Goal: Task Accomplishment & Management: Manage account settings

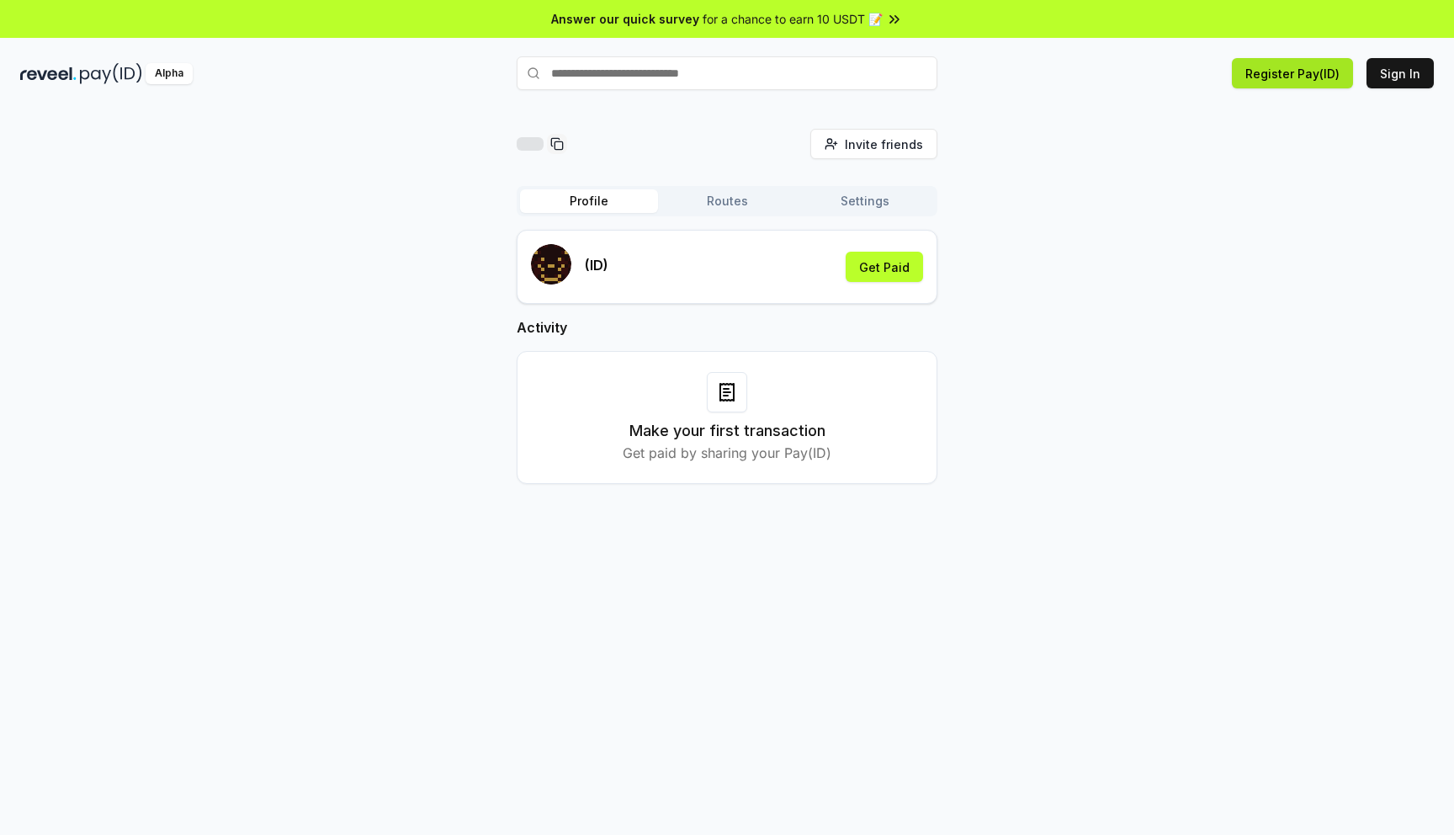
click at [1321, 79] on button "Register Pay(ID)" at bounding box center [1292, 73] width 121 height 30
click at [1290, 72] on button "Register Pay(ID)" at bounding box center [1292, 73] width 121 height 30
click at [1280, 786] on div "Connect your wallet to Register a Pay(ID)" at bounding box center [1274, 787] width 226 height 17
click at [1305, 76] on button "Register Pay(ID)" at bounding box center [1292, 73] width 121 height 30
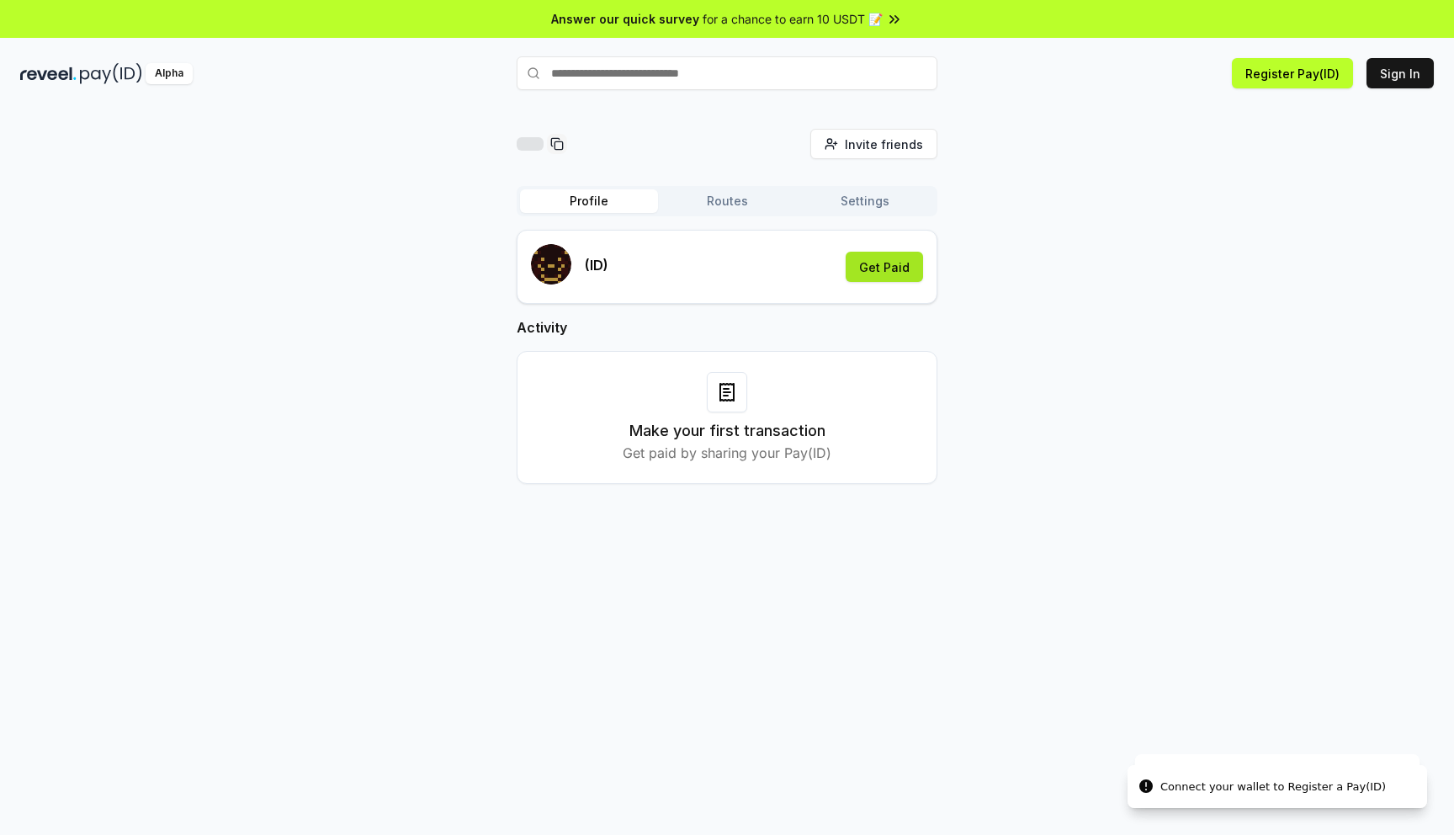
click at [901, 265] on button "Get Paid" at bounding box center [884, 267] width 77 height 30
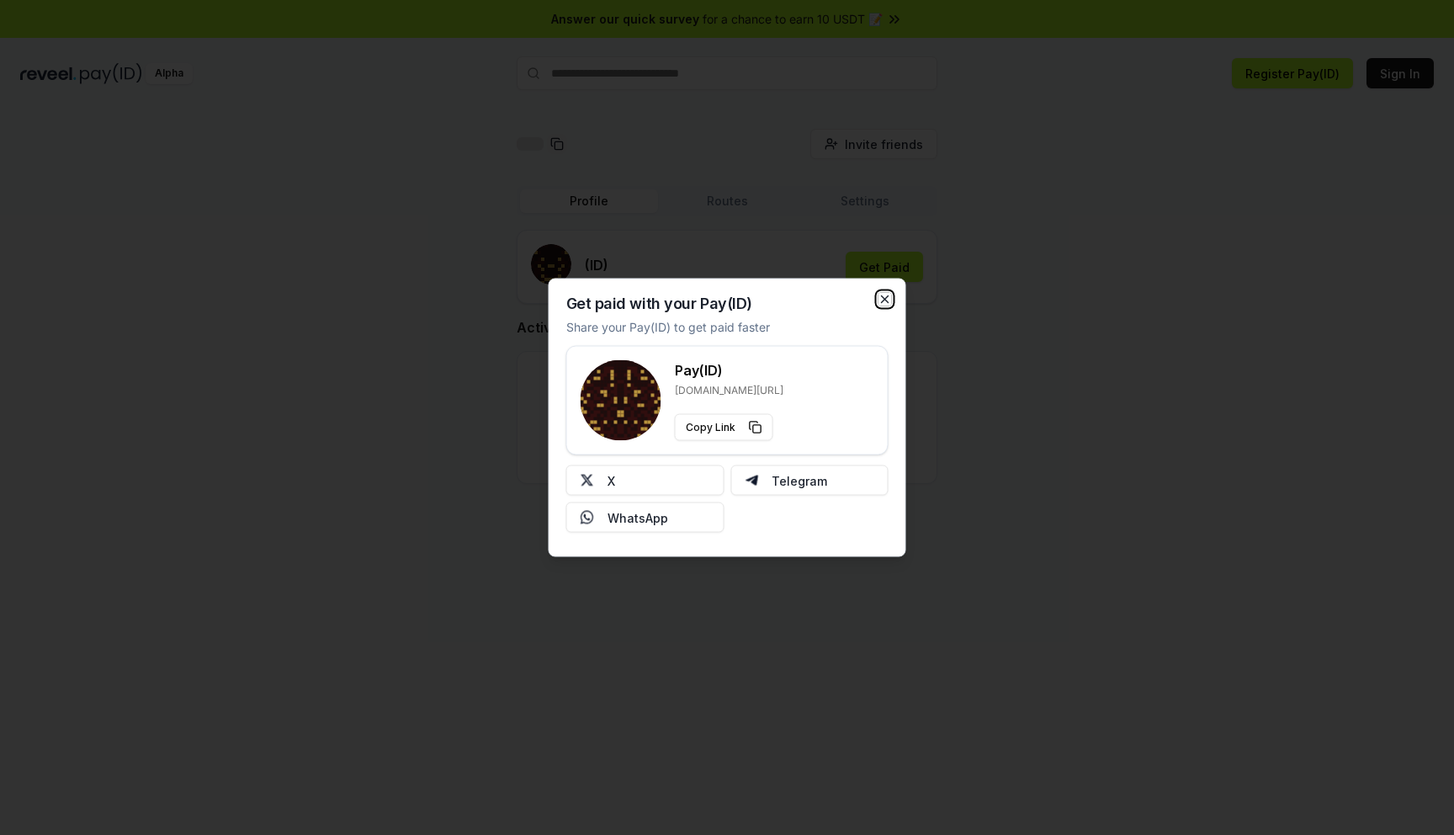
click at [887, 305] on icon "button" at bounding box center [885, 299] width 13 height 13
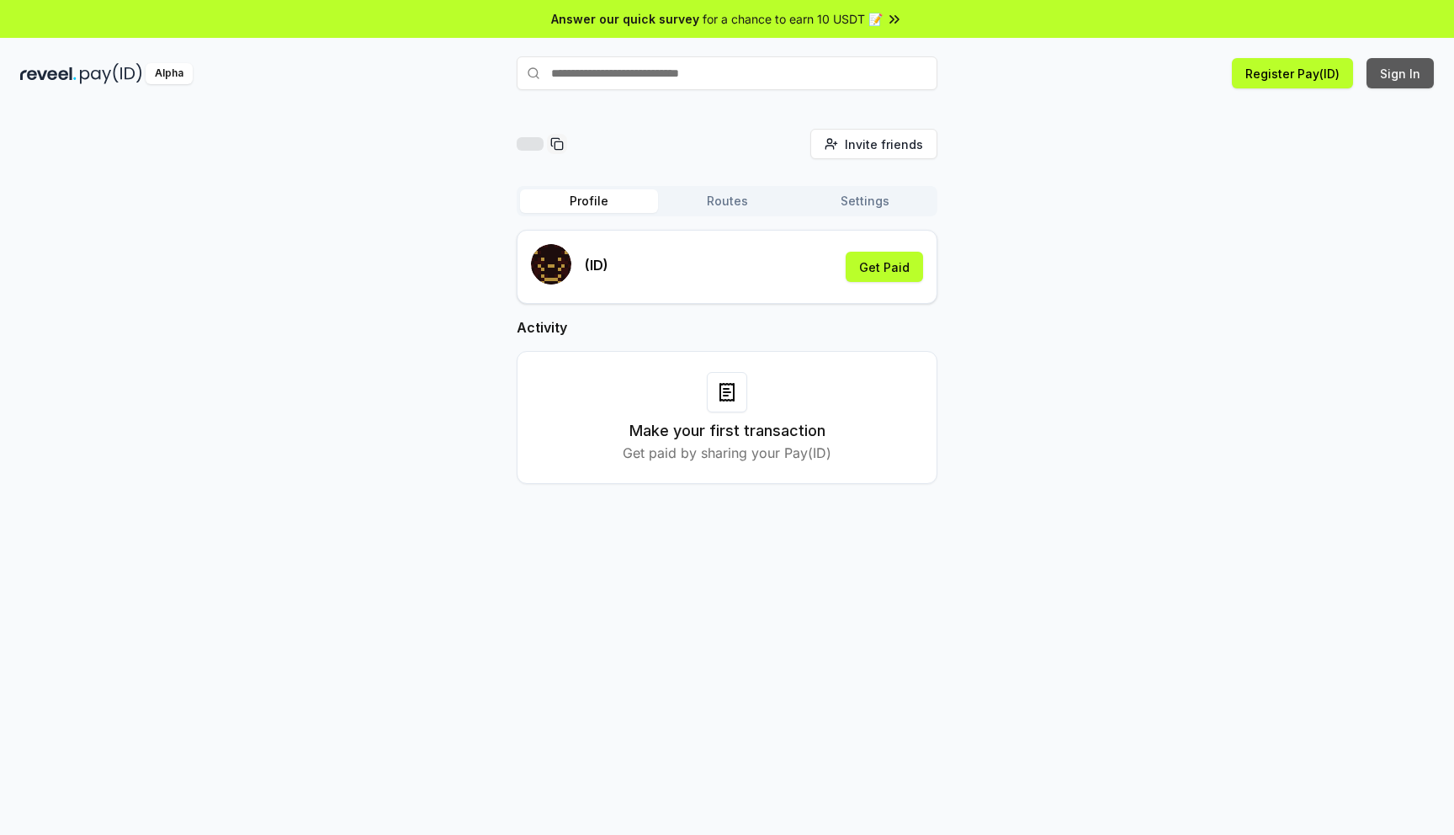
click at [1409, 80] on button "Sign In" at bounding box center [1400, 73] width 67 height 30
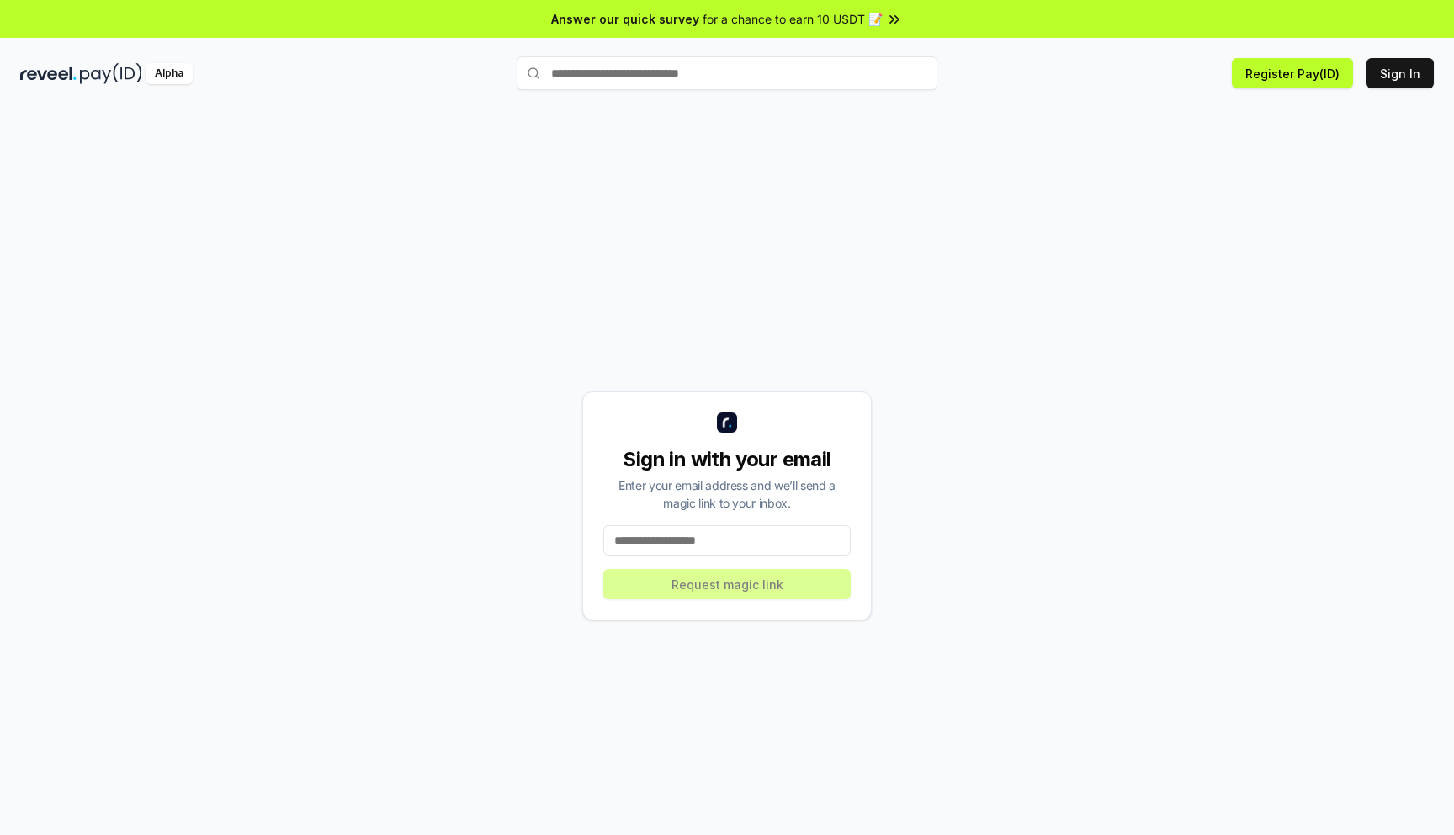
click at [662, 540] on input at bounding box center [726, 540] width 247 height 30
type input "**********"
click at [724, 592] on button "Request magic link" at bounding box center [726, 584] width 247 height 30
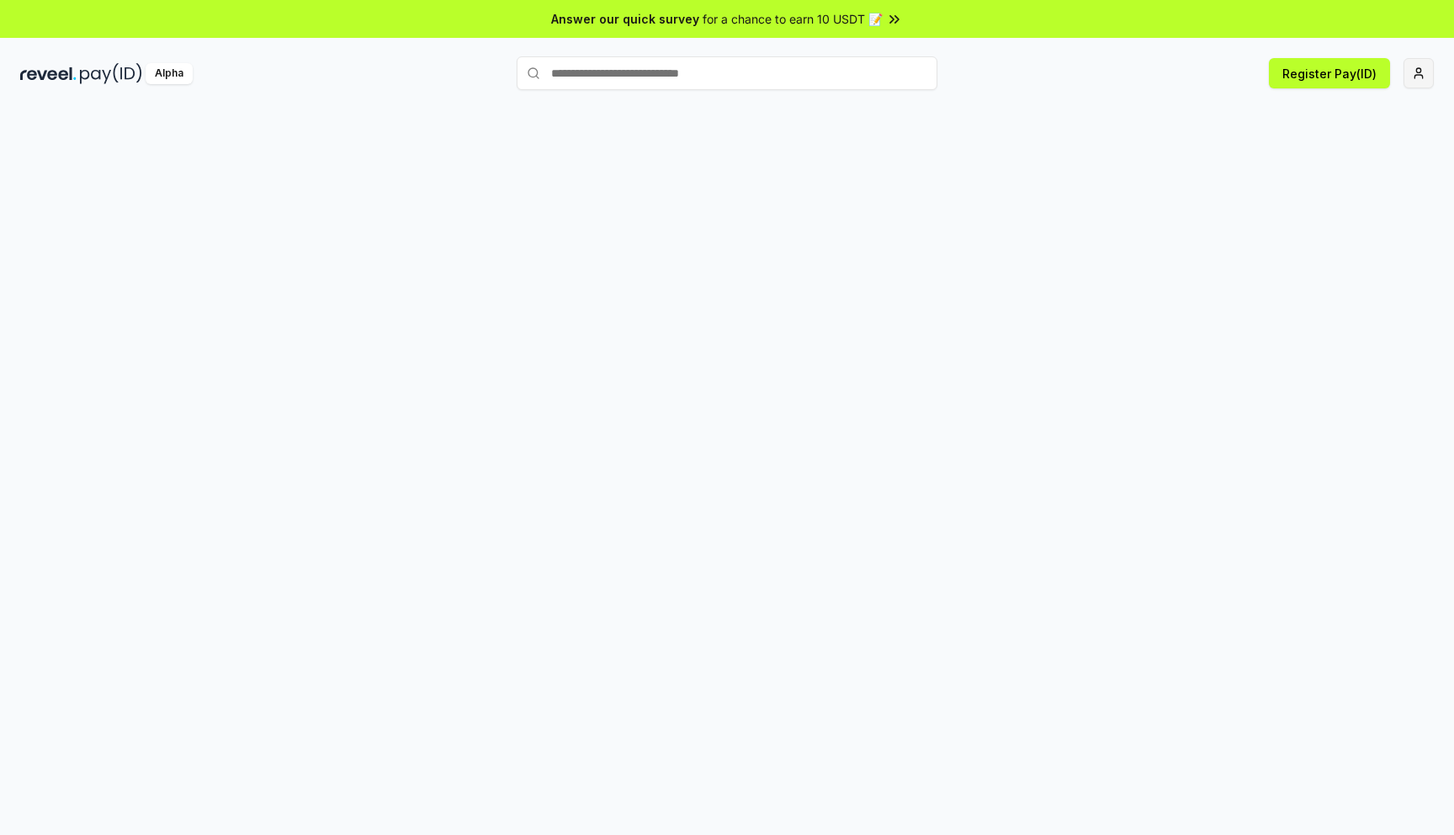
click at [1427, 77] on html "Answer our quick survey for a chance to earn 10 USDT 📝 Alpha Register Pay(ID)" at bounding box center [727, 417] width 1454 height 835
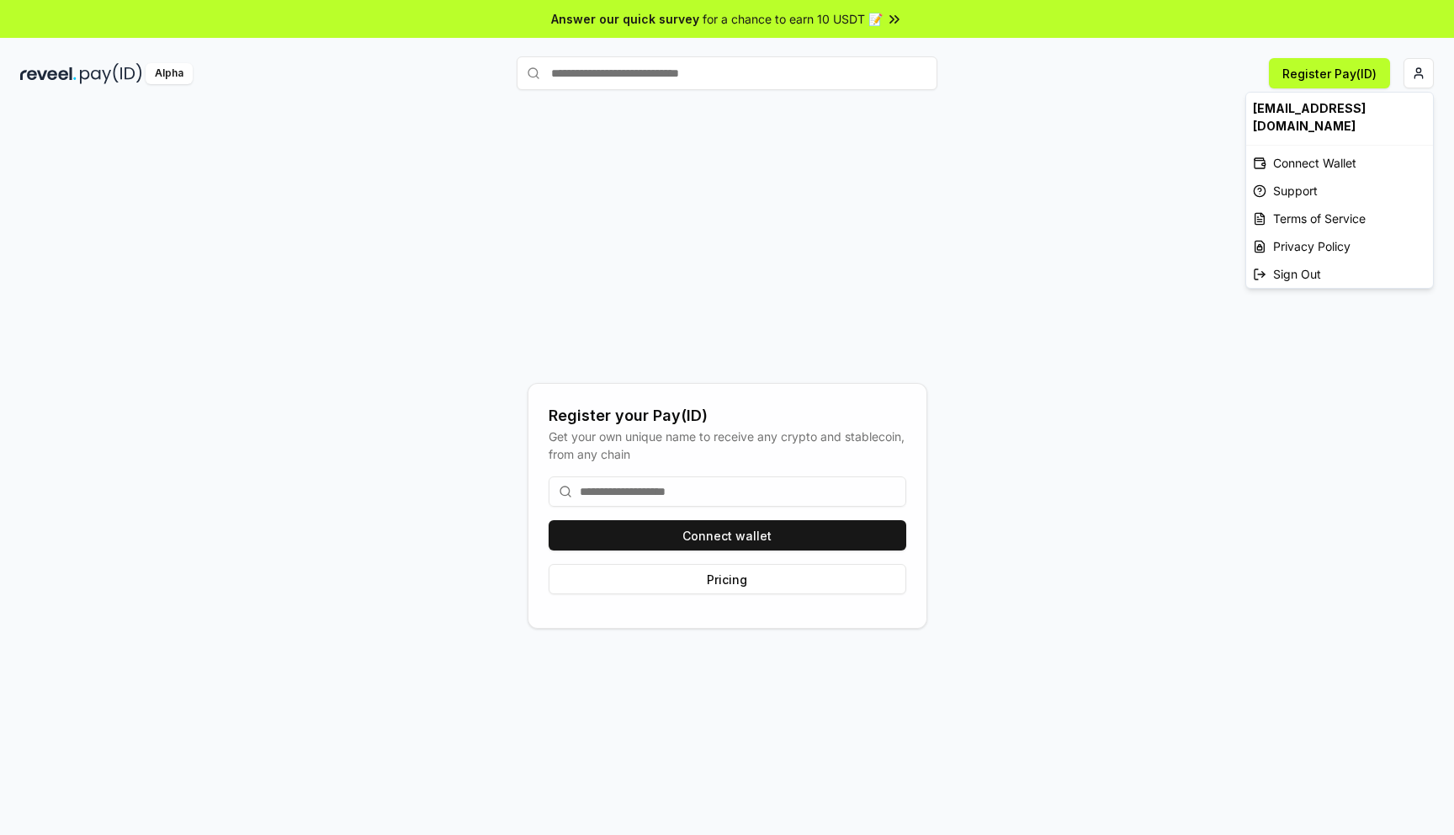
click at [1114, 280] on html "Answer our quick survey for a chance to earn 10 USDT 📝 Alpha Register Pay(ID) R…" at bounding box center [727, 417] width 1454 height 835
click at [701, 494] on input at bounding box center [728, 491] width 358 height 30
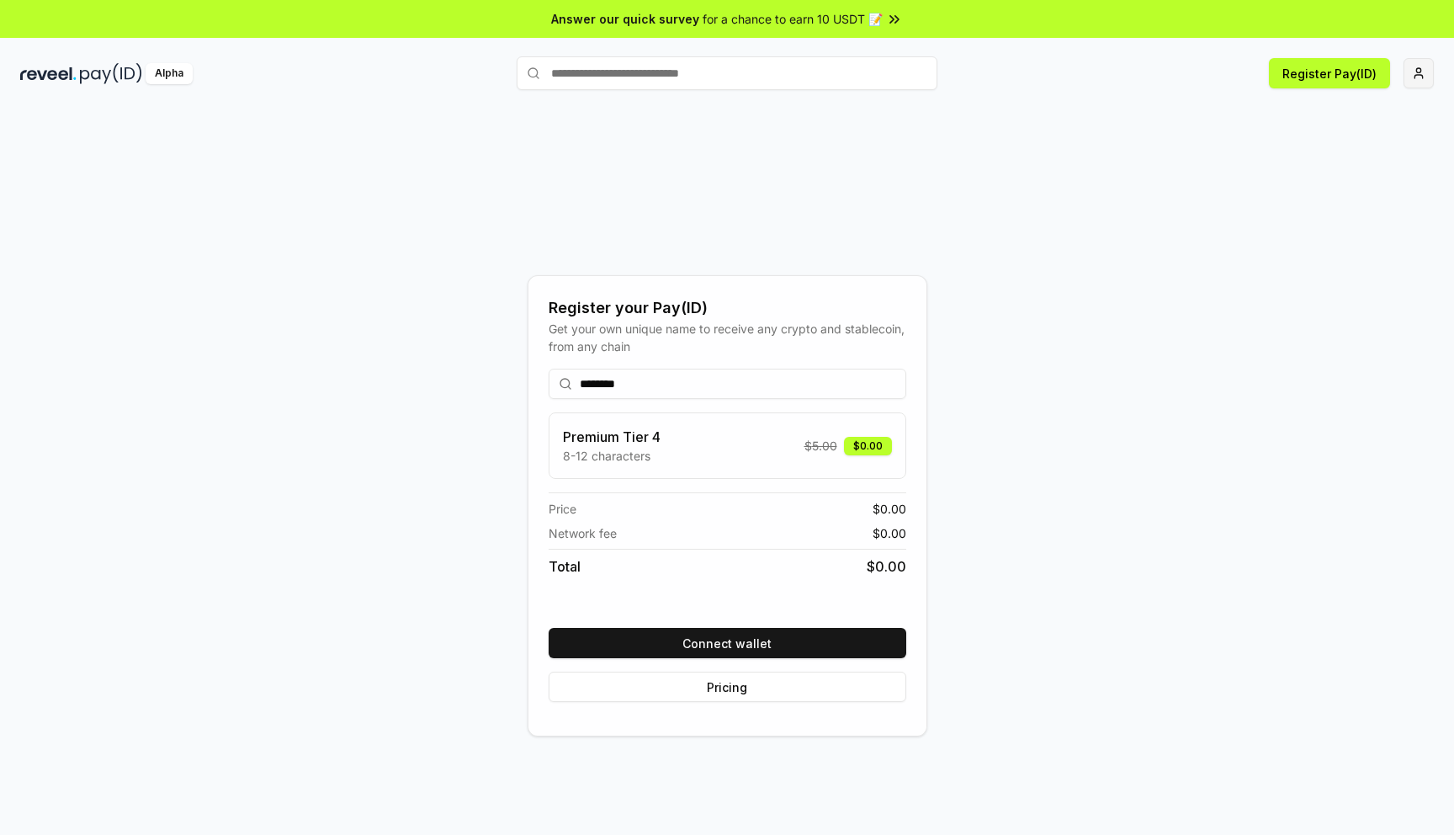
type input "********"
click at [1413, 73] on html "Answer our quick survey for a chance to earn 10 USDT 📝 Alpha Register Pay(ID) R…" at bounding box center [727, 417] width 1454 height 835
click at [1159, 405] on html "Answer our quick survey for a chance to earn 10 USDT 📝 Alpha Register Pay(ID) R…" at bounding box center [727, 417] width 1454 height 835
click at [686, 641] on button "Connect wallet" at bounding box center [728, 643] width 358 height 30
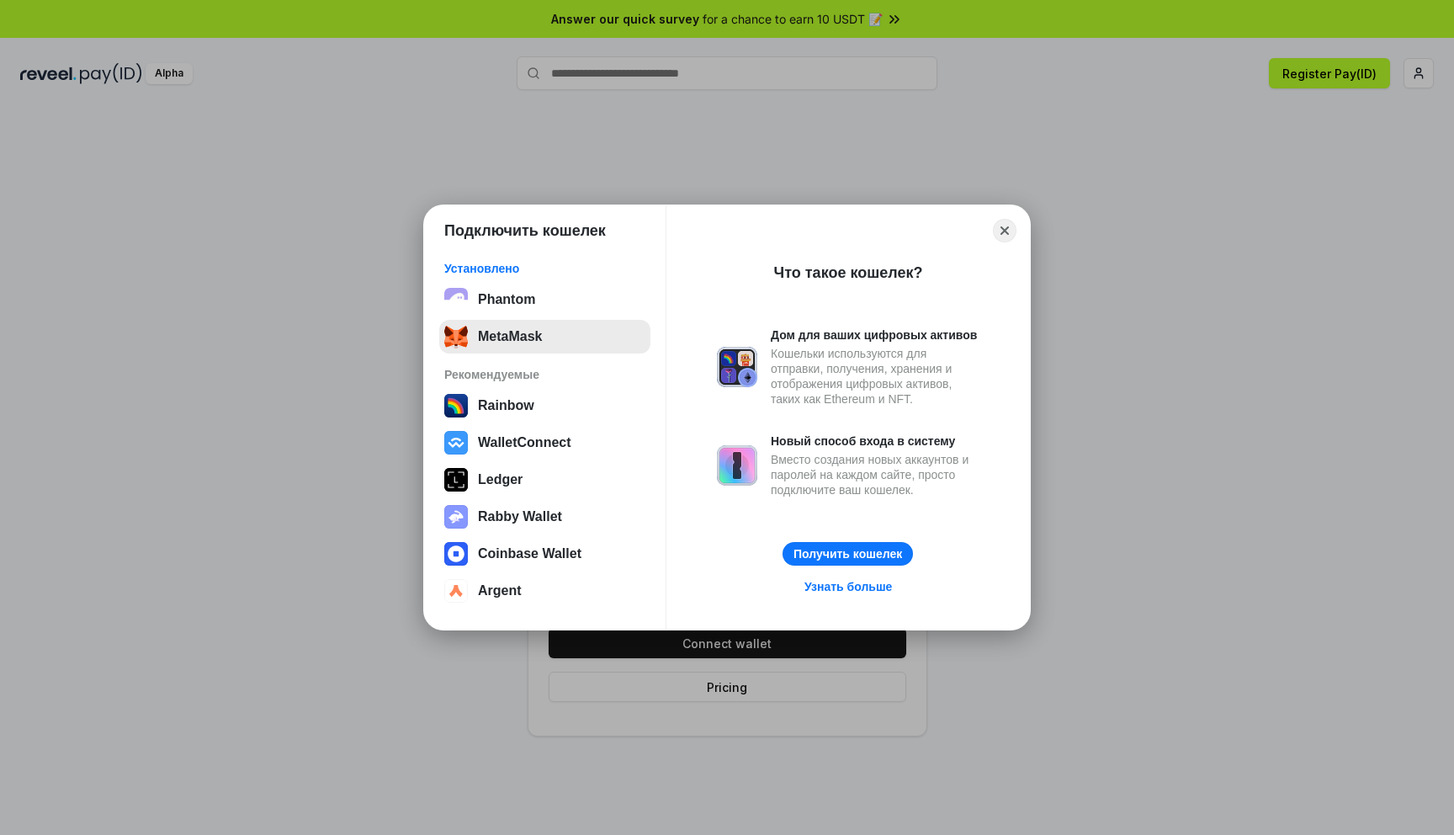
click at [515, 339] on button "MetaMask" at bounding box center [544, 337] width 211 height 34
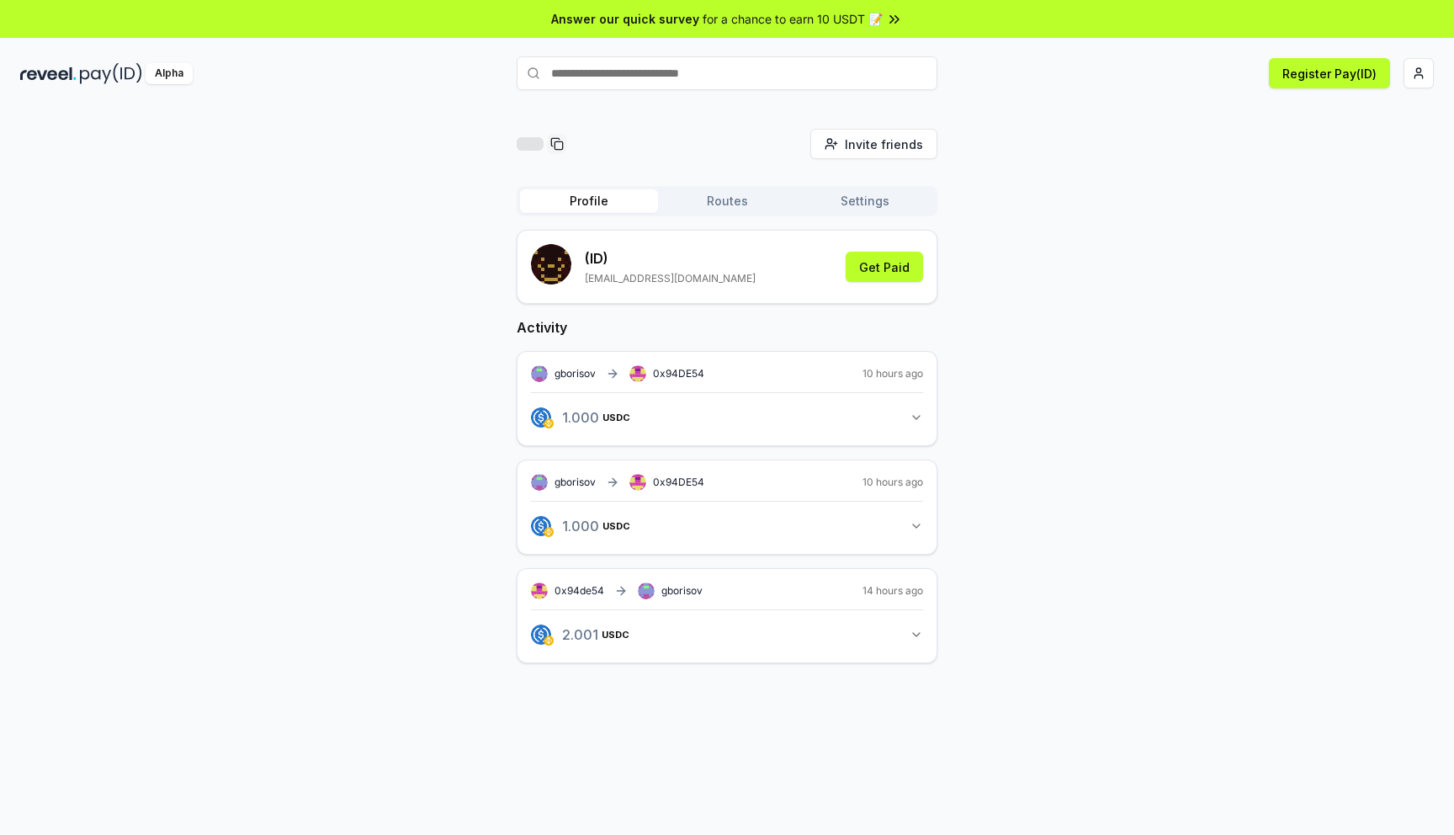
click at [1061, 376] on div "Invite friends Invite Profile Routes Settings (ID) gborisov1986@gmail.com Get P…" at bounding box center [727, 409] width 1414 height 561
click at [1427, 82] on html "Answer our quick survey for a chance to earn 10 USDT 📝 Alpha Register Pay(ID) I…" at bounding box center [727, 417] width 1454 height 835
click at [1119, 405] on html "Answer our quick survey for a chance to earn 10 USDT 📝 Alpha Register Pay(ID) I…" at bounding box center [727, 417] width 1454 height 835
click at [748, 203] on button "Routes" at bounding box center [727, 201] width 138 height 24
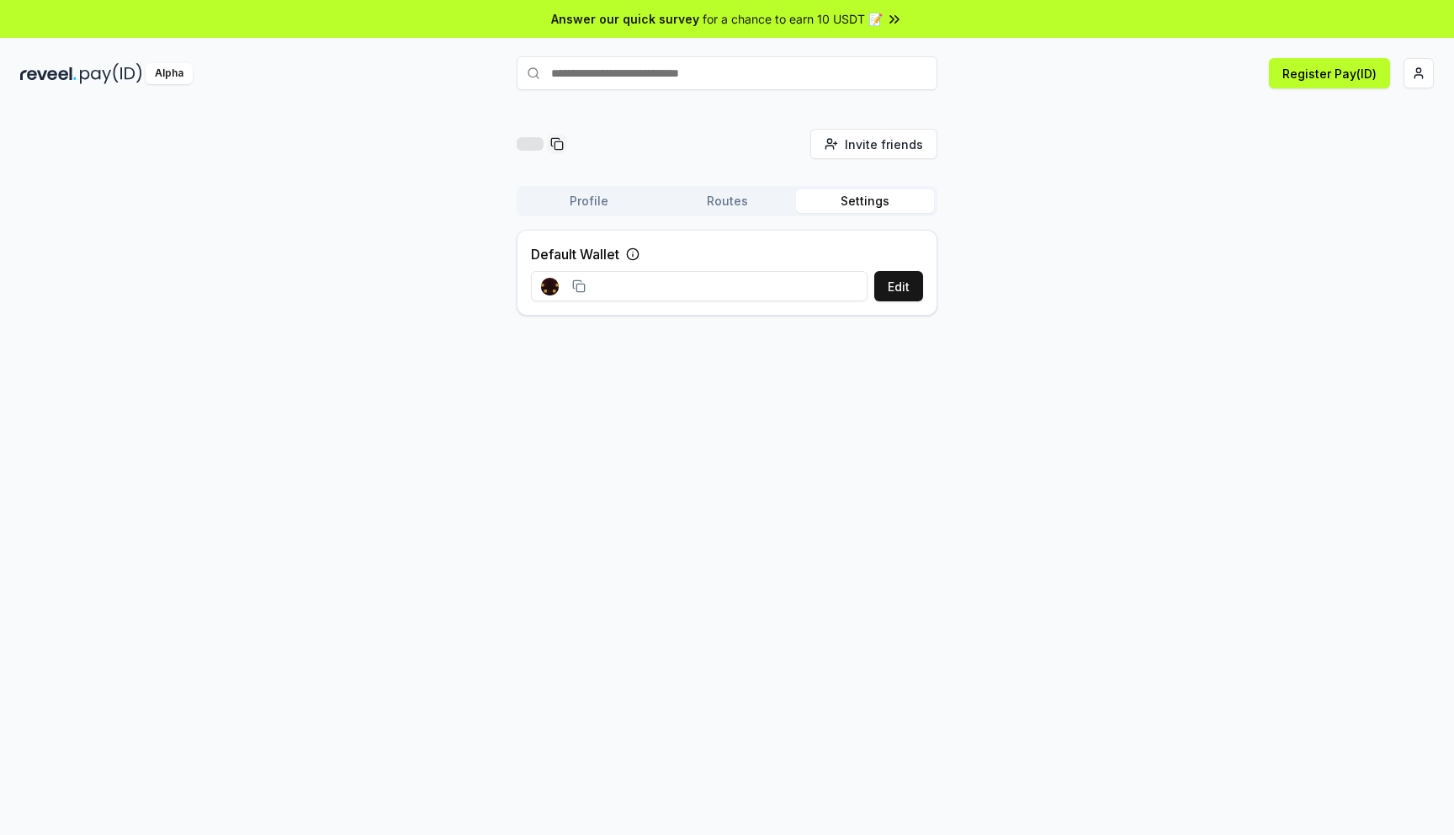
click at [860, 202] on button "Settings" at bounding box center [865, 201] width 138 height 24
click at [587, 201] on button "Profile" at bounding box center [589, 201] width 138 height 24
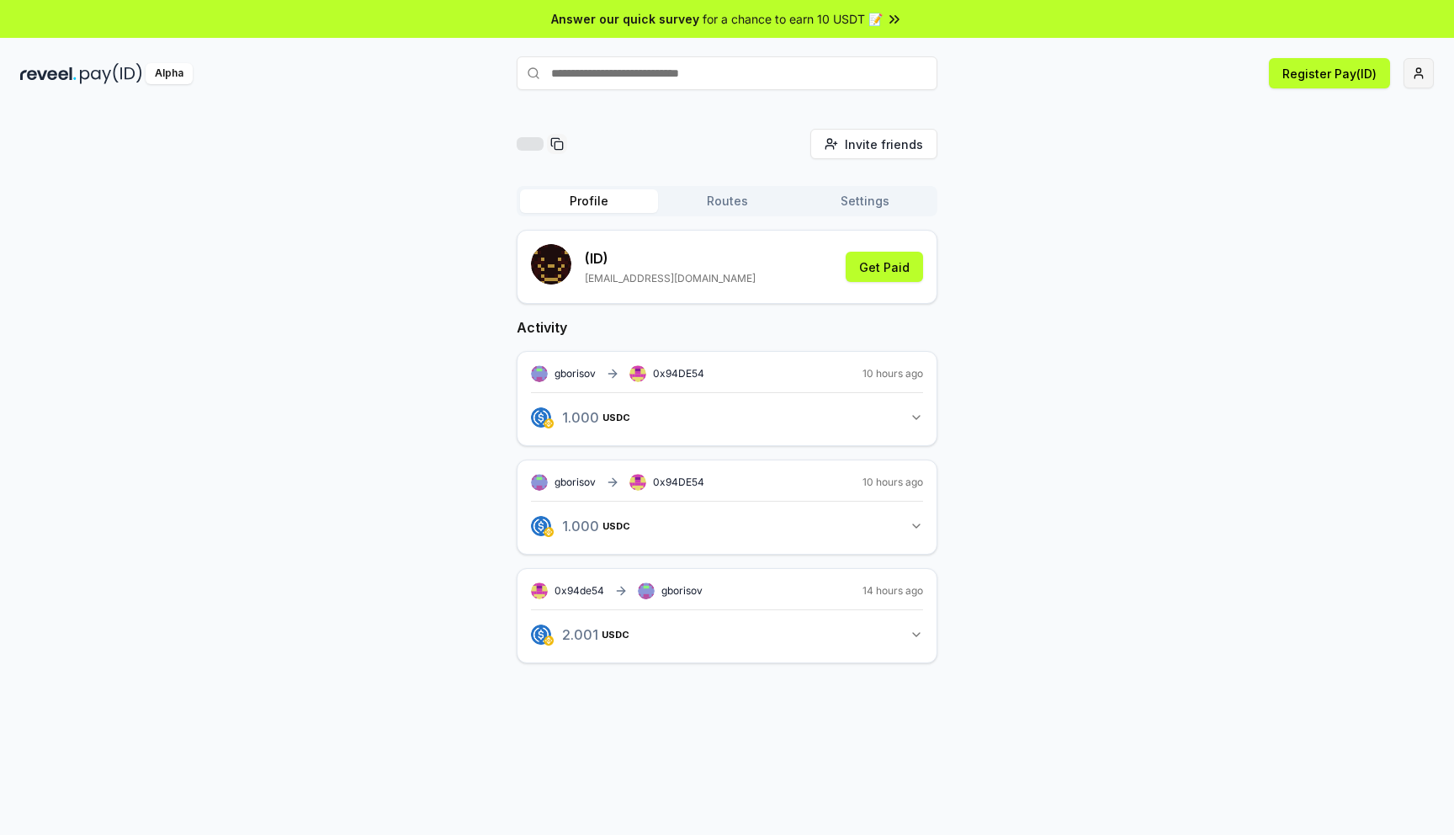
click at [1426, 87] on html "Answer our quick survey for a chance to earn 10 USDT 📝 Alpha Register Pay(ID) I…" at bounding box center [727, 417] width 1454 height 835
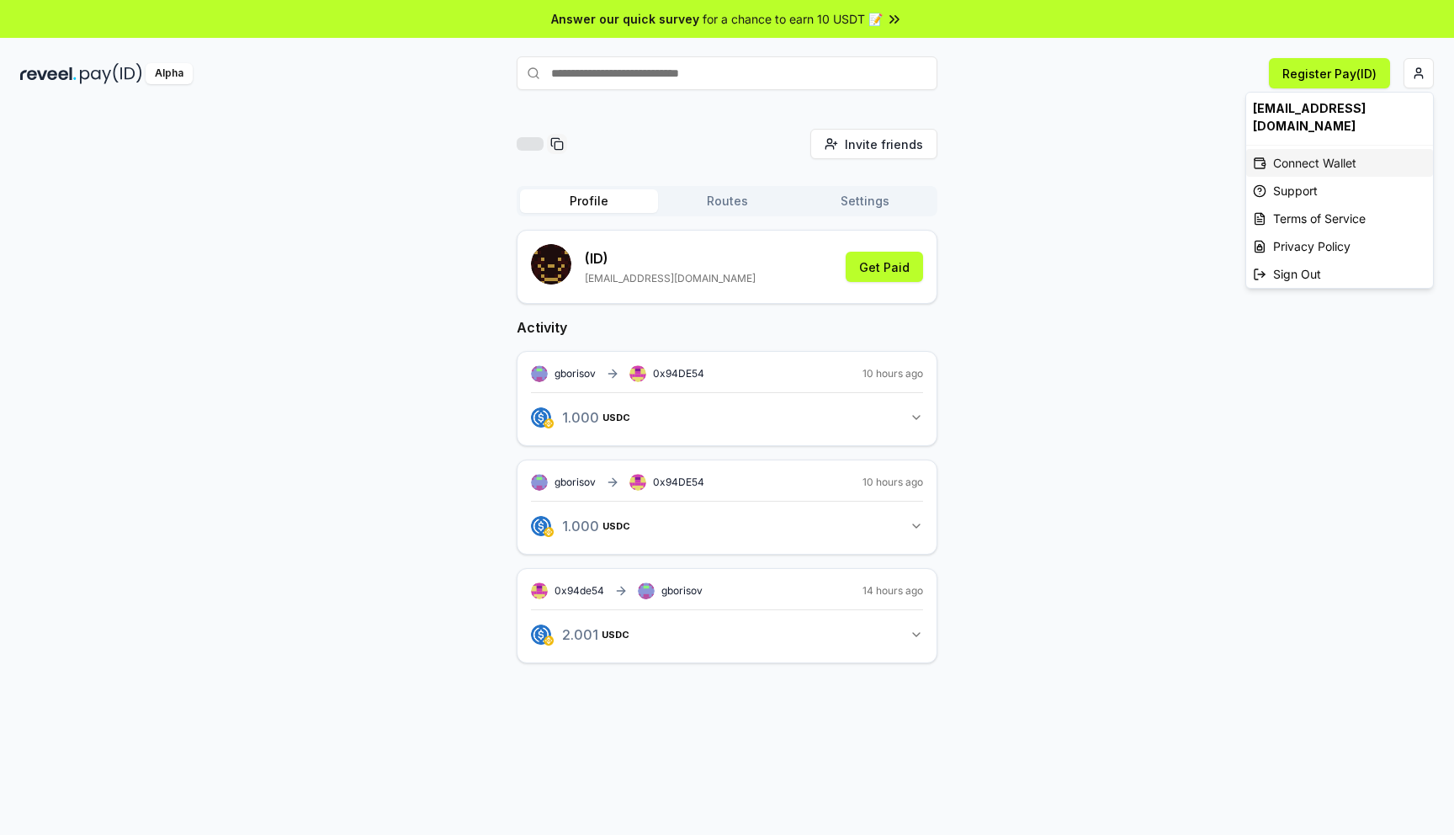
click at [1333, 149] on div "Connect Wallet" at bounding box center [1340, 163] width 187 height 28
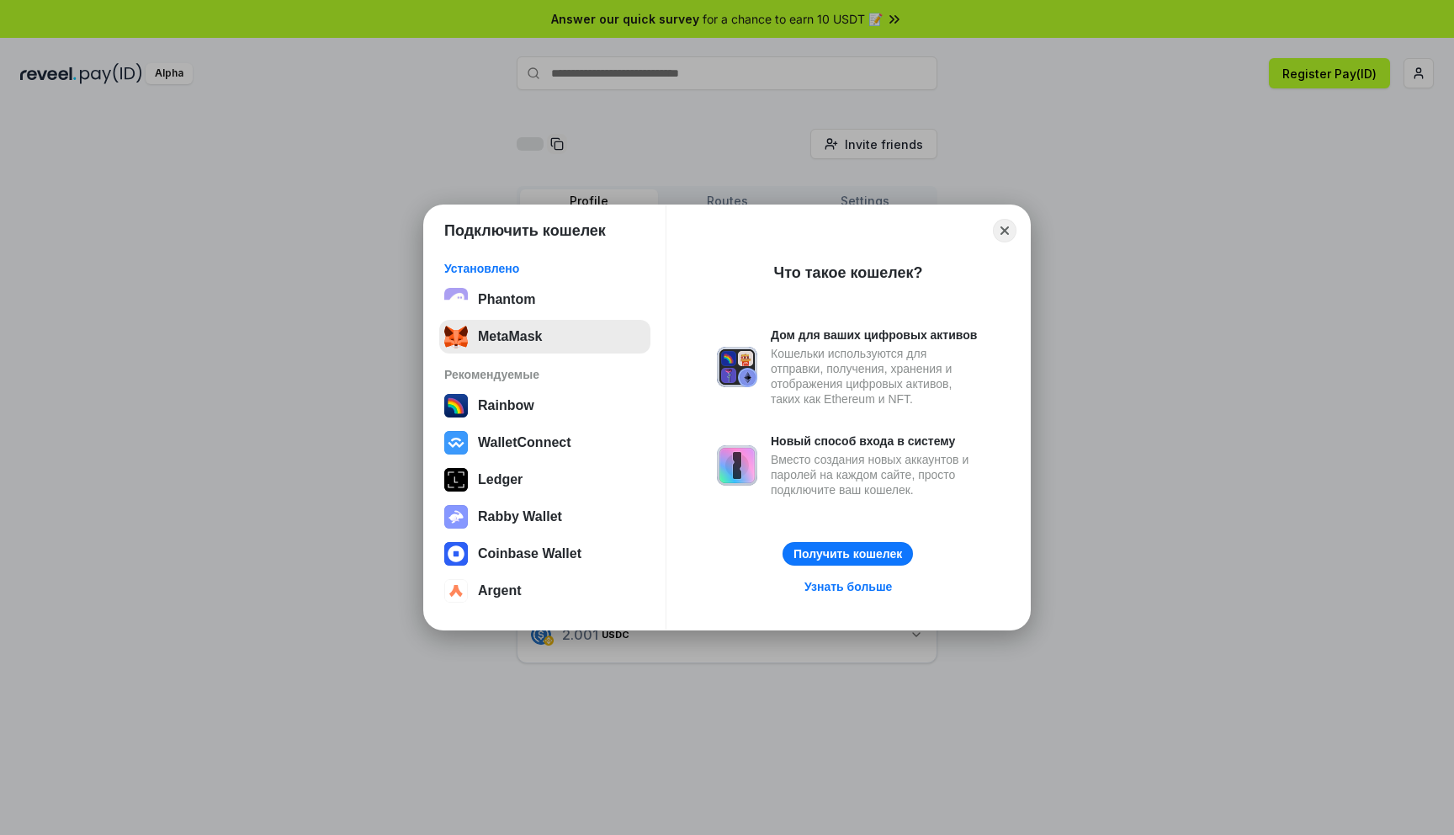
click at [506, 335] on button "MetaMask" at bounding box center [544, 337] width 211 height 34
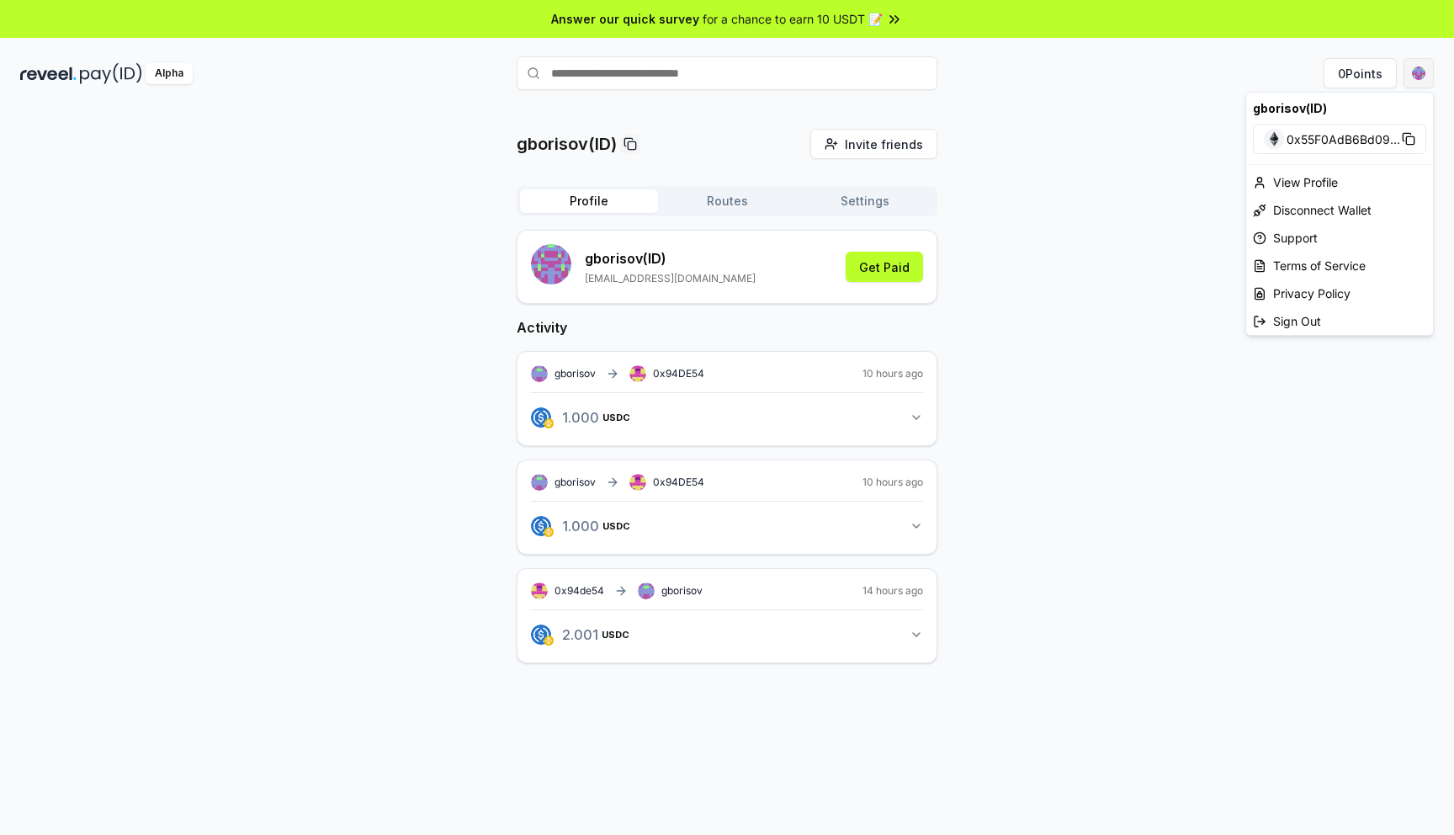
click at [1416, 87] on html "Answer our quick survey for a chance to earn 10 USDT 📝 Alpha 0 Points gborisov(…" at bounding box center [727, 417] width 1454 height 835
click at [1270, 145] on img at bounding box center [1274, 139] width 20 height 20
click at [1296, 137] on span "0x55F0AdB6Bd09 ..." at bounding box center [1344, 139] width 114 height 18
click at [1296, 208] on div "Disconnect Wallet" at bounding box center [1340, 210] width 187 height 28
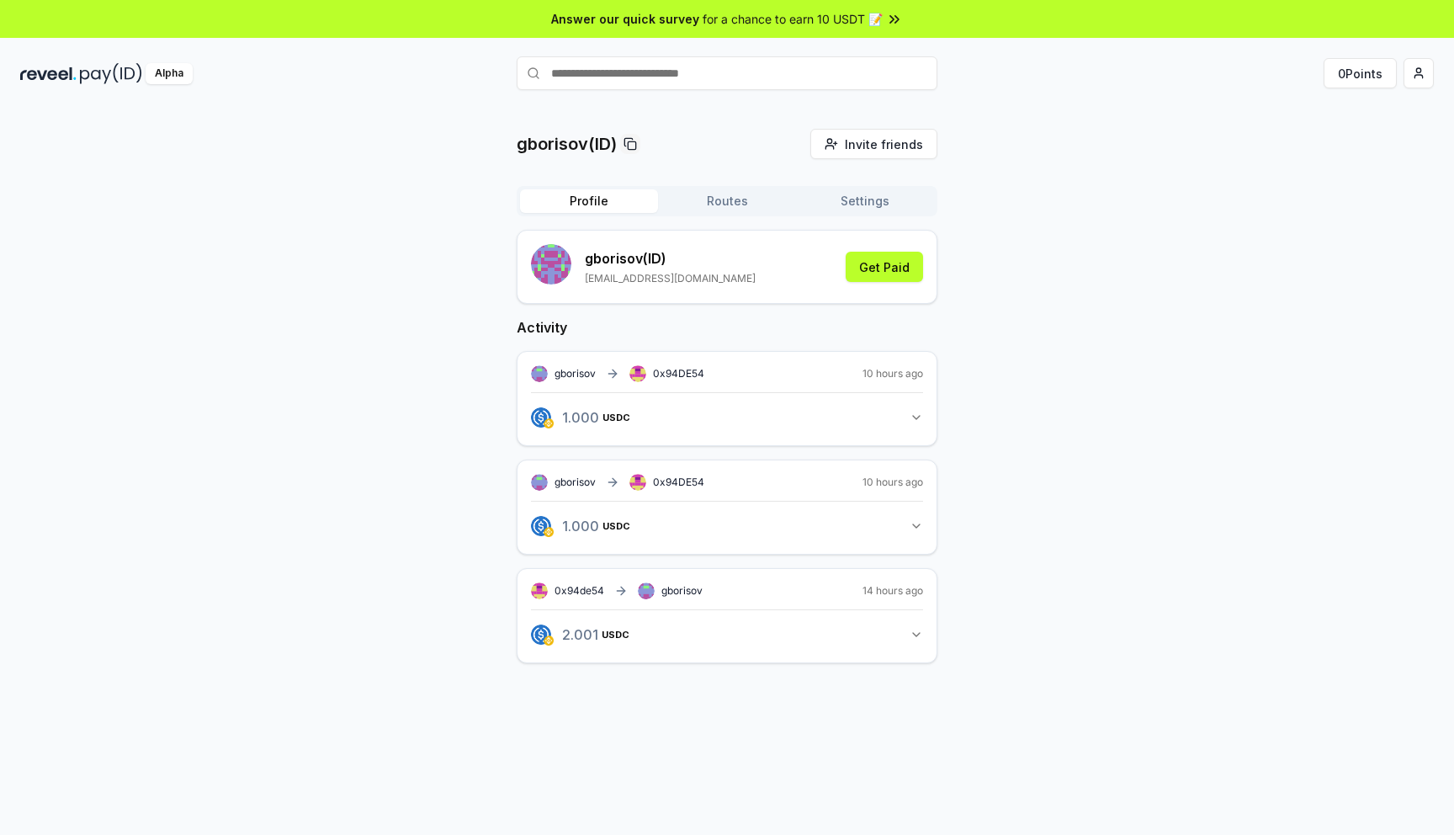
click at [1434, 87] on div "Alpha 0 Points" at bounding box center [727, 73] width 1454 height 44
click at [1417, 74] on html "Answer our quick survey for a chance to earn 10 USDT 📝 Alpha 0 Points gborisov(…" at bounding box center [727, 417] width 1454 height 835
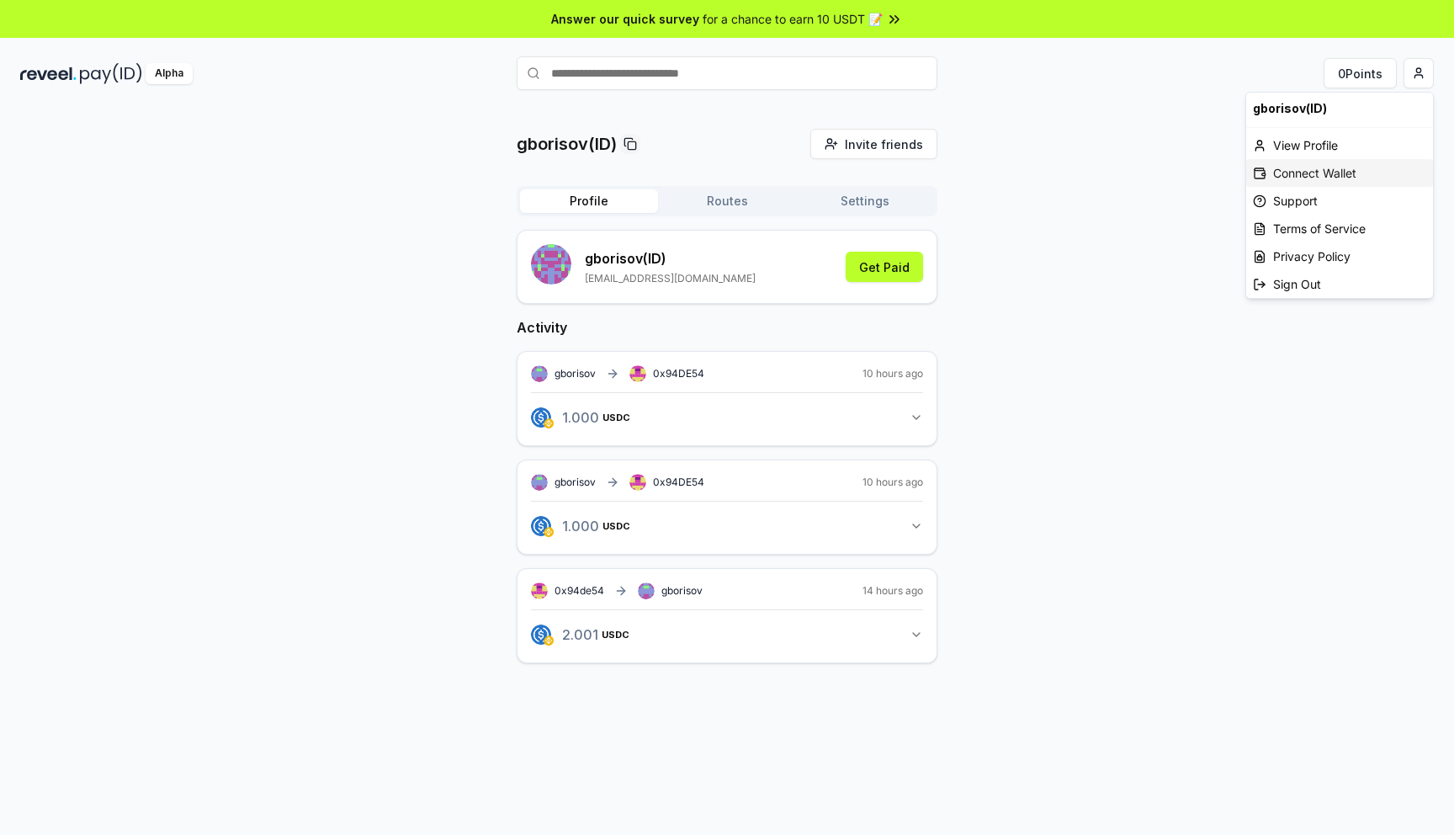
click at [1315, 178] on div "Connect Wallet" at bounding box center [1340, 173] width 187 height 28
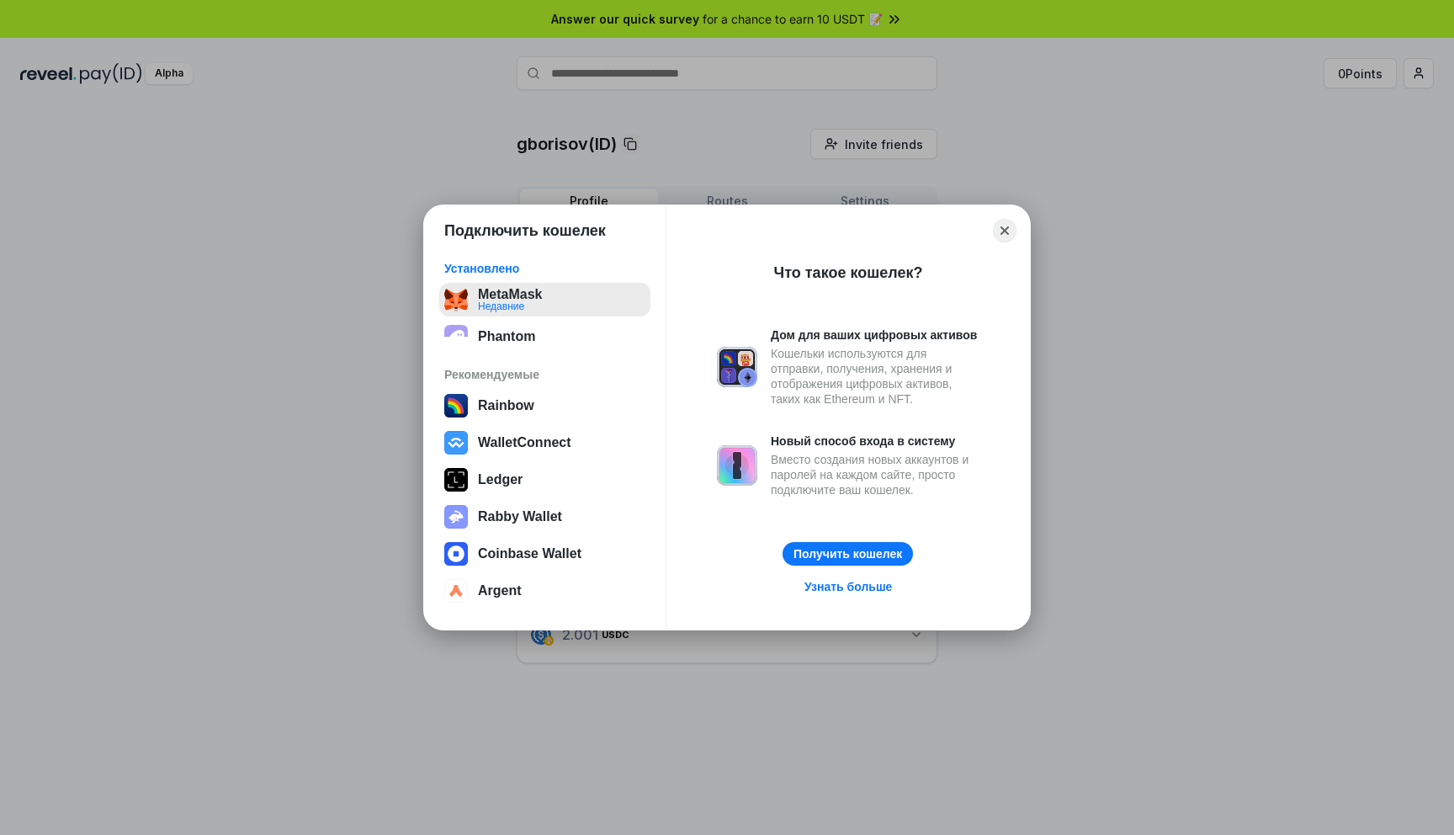
click at [518, 298] on button "MetaMask Недавние" at bounding box center [544, 300] width 211 height 34
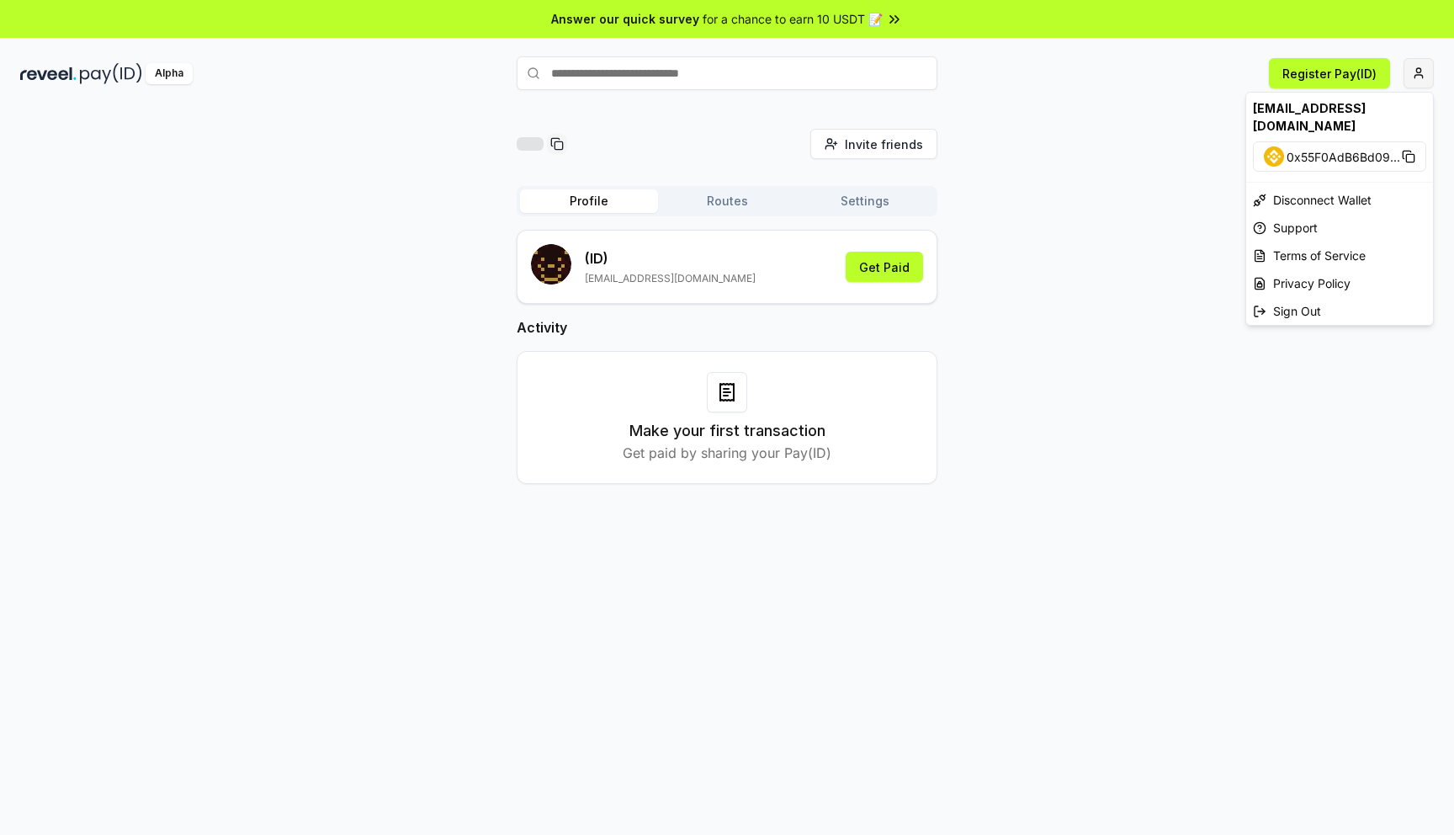
click at [1418, 72] on html "Answer our quick survey for a chance to earn 10 USDT 📝 Alpha Register Pay(ID) I…" at bounding box center [727, 417] width 1454 height 835
click at [1066, 274] on html "Answer our quick survey for a chance to earn 10 USDT 📝 Alpha Register Pay(ID) I…" at bounding box center [727, 417] width 1454 height 835
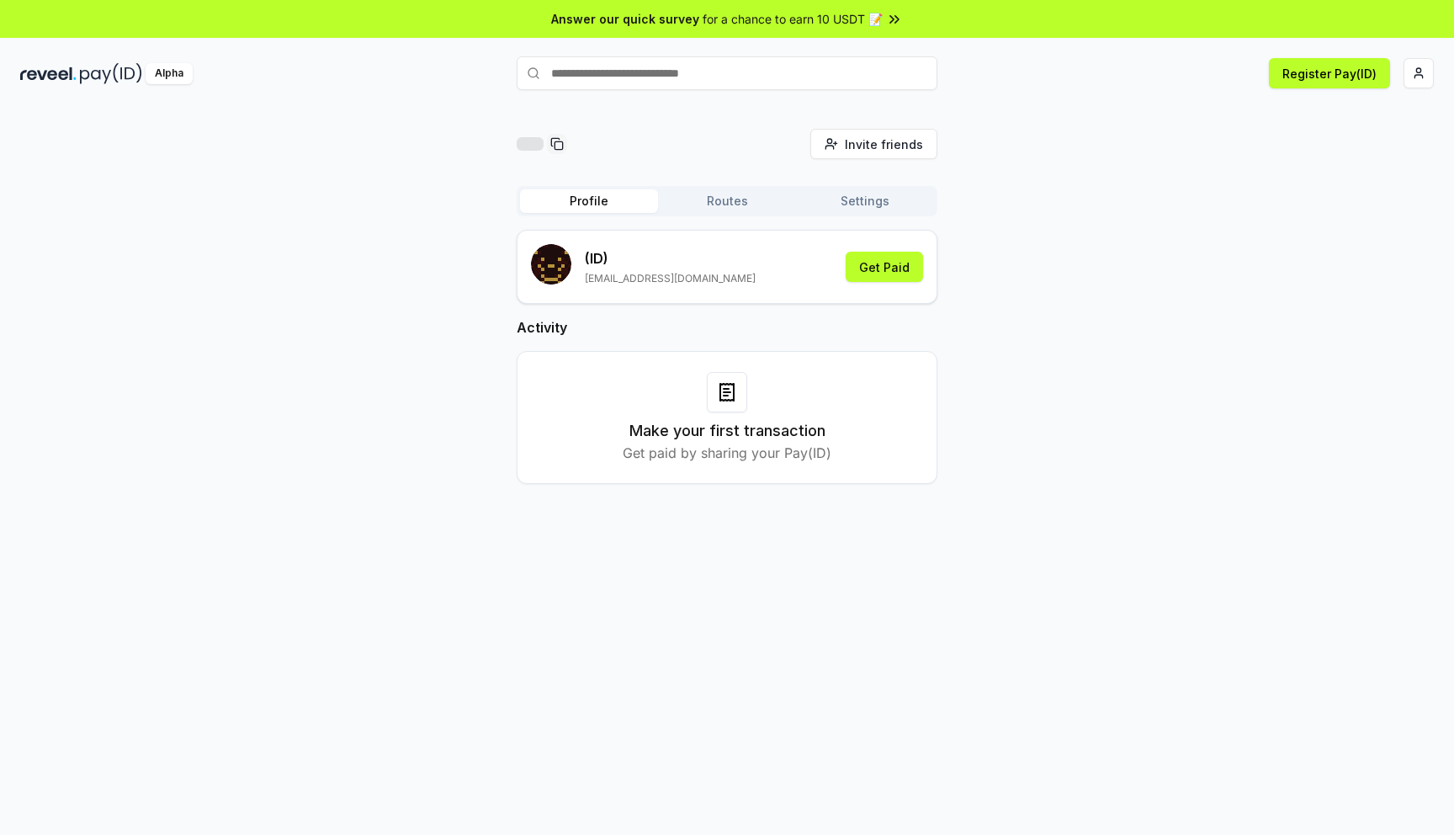
click at [731, 203] on button "Routes" at bounding box center [727, 201] width 138 height 24
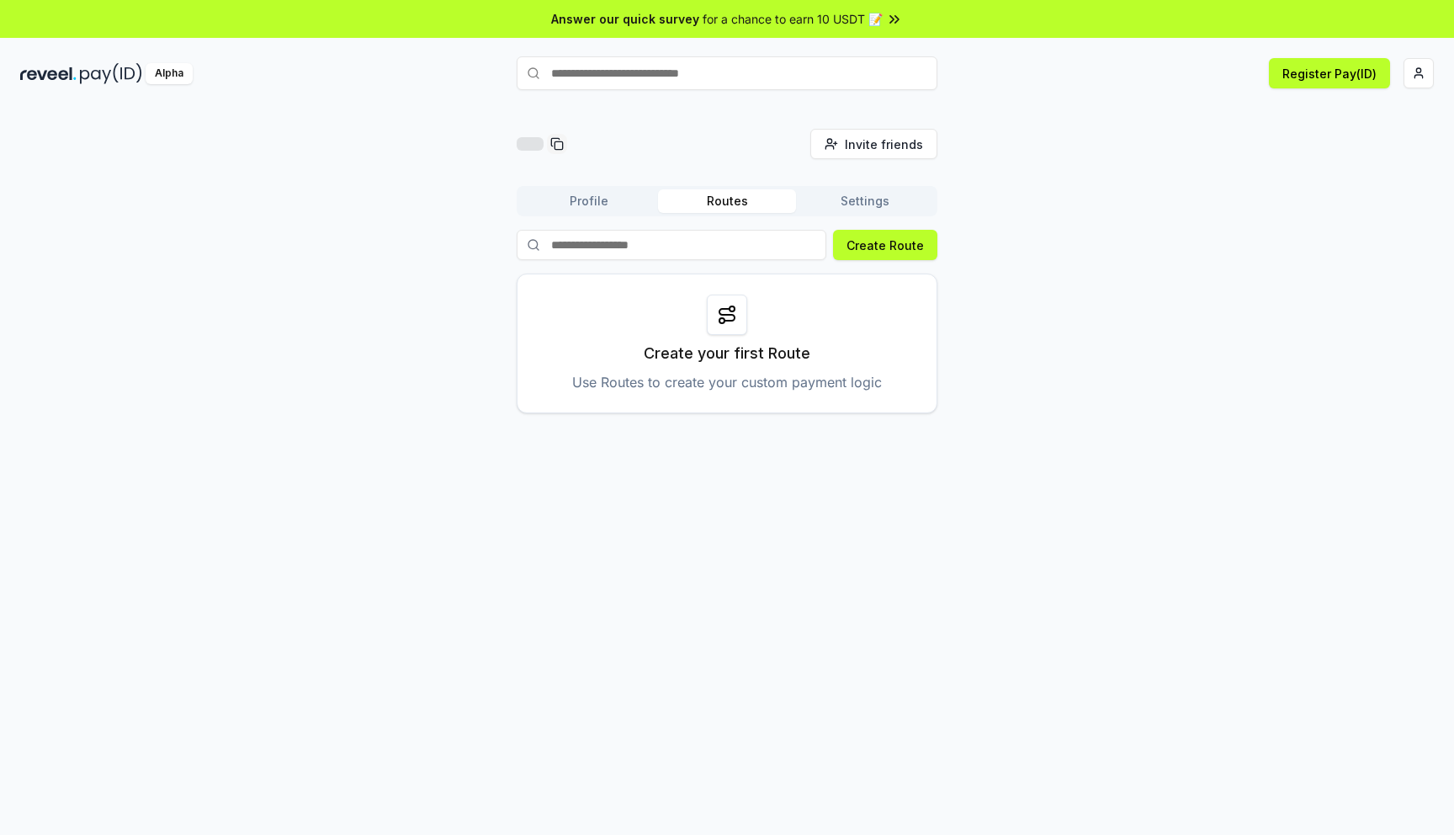
click at [598, 190] on button "Profile" at bounding box center [589, 201] width 138 height 24
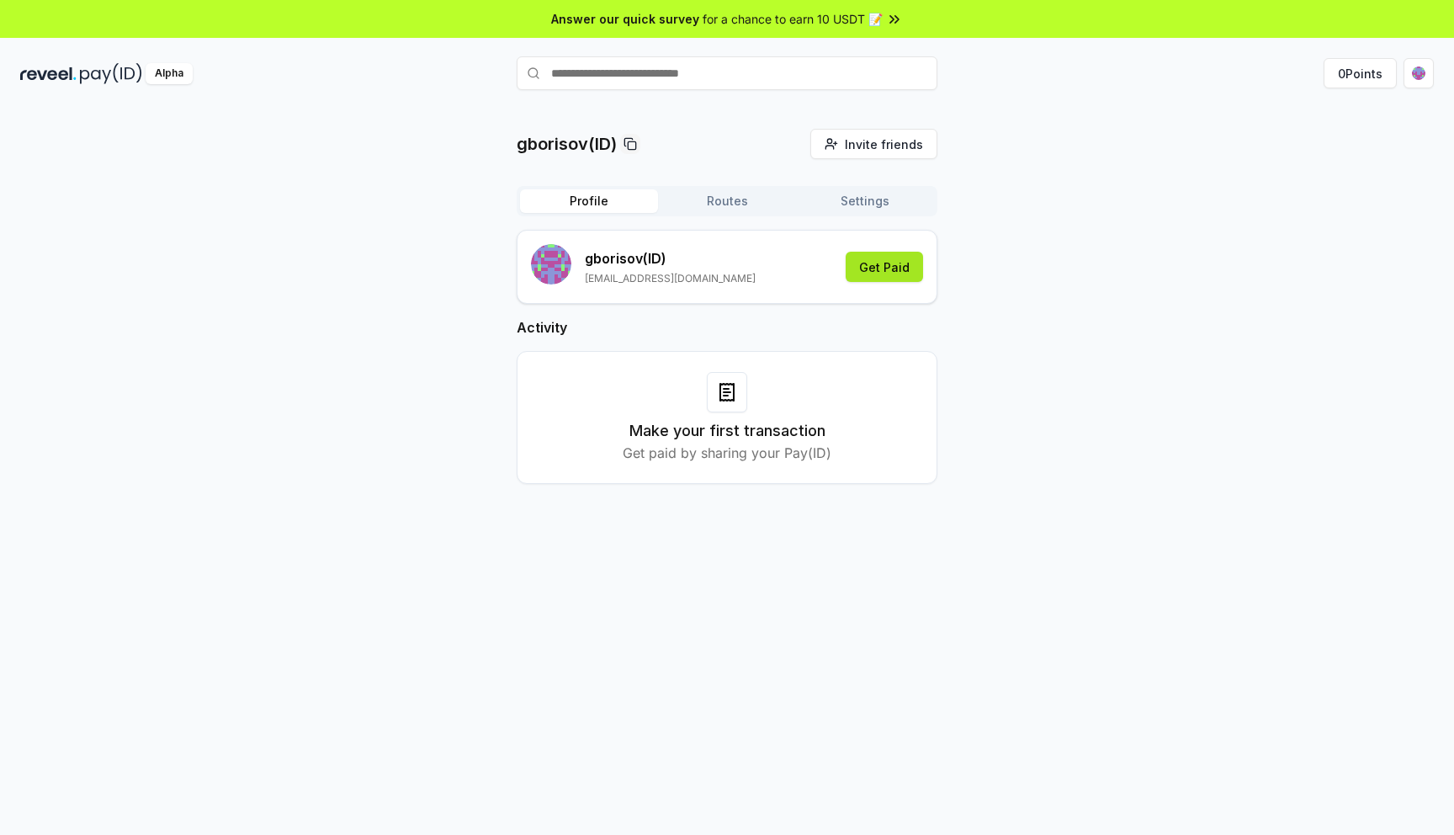
click at [877, 264] on button "Get Paid" at bounding box center [884, 267] width 77 height 30
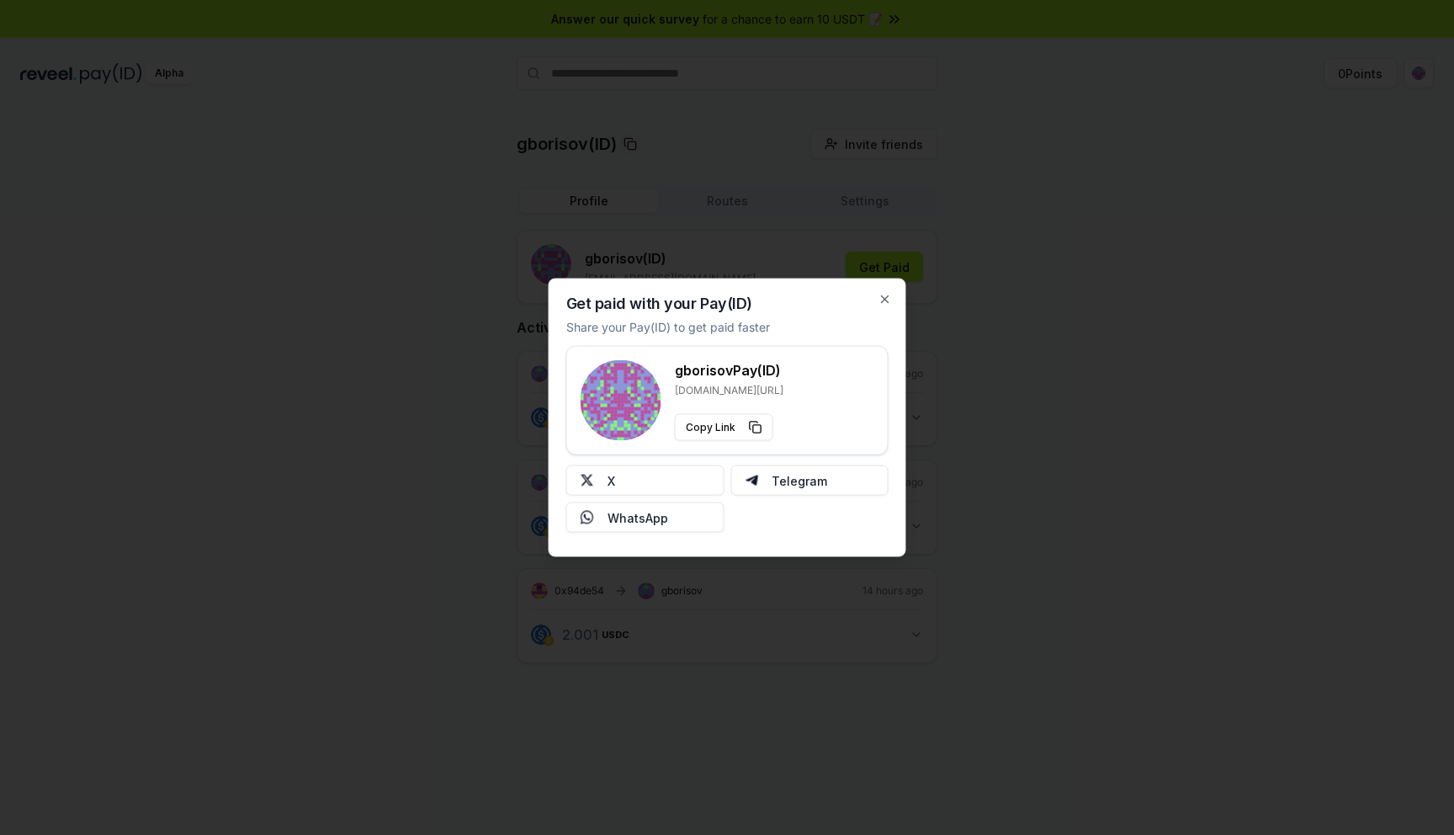
click at [888, 306] on div "Get paid with your Pay(ID) Share your Pay(ID) to get paid faster gborisov Pay(I…" at bounding box center [728, 418] width 358 height 279
click at [887, 294] on icon "button" at bounding box center [885, 299] width 13 height 13
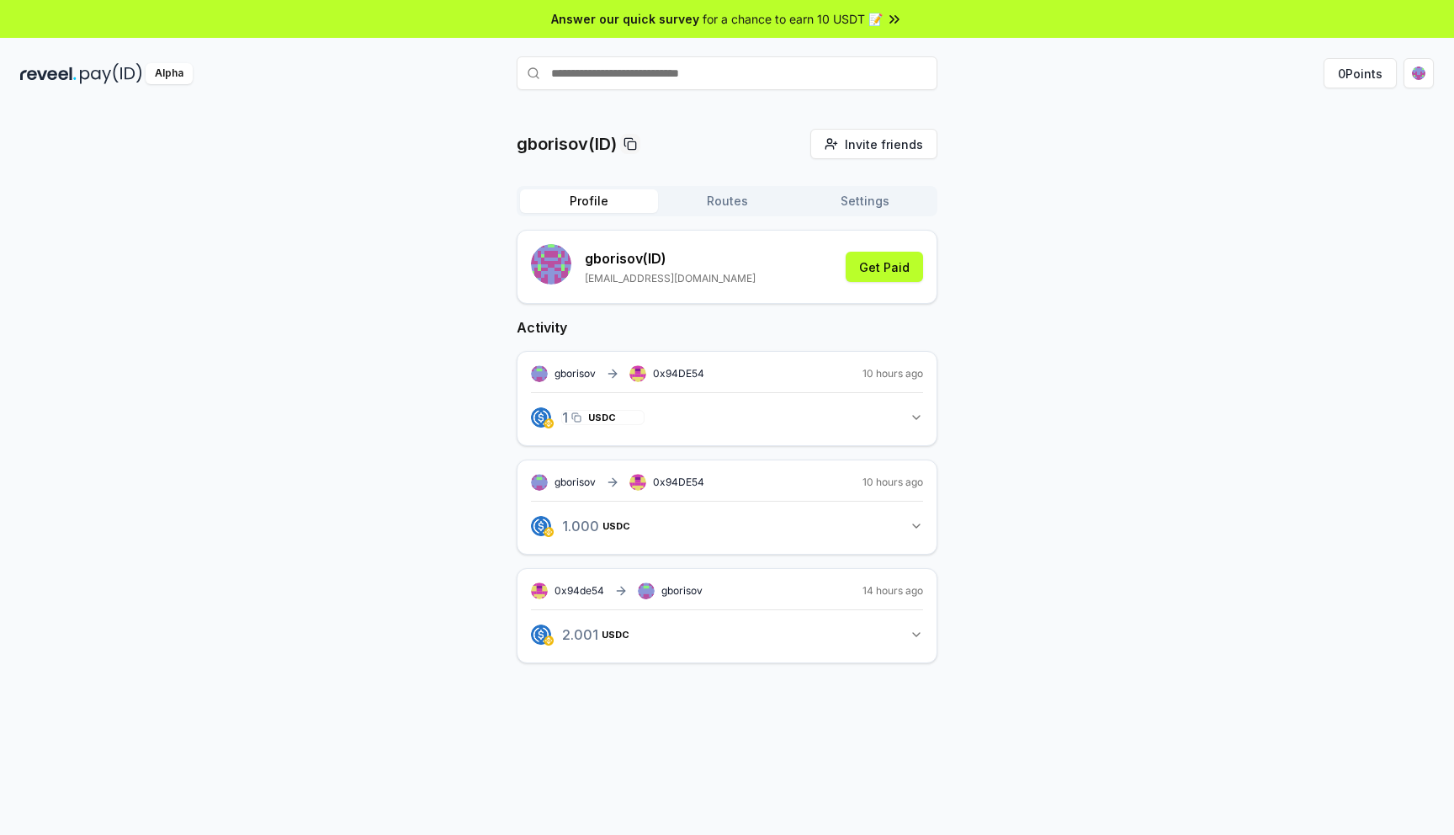
scroll to position [48, 0]
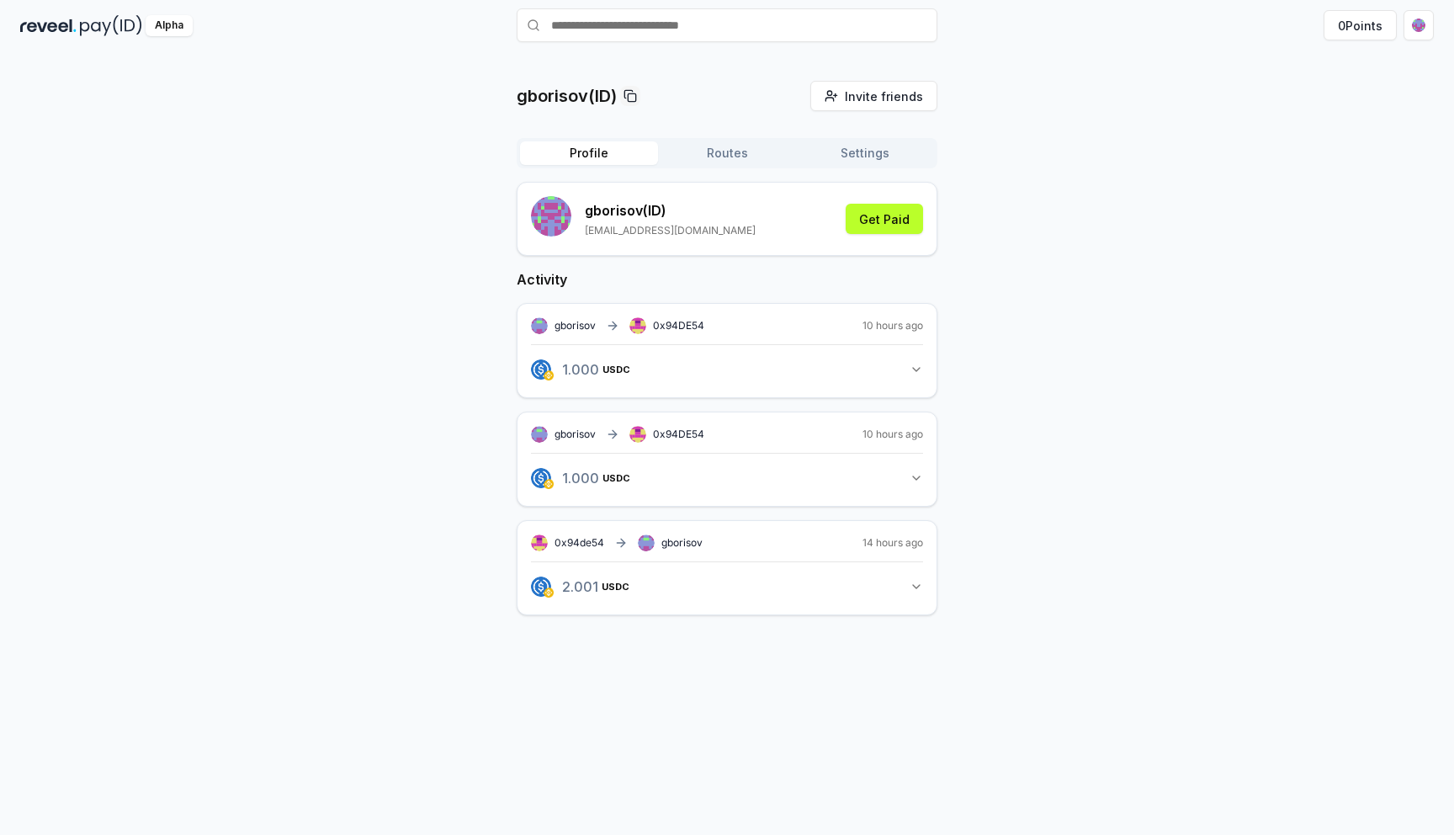
click at [716, 152] on button "Routes" at bounding box center [727, 153] width 138 height 24
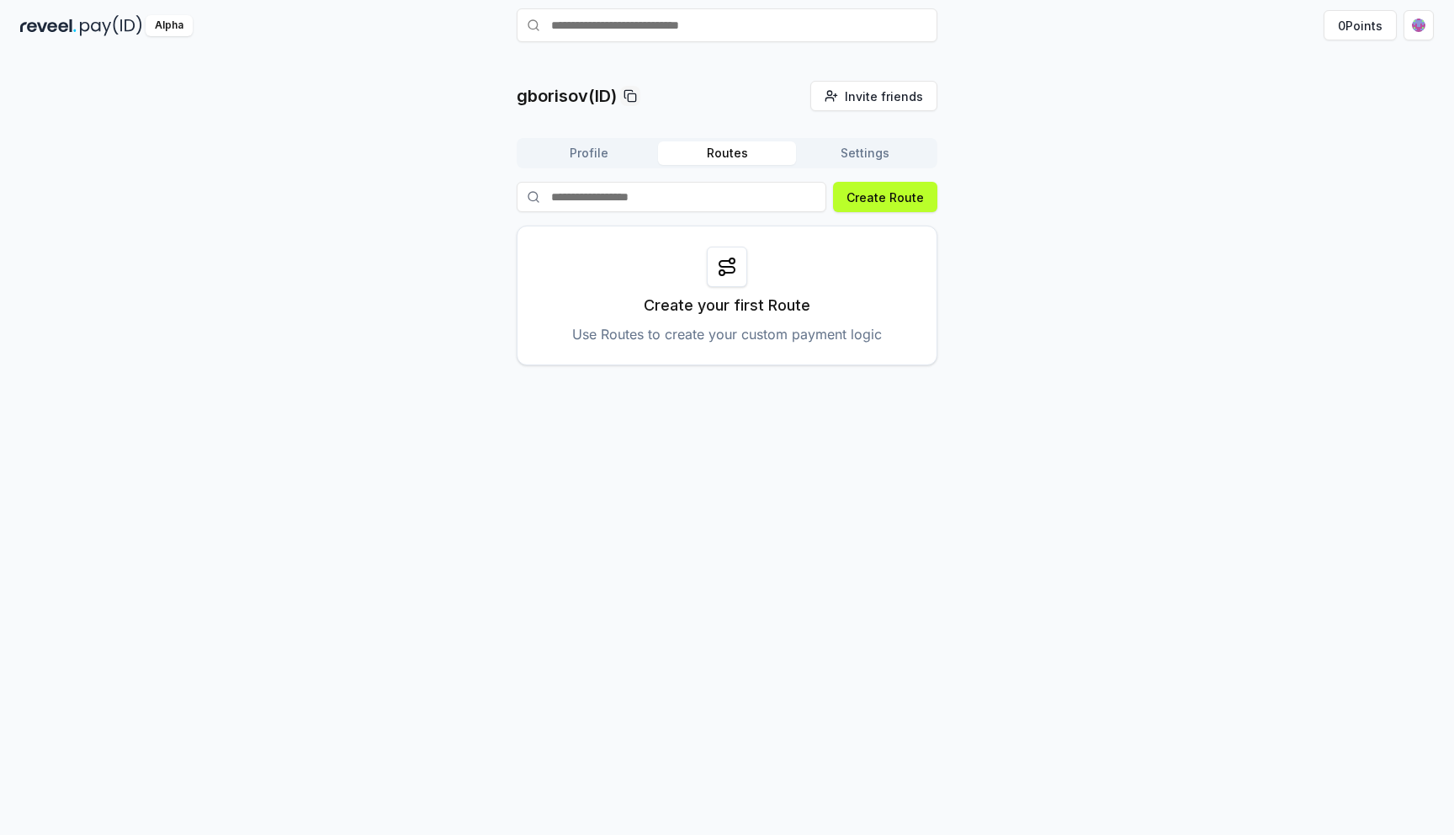
click at [840, 152] on button "Settings" at bounding box center [865, 153] width 138 height 24
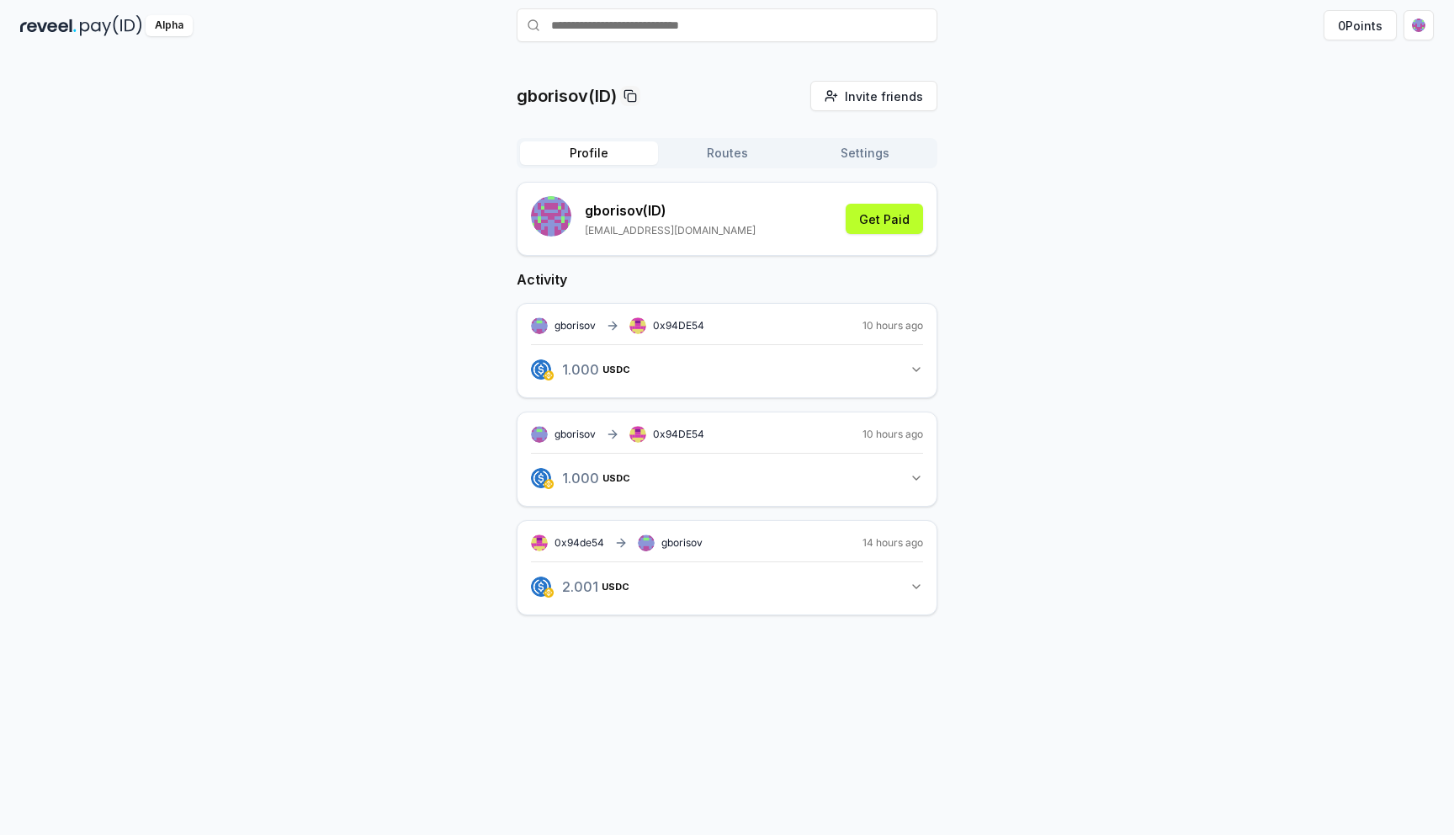
click at [588, 151] on button "Profile" at bounding box center [589, 153] width 138 height 24
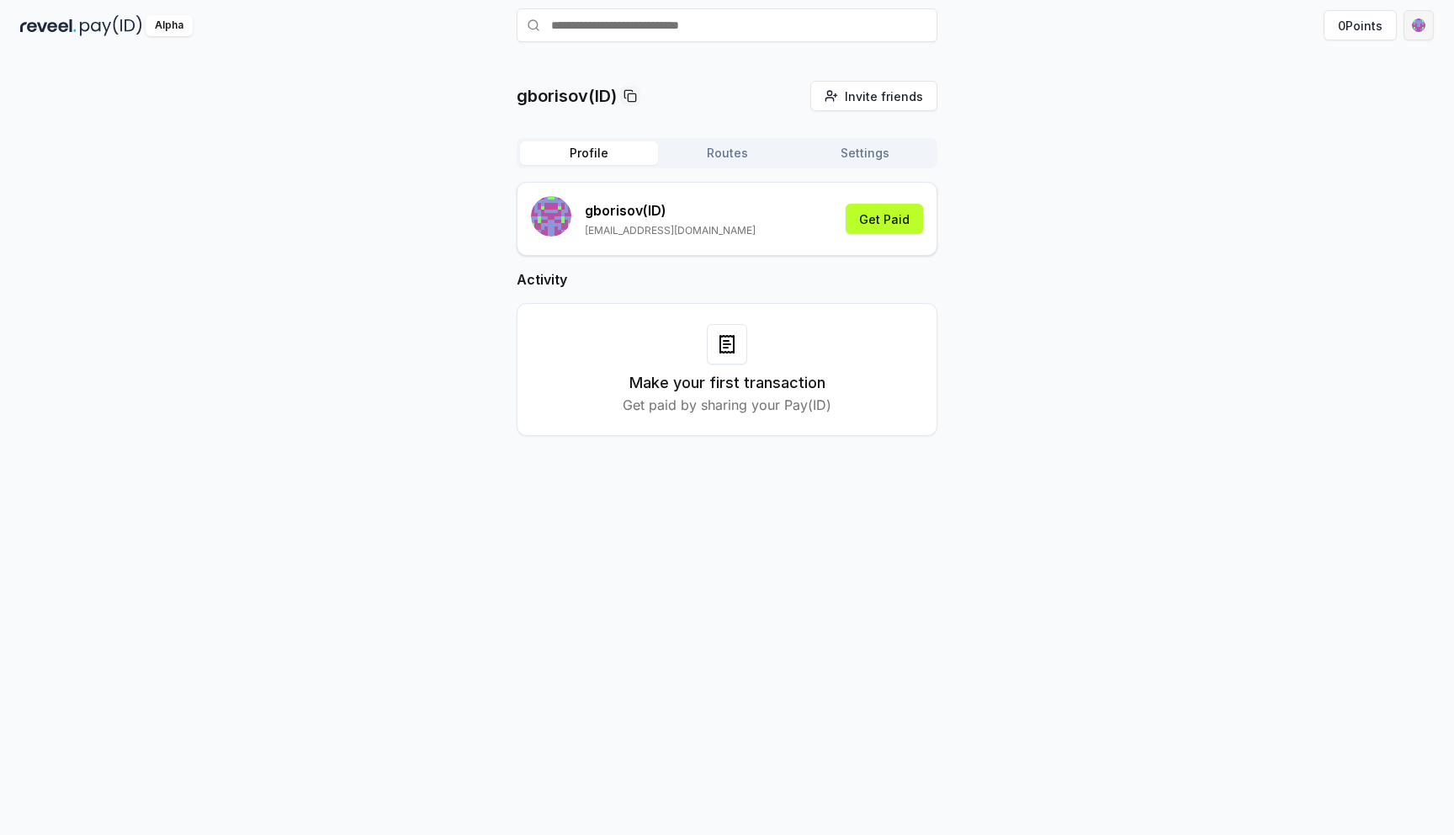
click at [1417, 31] on html "Answer our quick survey for a chance to earn 10 USDT 📝 Alpha 0 Points gborisov(…" at bounding box center [727, 417] width 1454 height 835
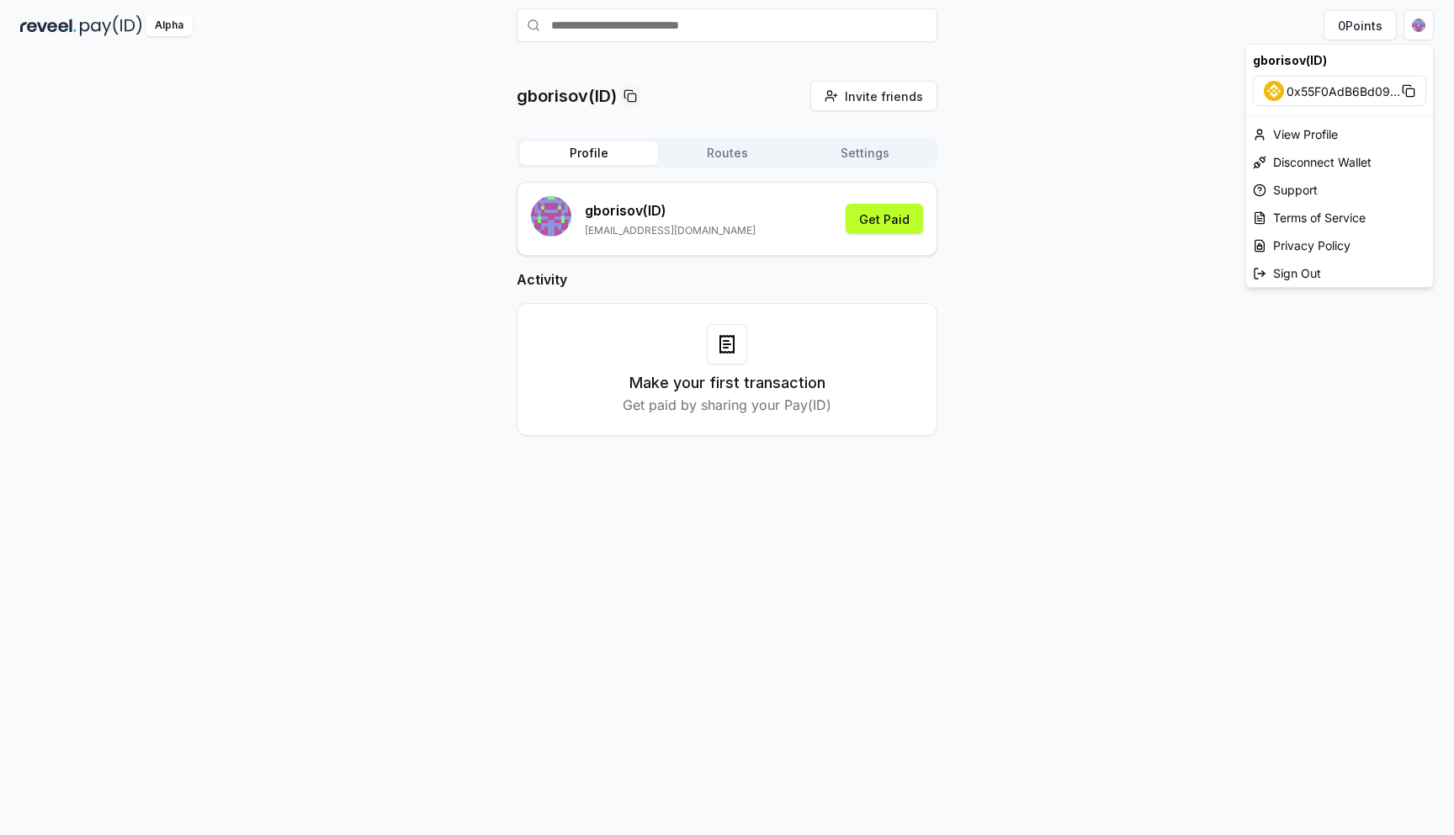
click at [1082, 86] on html "Answer our quick survey for a chance to earn 10 USDT 📝 Alpha 0 Points gborisov(…" at bounding box center [727, 417] width 1454 height 835
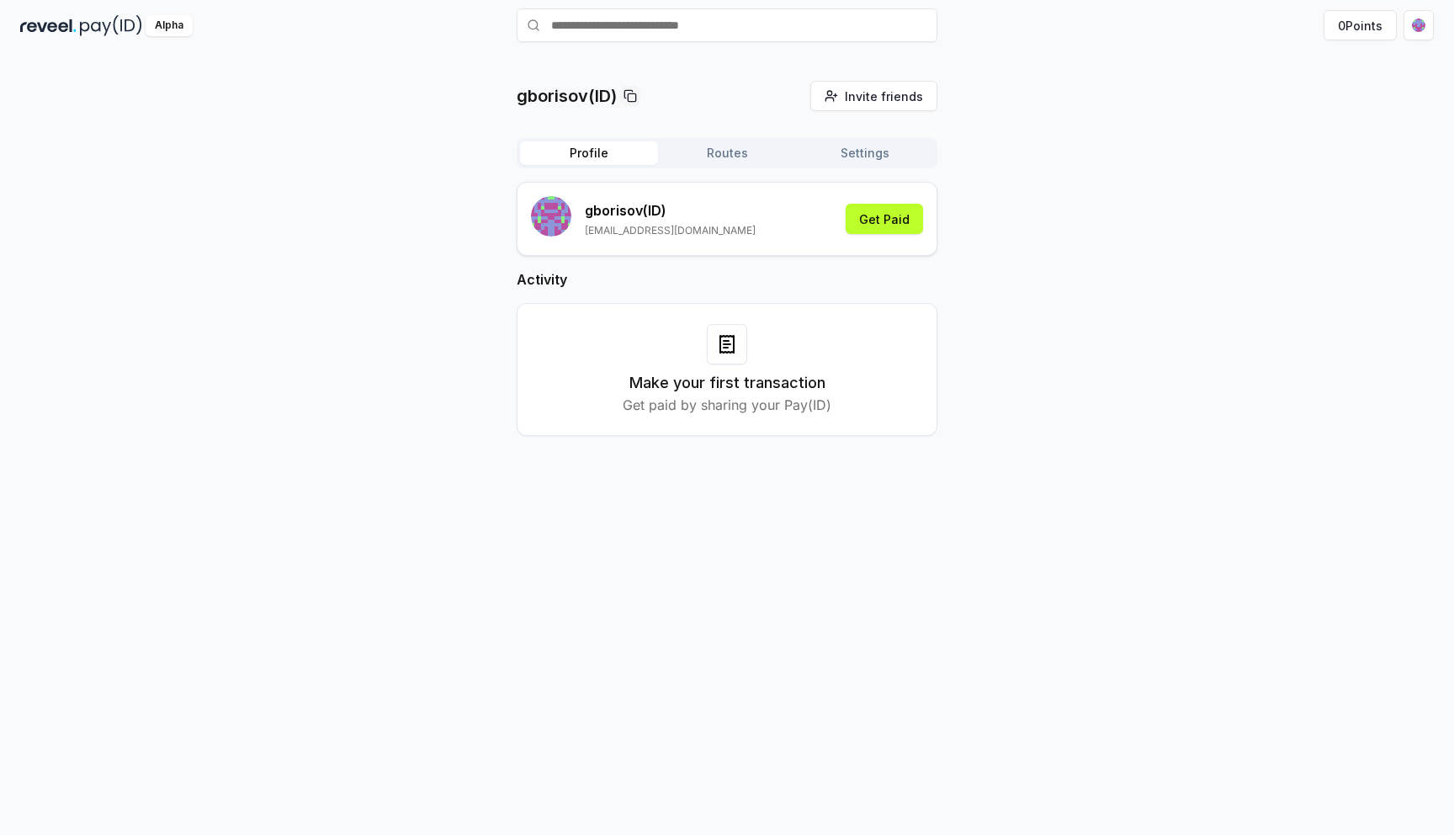
click at [851, 165] on div "Profile Routes Settings" at bounding box center [727, 153] width 421 height 30
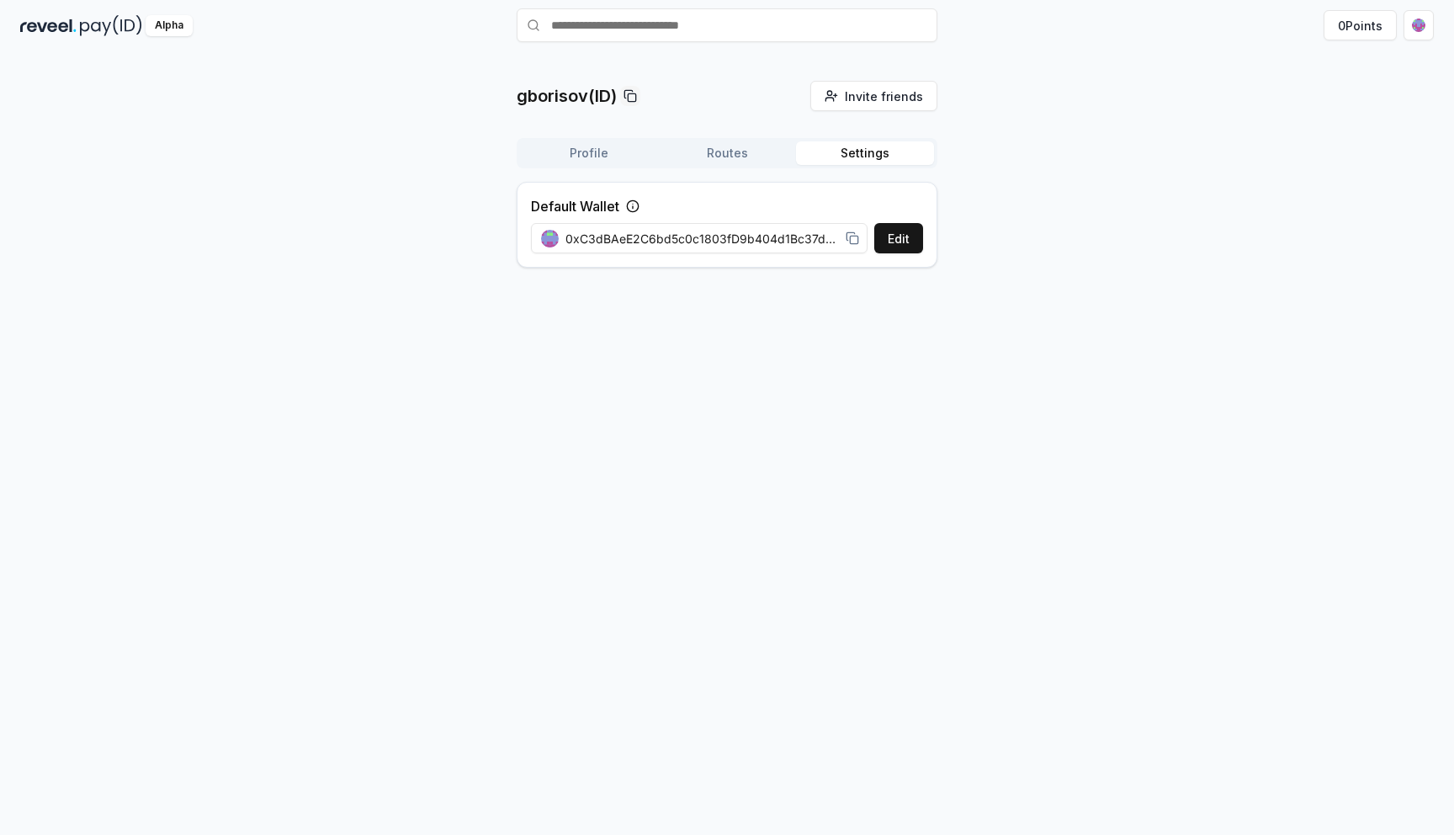
click at [842, 152] on button "Settings" at bounding box center [865, 153] width 138 height 24
click at [747, 154] on button "Routes" at bounding box center [727, 153] width 138 height 24
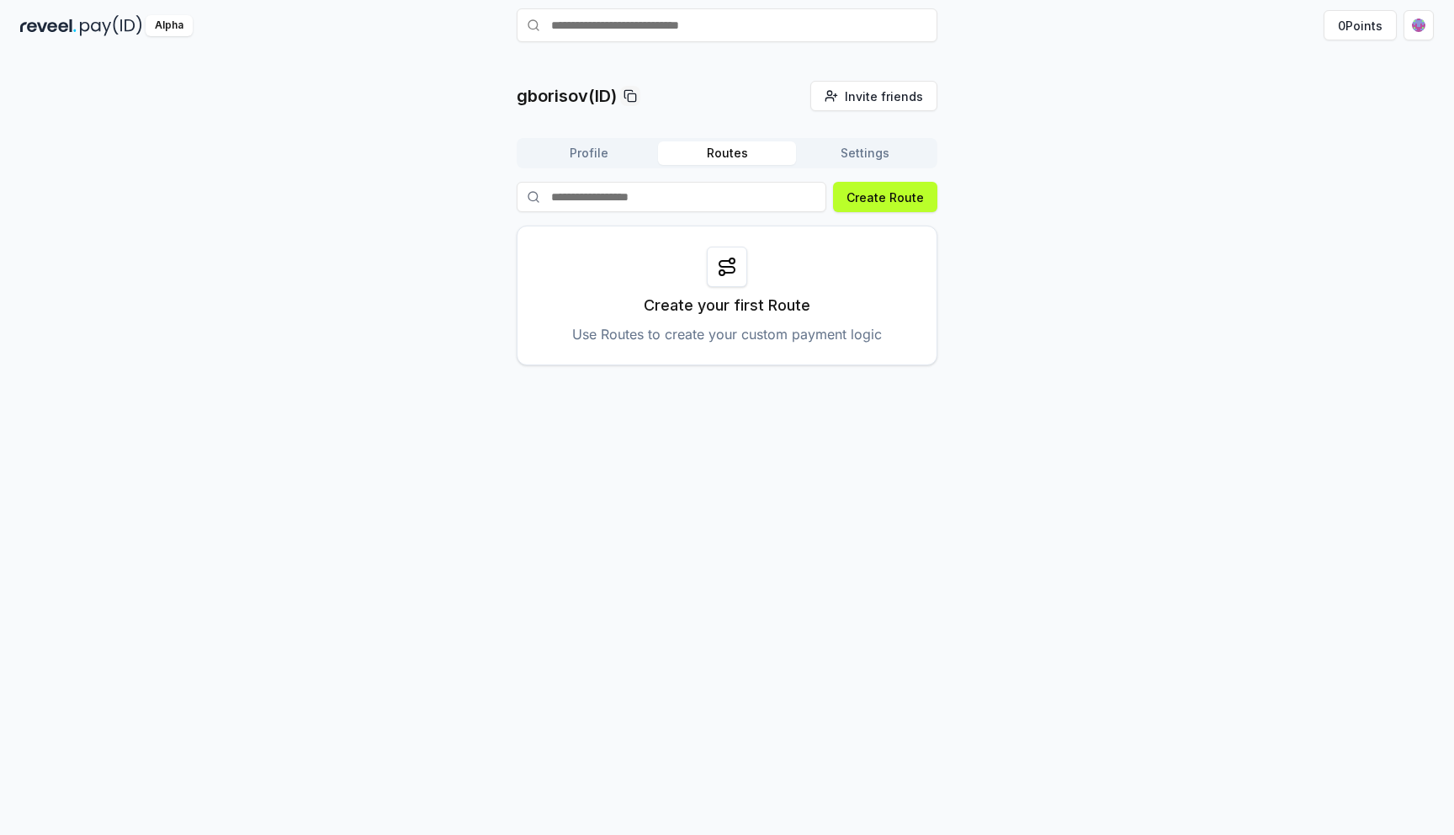
click at [603, 167] on div "Profile Routes Settings" at bounding box center [727, 153] width 421 height 30
click at [602, 145] on button "Profile" at bounding box center [589, 153] width 138 height 24
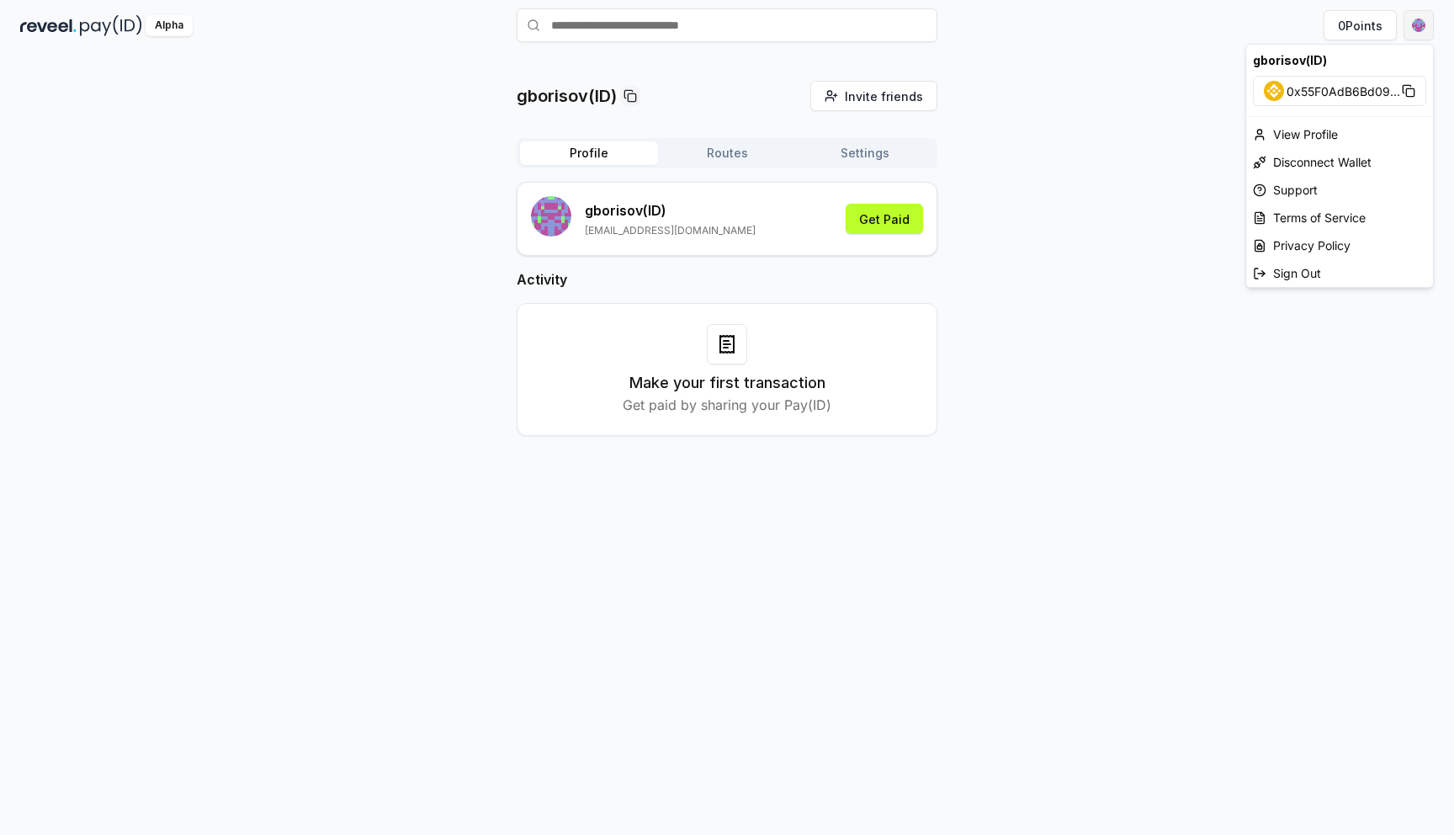
click at [1423, 33] on html "Answer our quick survey for a chance to earn 10 USDT 📝 Alpha 0 Points gborisov(…" at bounding box center [727, 417] width 1454 height 835
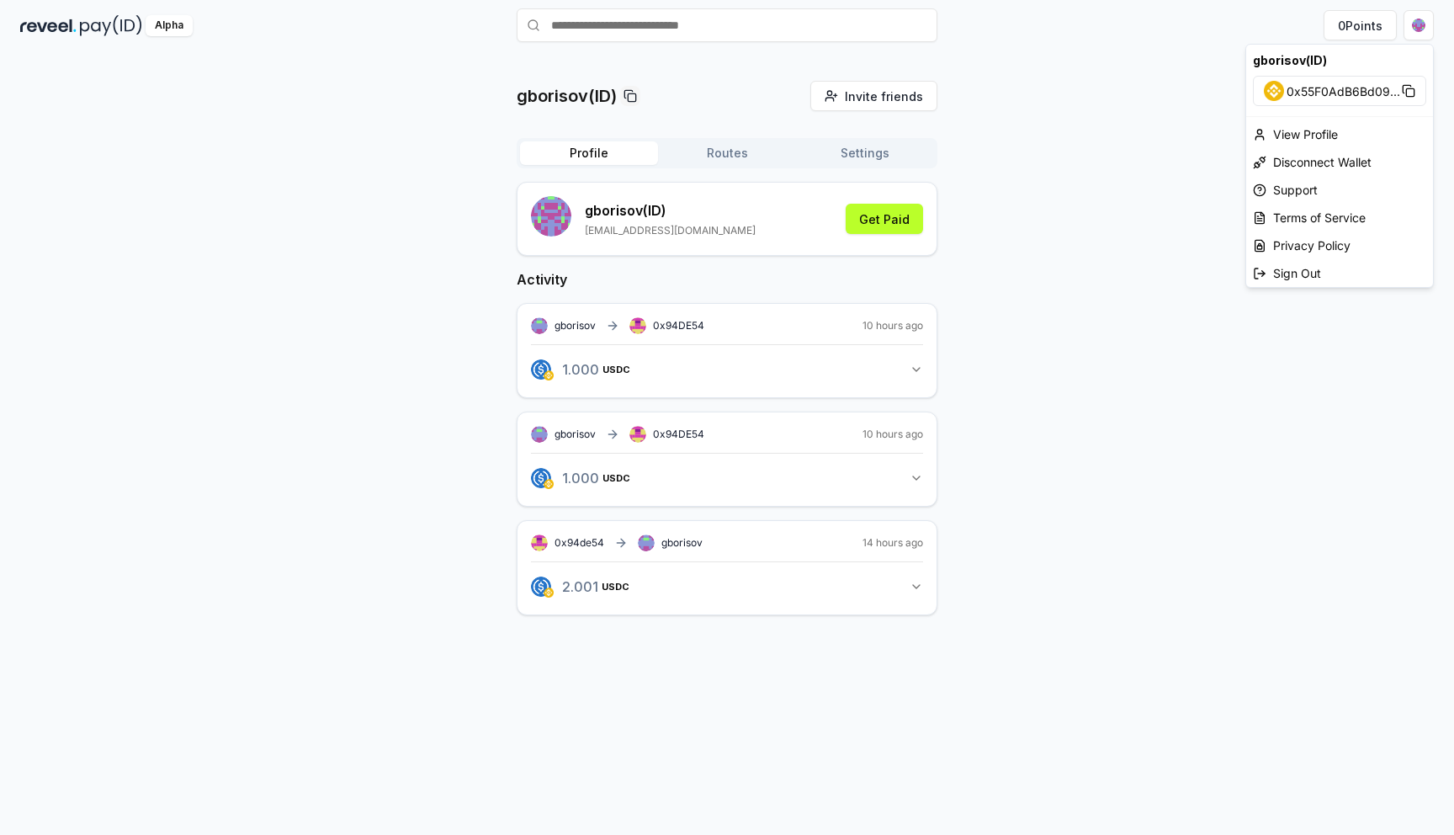
click at [1128, 184] on html "Answer our quick survey for a chance to earn 10 USDT 📝 Alpha 0 Points gborisov(…" at bounding box center [727, 417] width 1454 height 835
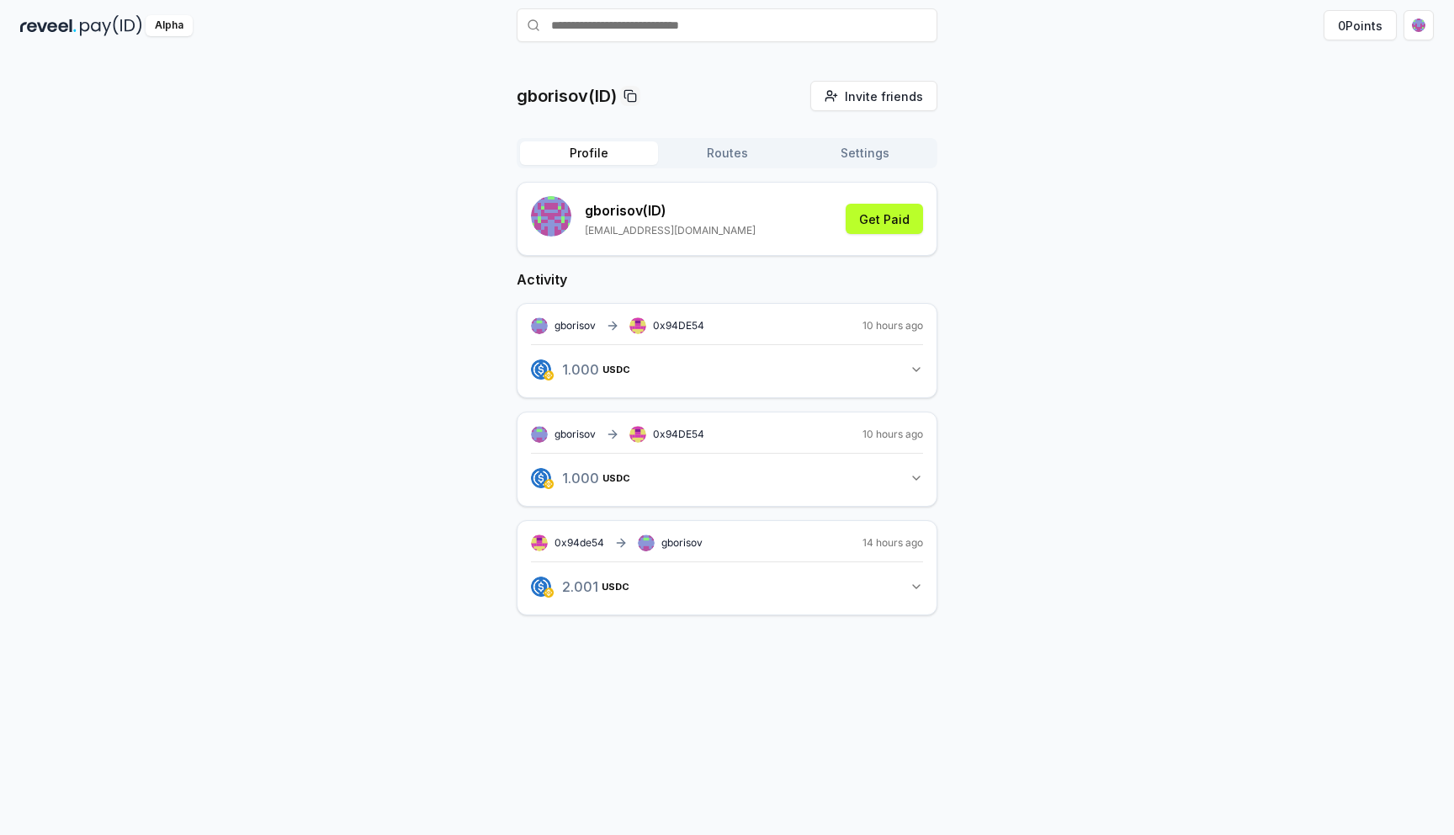
click at [661, 328] on span "0x94DE54" at bounding box center [678, 325] width 51 height 13
click at [737, 159] on button "Routes" at bounding box center [727, 153] width 138 height 24
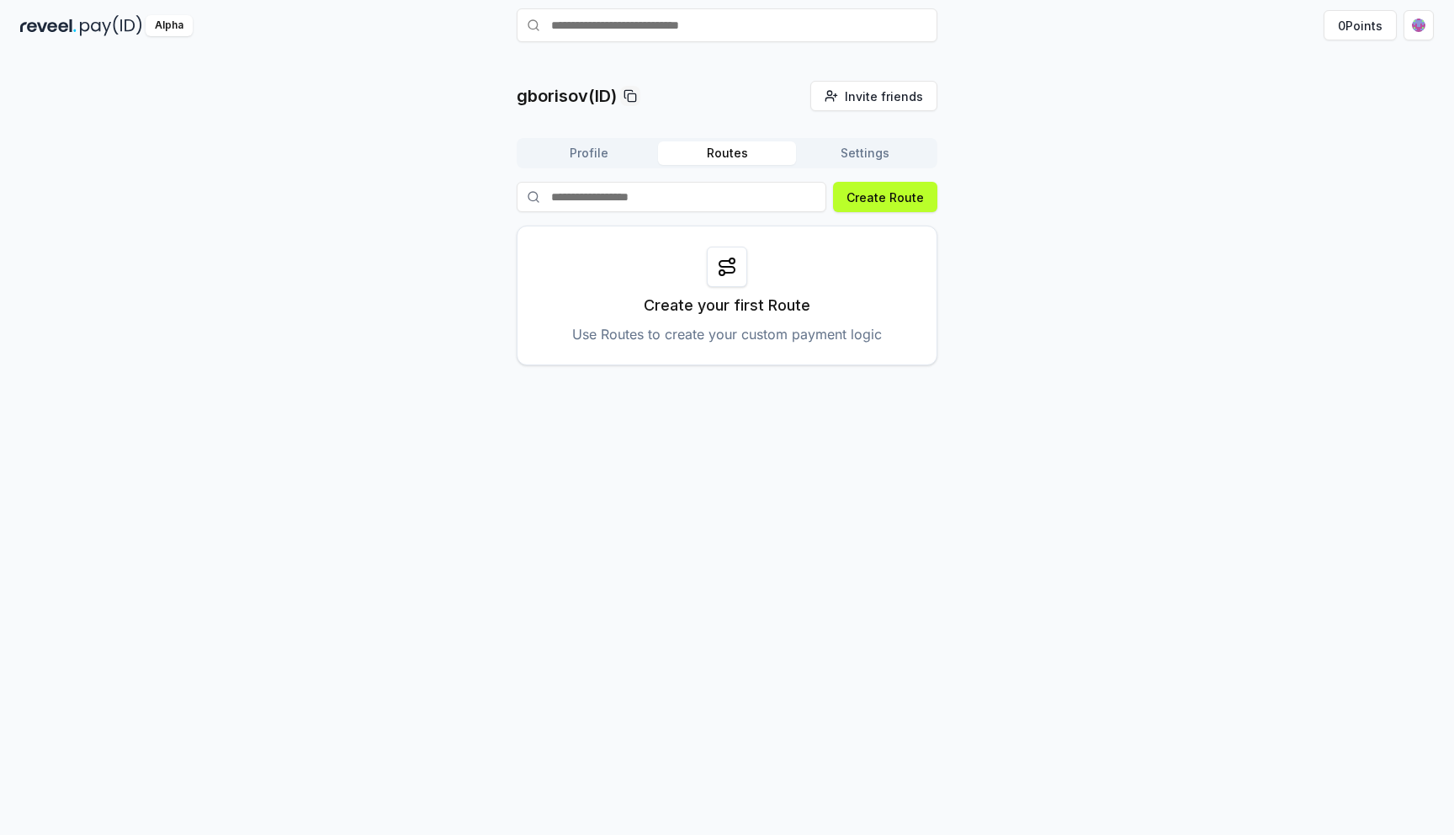
click at [869, 156] on button "Settings" at bounding box center [865, 153] width 138 height 24
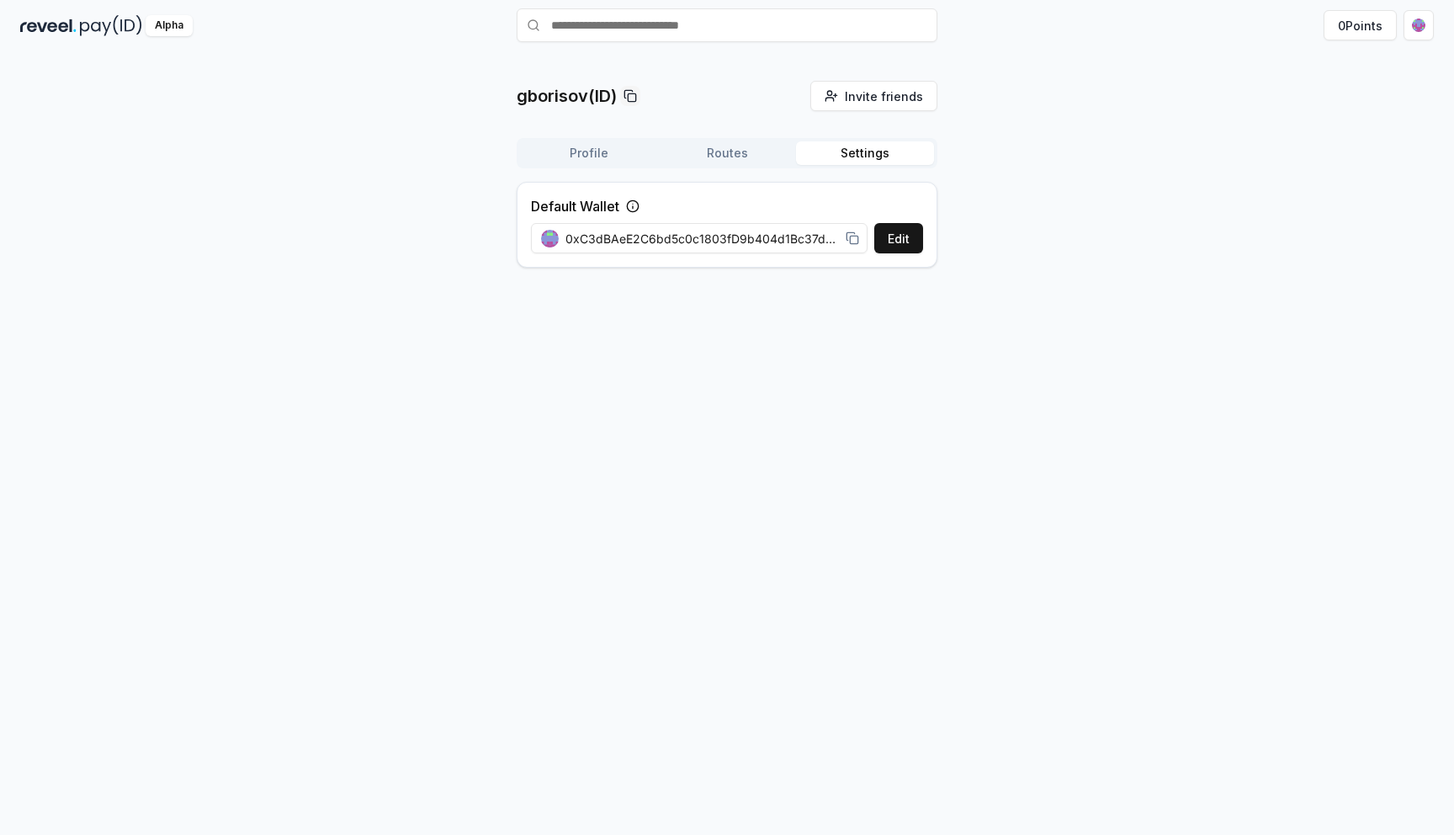
click at [853, 241] on icon at bounding box center [852, 237] width 13 height 13
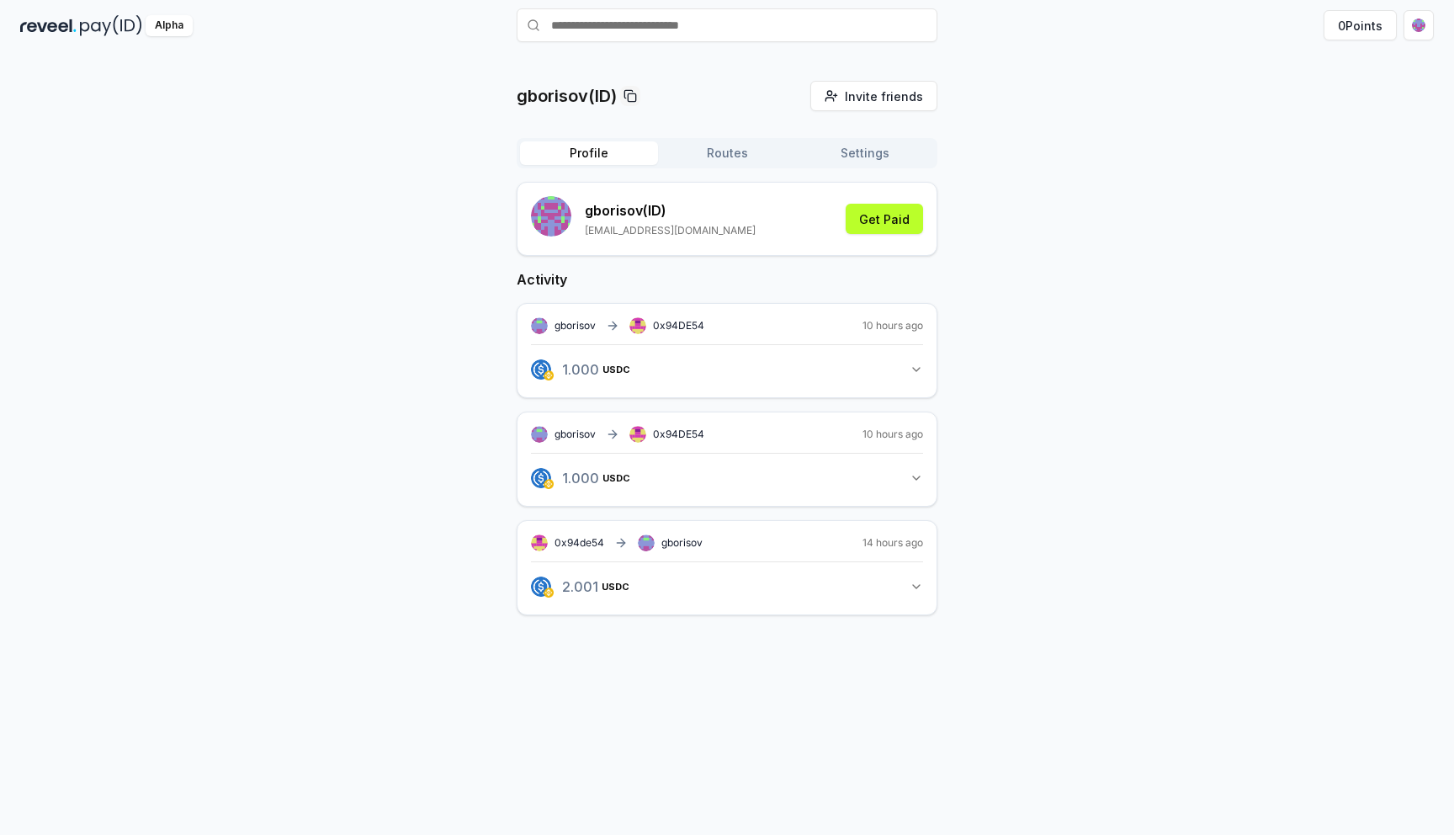
click at [612, 145] on button "Profile" at bounding box center [589, 153] width 138 height 24
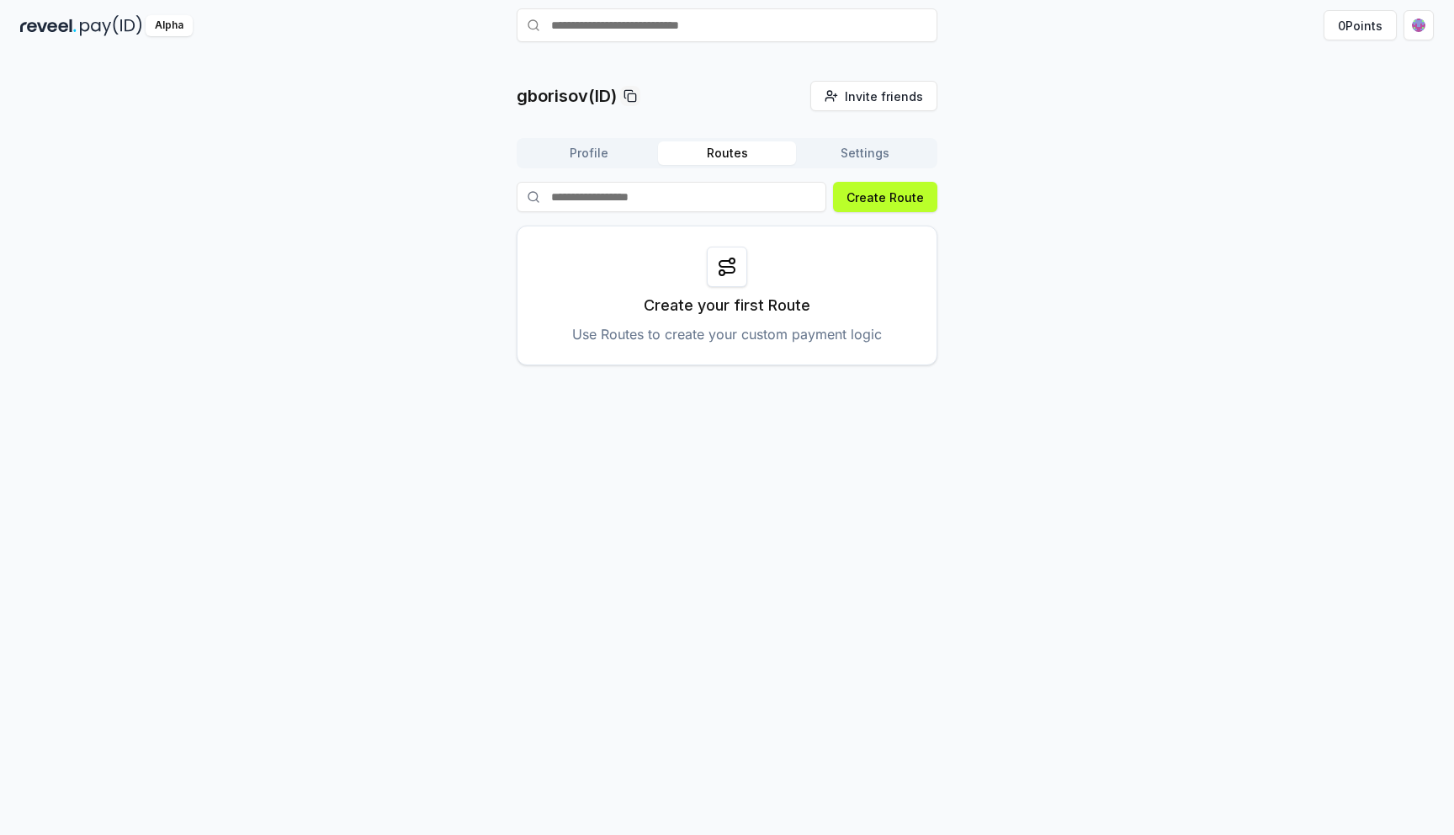
click at [732, 153] on button "Routes" at bounding box center [727, 153] width 138 height 24
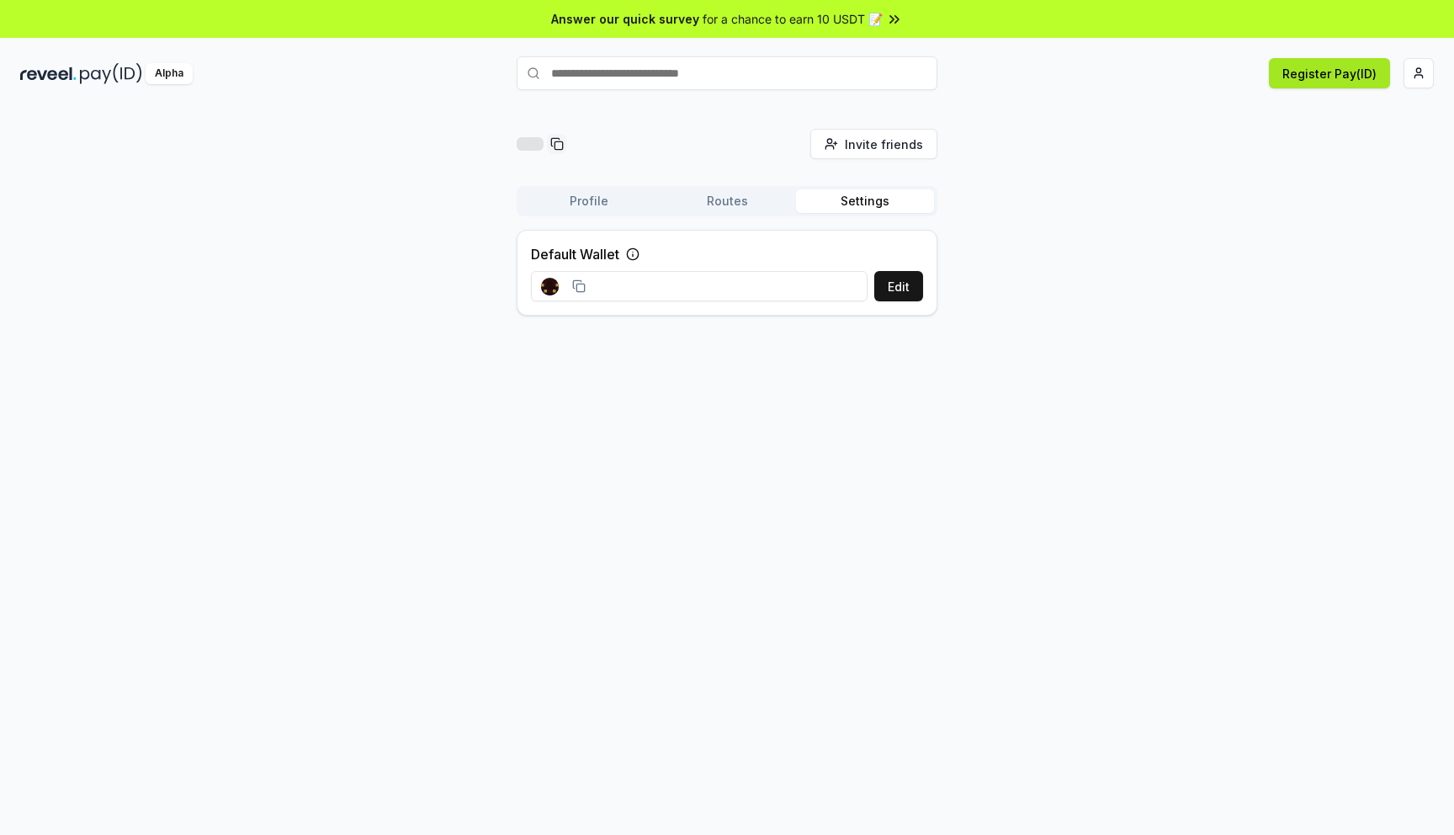
click at [1343, 77] on button "Register Pay(ID)" at bounding box center [1329, 73] width 121 height 30
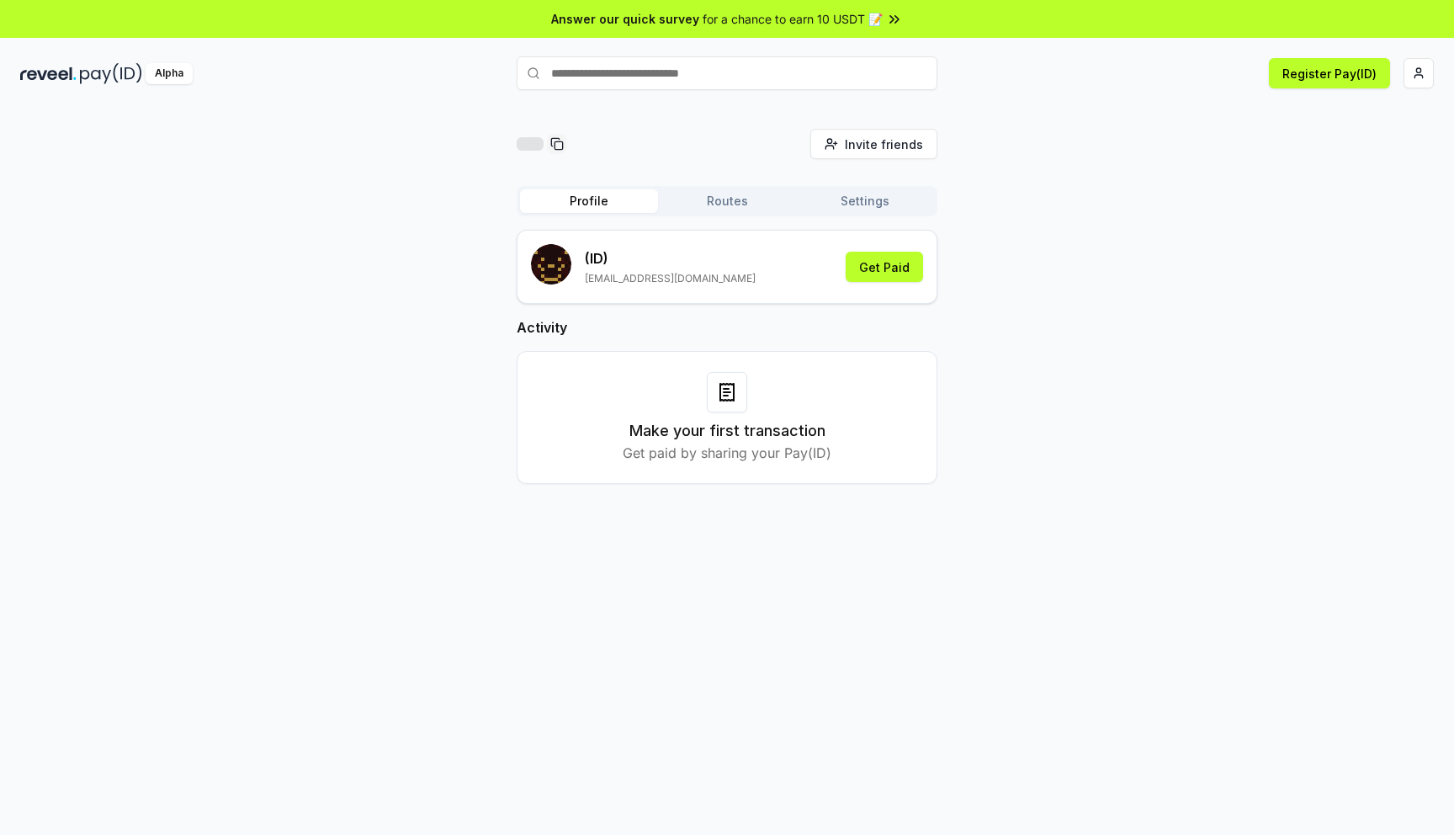
click at [855, 204] on button "Settings" at bounding box center [865, 201] width 138 height 24
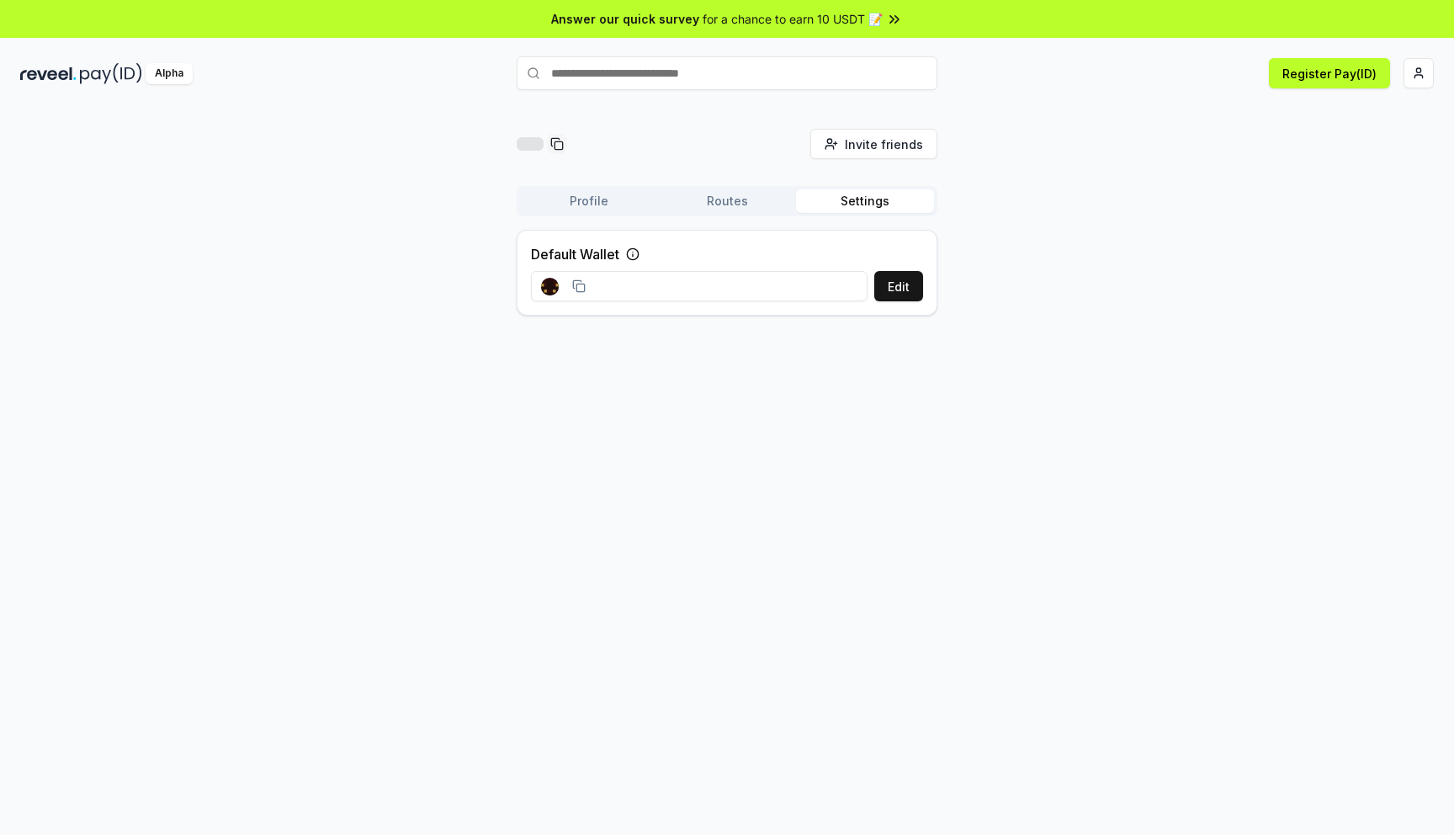
click at [751, 281] on input at bounding box center [699, 286] width 337 height 30
click at [905, 295] on button "Edit" at bounding box center [899, 286] width 49 height 30
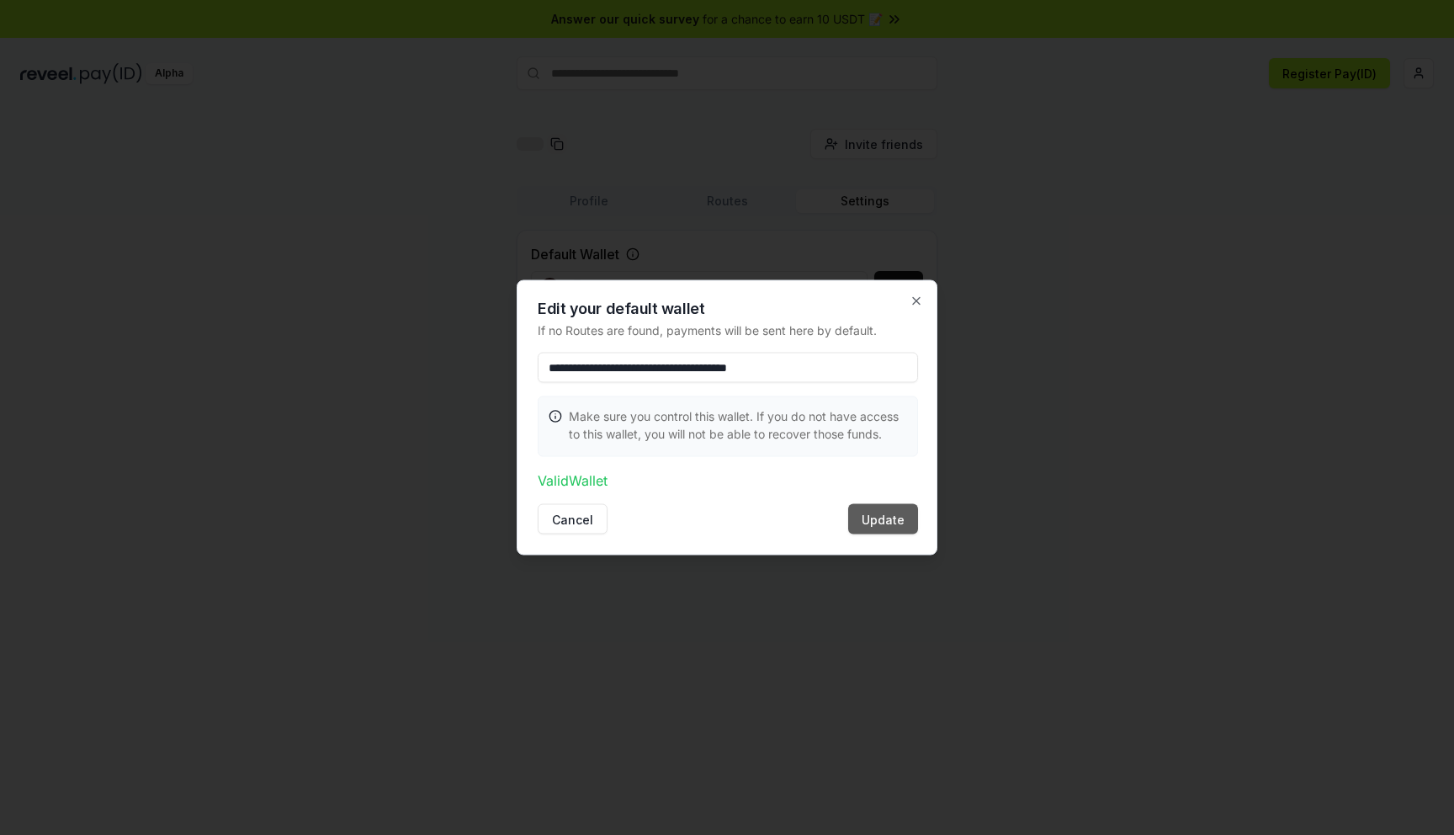
type input "**********"
click at [890, 523] on button "Update" at bounding box center [883, 519] width 70 height 30
click at [898, 521] on button "Update" at bounding box center [883, 519] width 70 height 30
click at [917, 299] on icon "button" at bounding box center [916, 301] width 7 height 7
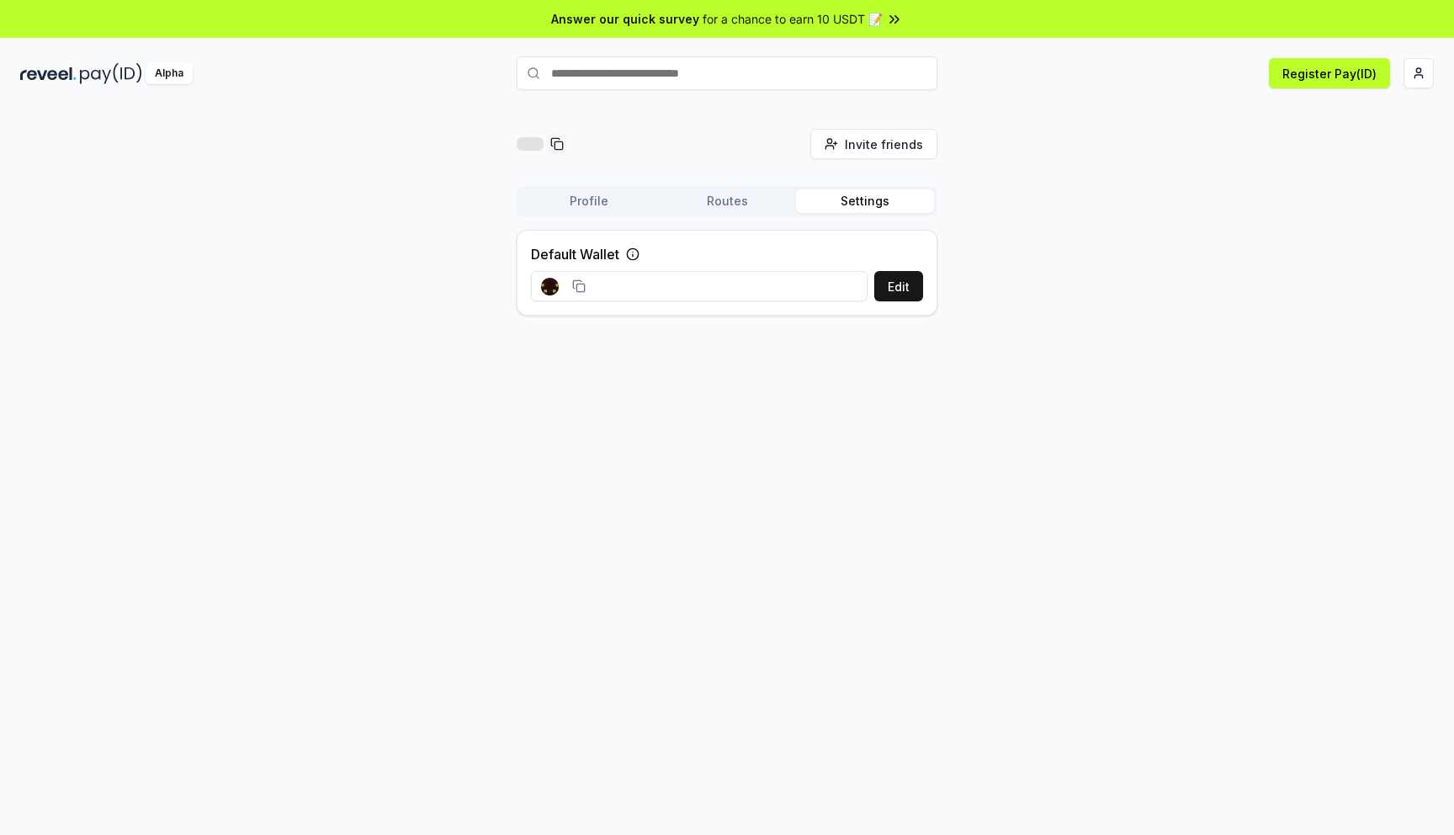
click at [719, 194] on button "Routes" at bounding box center [727, 201] width 138 height 24
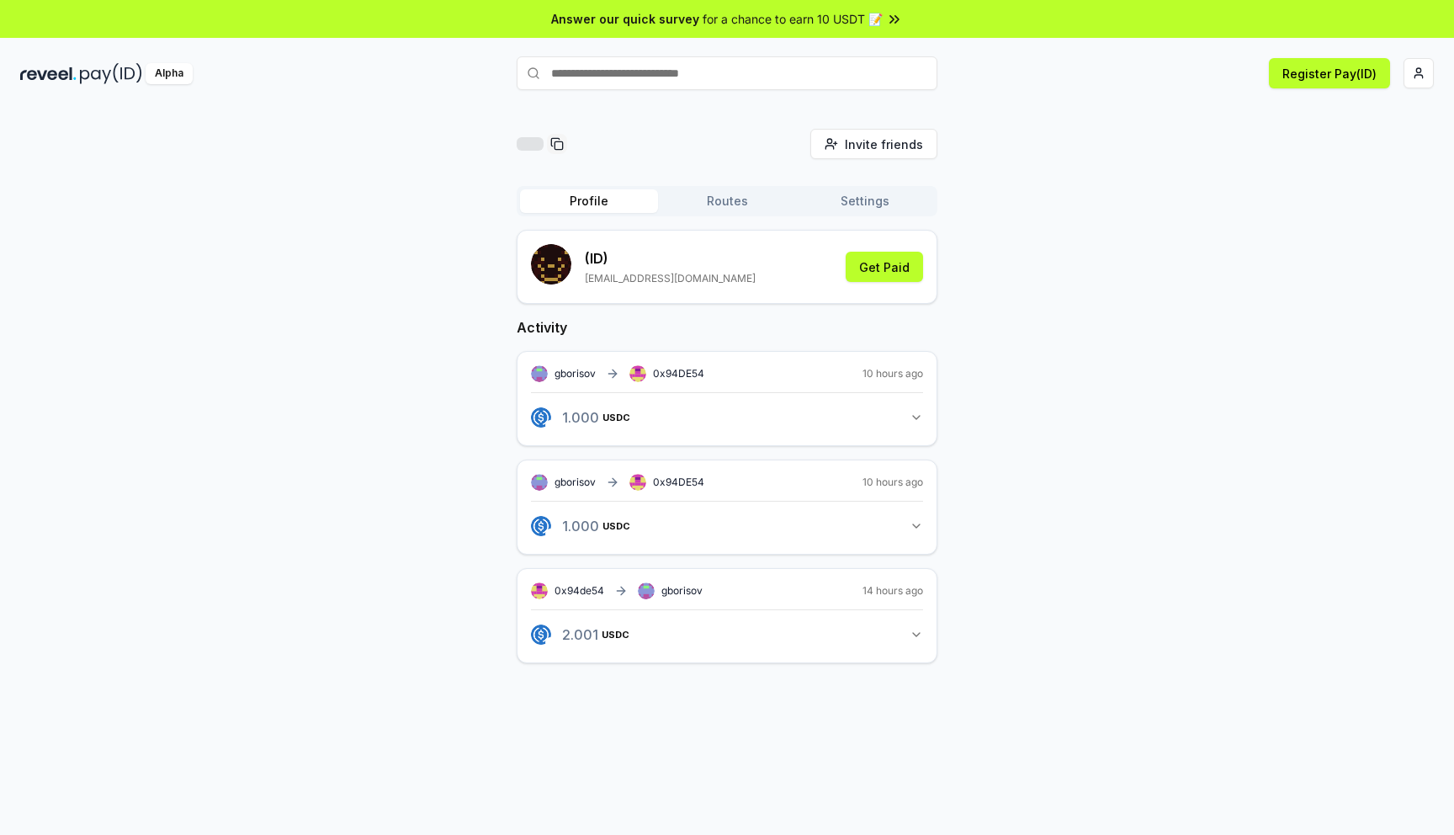
click at [577, 208] on button "Profile" at bounding box center [589, 201] width 138 height 24
click at [717, 201] on button "Routes" at bounding box center [727, 201] width 138 height 24
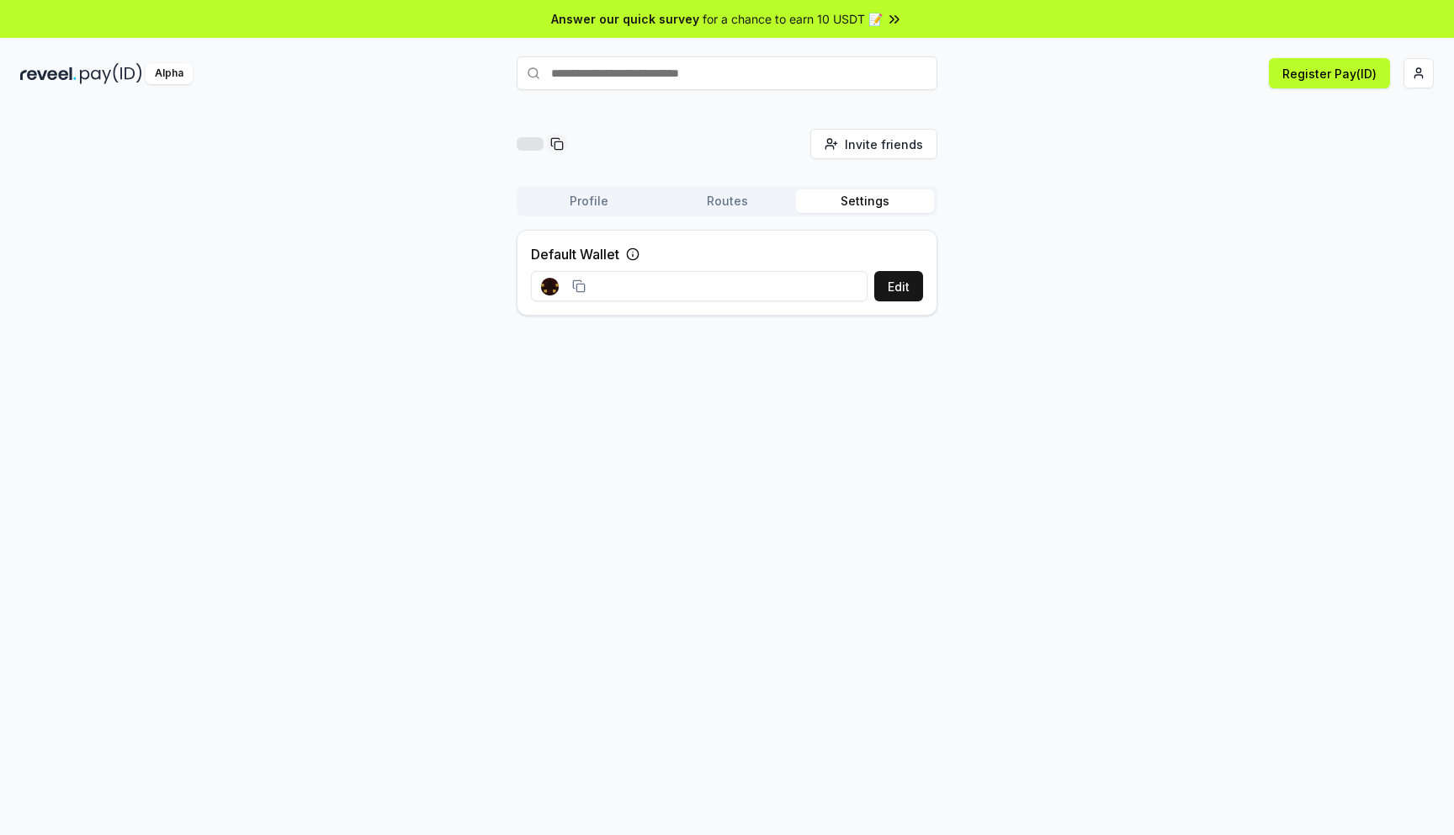
click at [872, 201] on button "Settings" at bounding box center [865, 201] width 138 height 24
click at [1376, 73] on button "Register Pay(ID)" at bounding box center [1329, 73] width 121 height 30
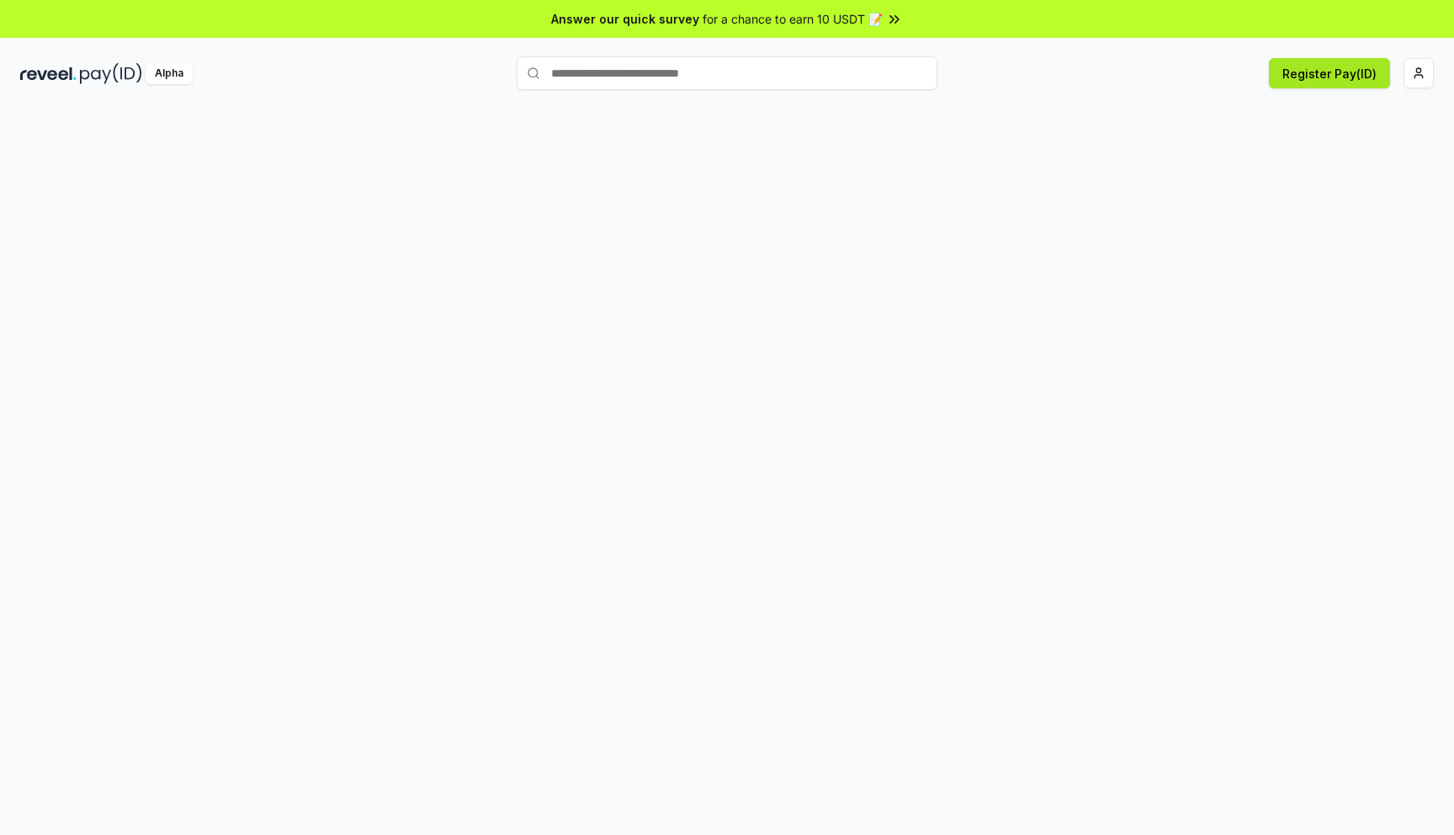
click at [1304, 76] on button "Register Pay(ID)" at bounding box center [1329, 73] width 121 height 30
click at [1417, 55] on div "Alpha Register Pay(ID)" at bounding box center [727, 73] width 1454 height 44
click at [1417, 77] on html "Answer our quick survey for a chance to earn 10 USDT 📝 Alpha Register Pay(ID)" at bounding box center [727, 417] width 1454 height 835
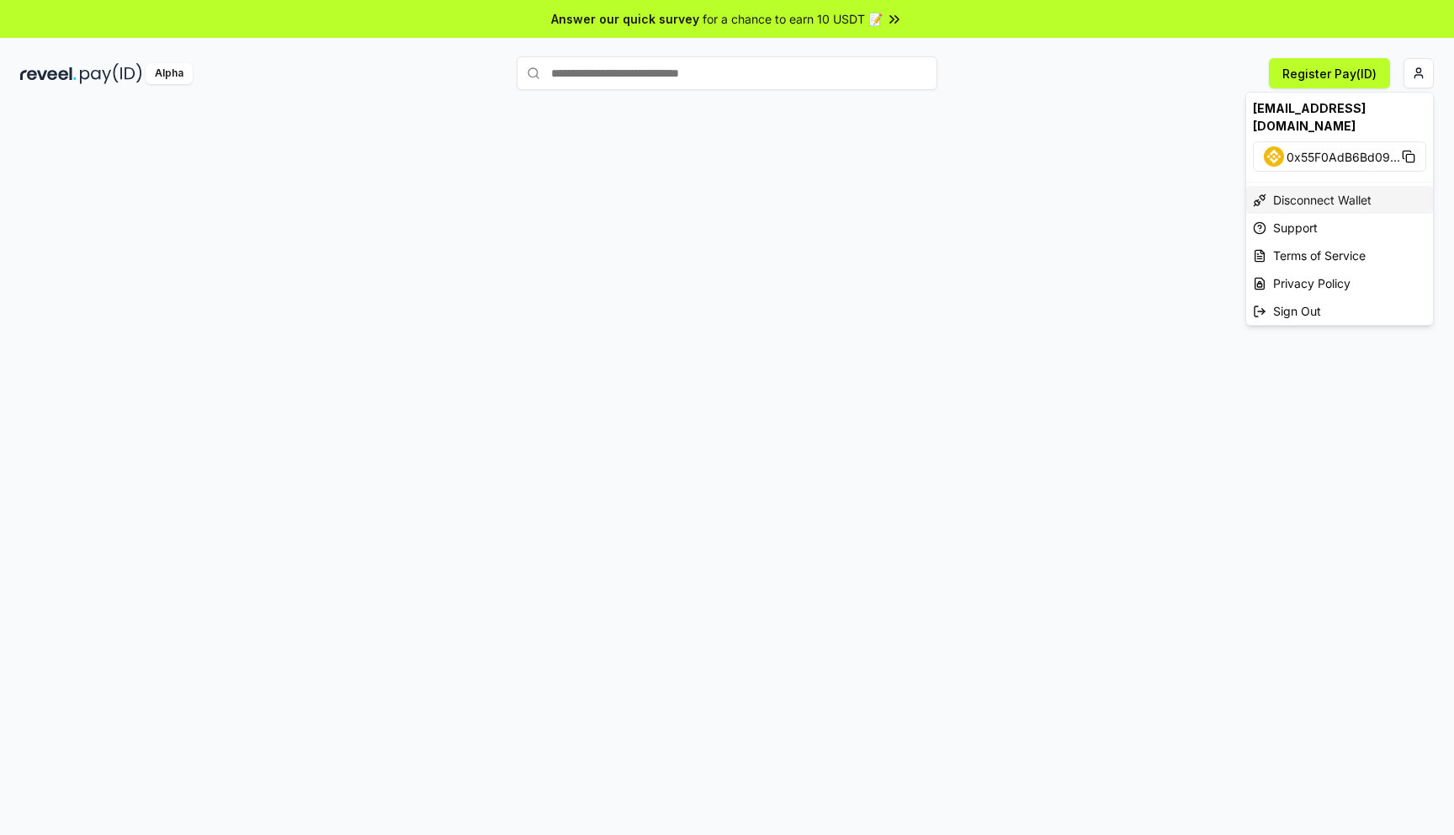
click at [1310, 186] on div "Disconnect Wallet" at bounding box center [1340, 200] width 187 height 28
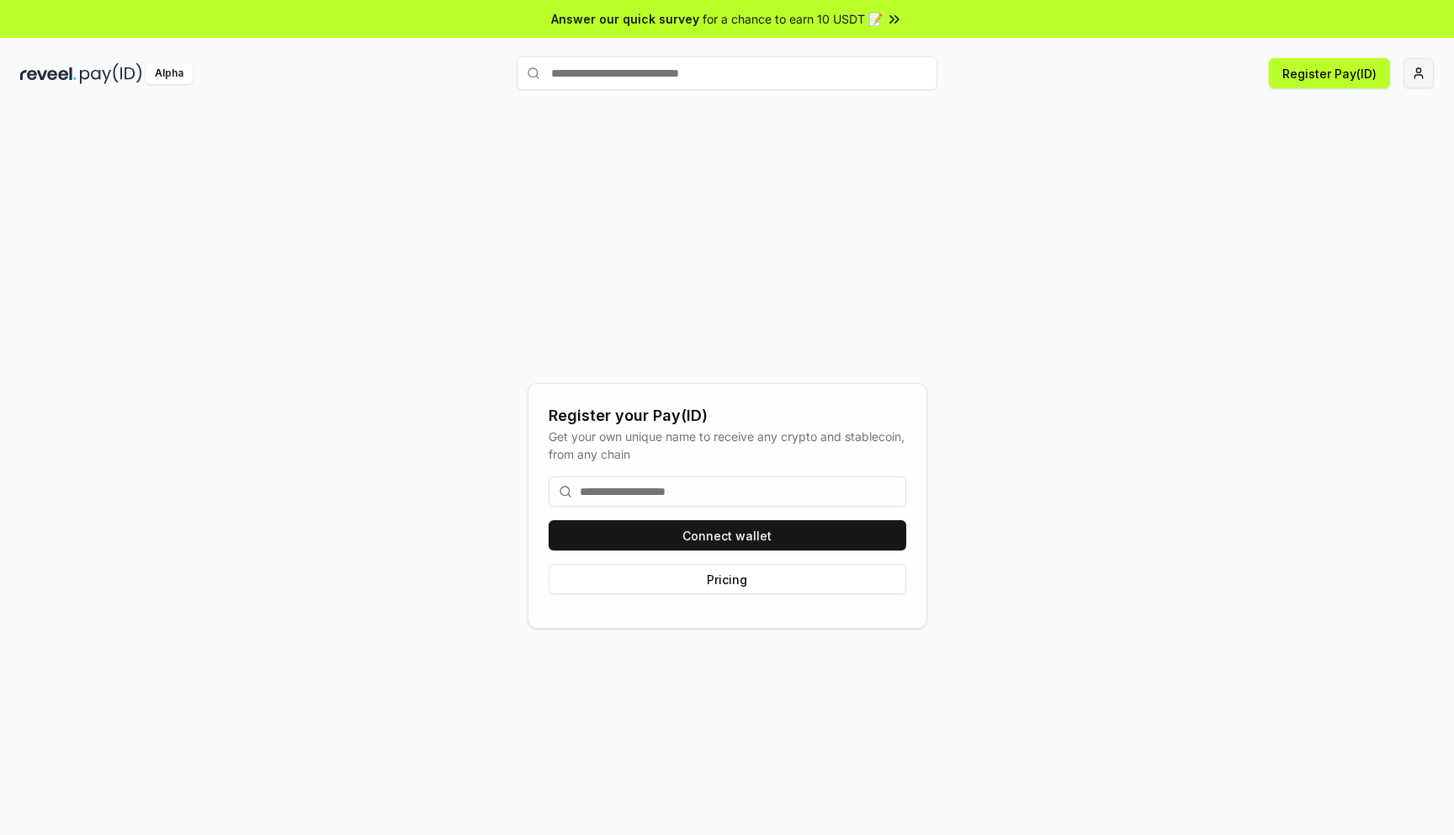
click at [1422, 72] on html "Answer our quick survey for a chance to earn 10 USDT 📝 Alpha Register Pay(ID) R…" at bounding box center [727, 417] width 1454 height 835
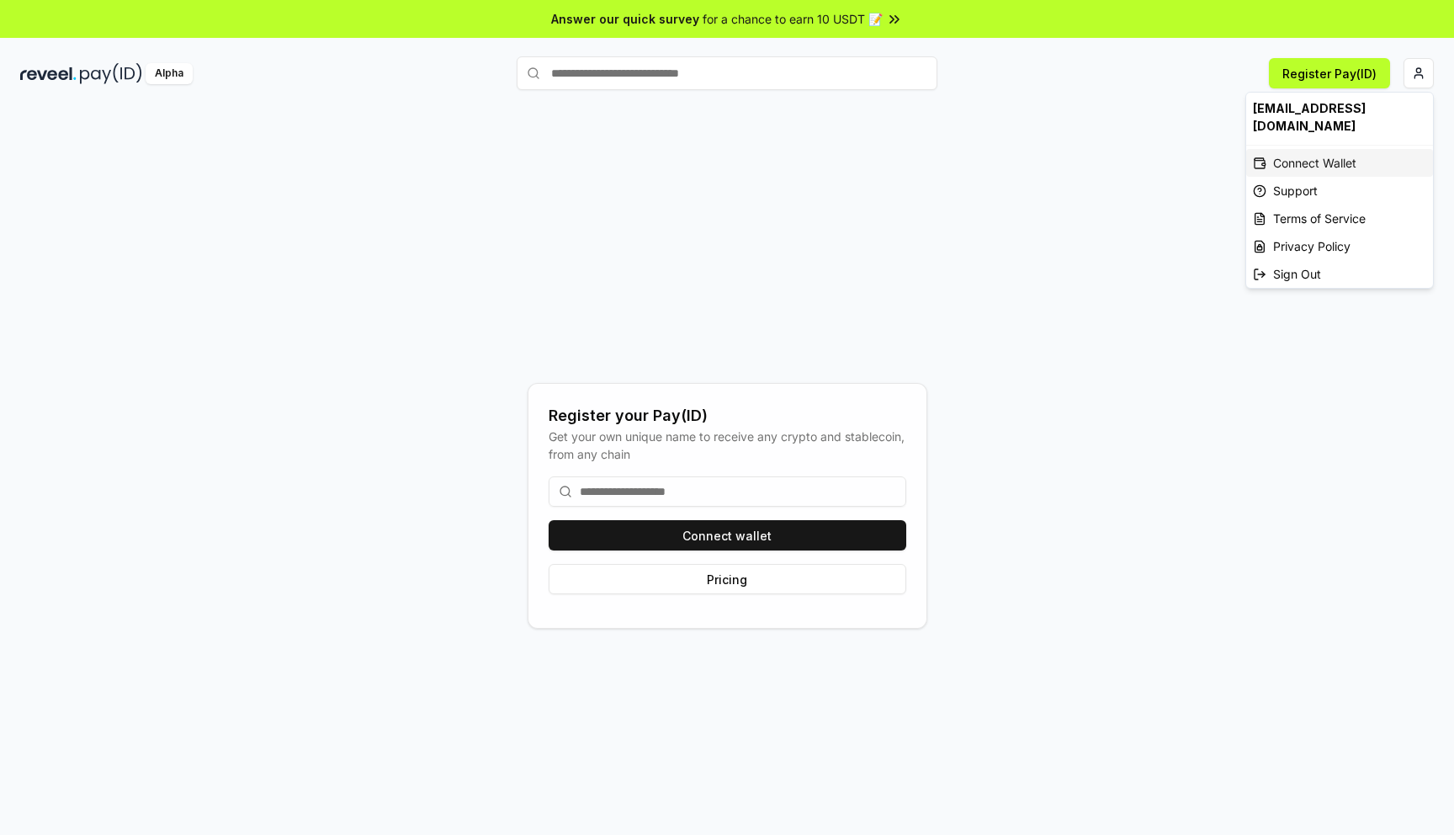
click at [1325, 151] on div "Connect Wallet" at bounding box center [1340, 163] width 187 height 28
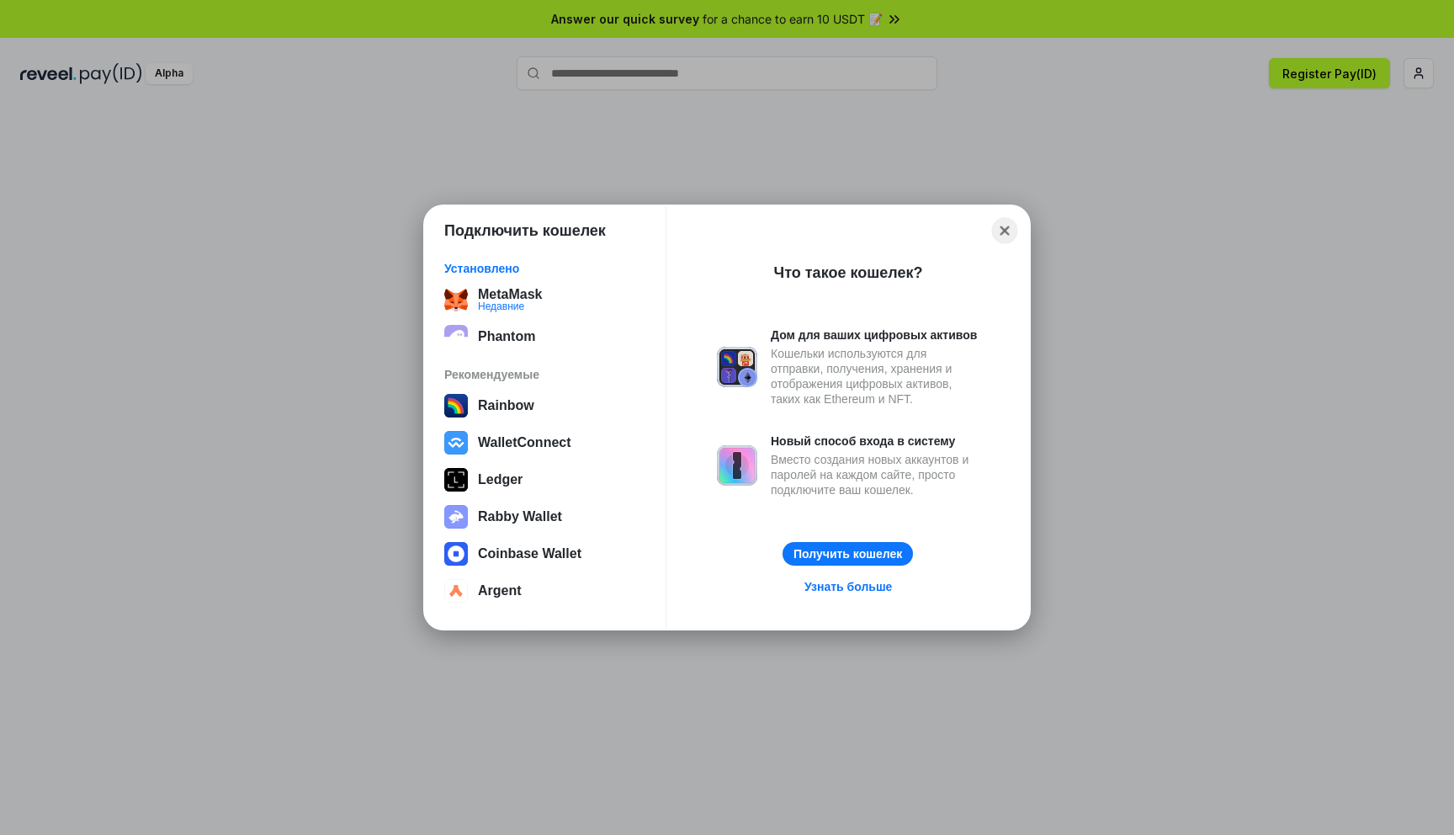
click at [1007, 235] on button "Close" at bounding box center [1005, 231] width 26 height 26
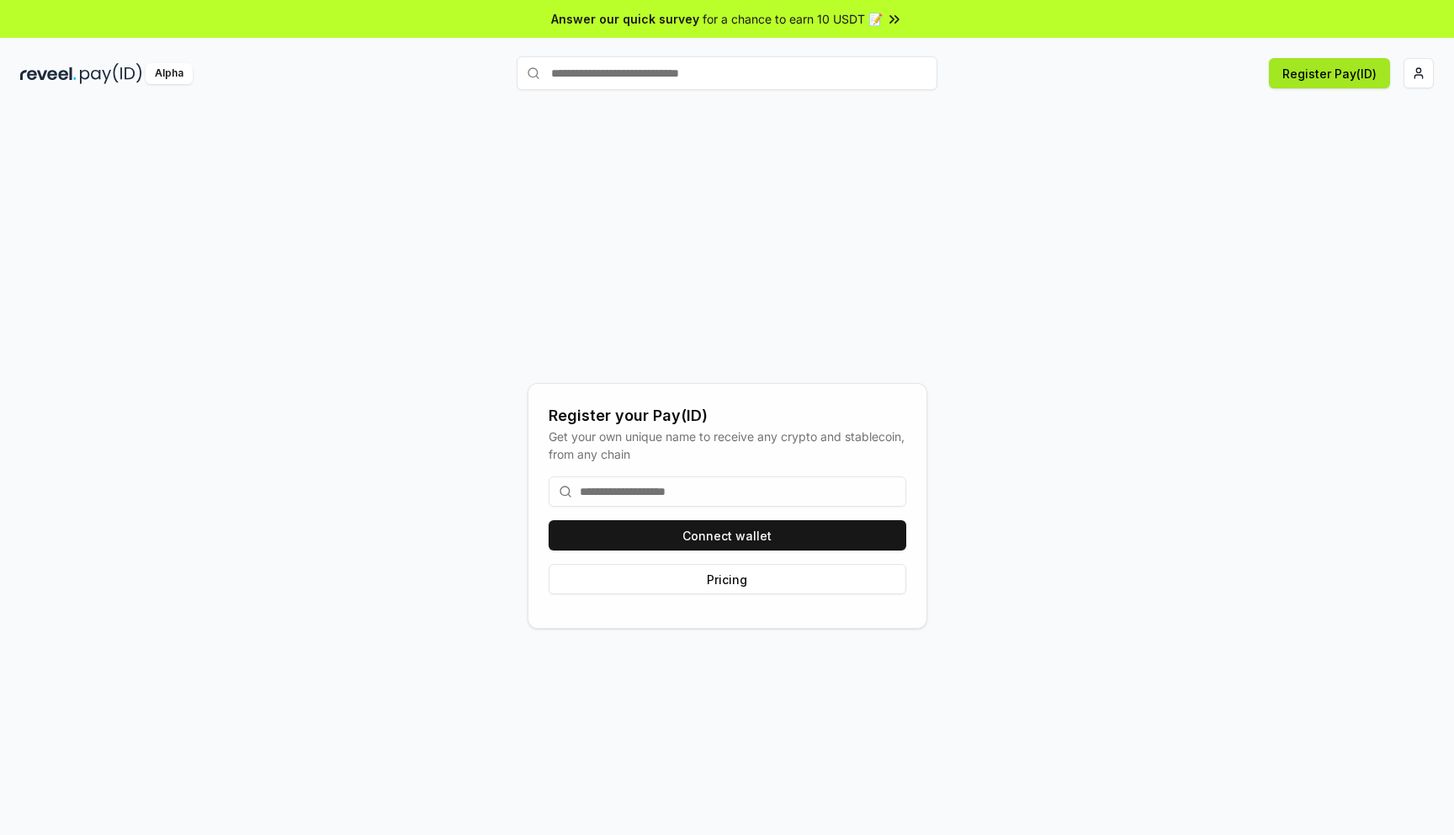
click at [1301, 76] on button "Register Pay(ID)" at bounding box center [1329, 73] width 121 height 30
click at [739, 489] on input at bounding box center [728, 491] width 358 height 30
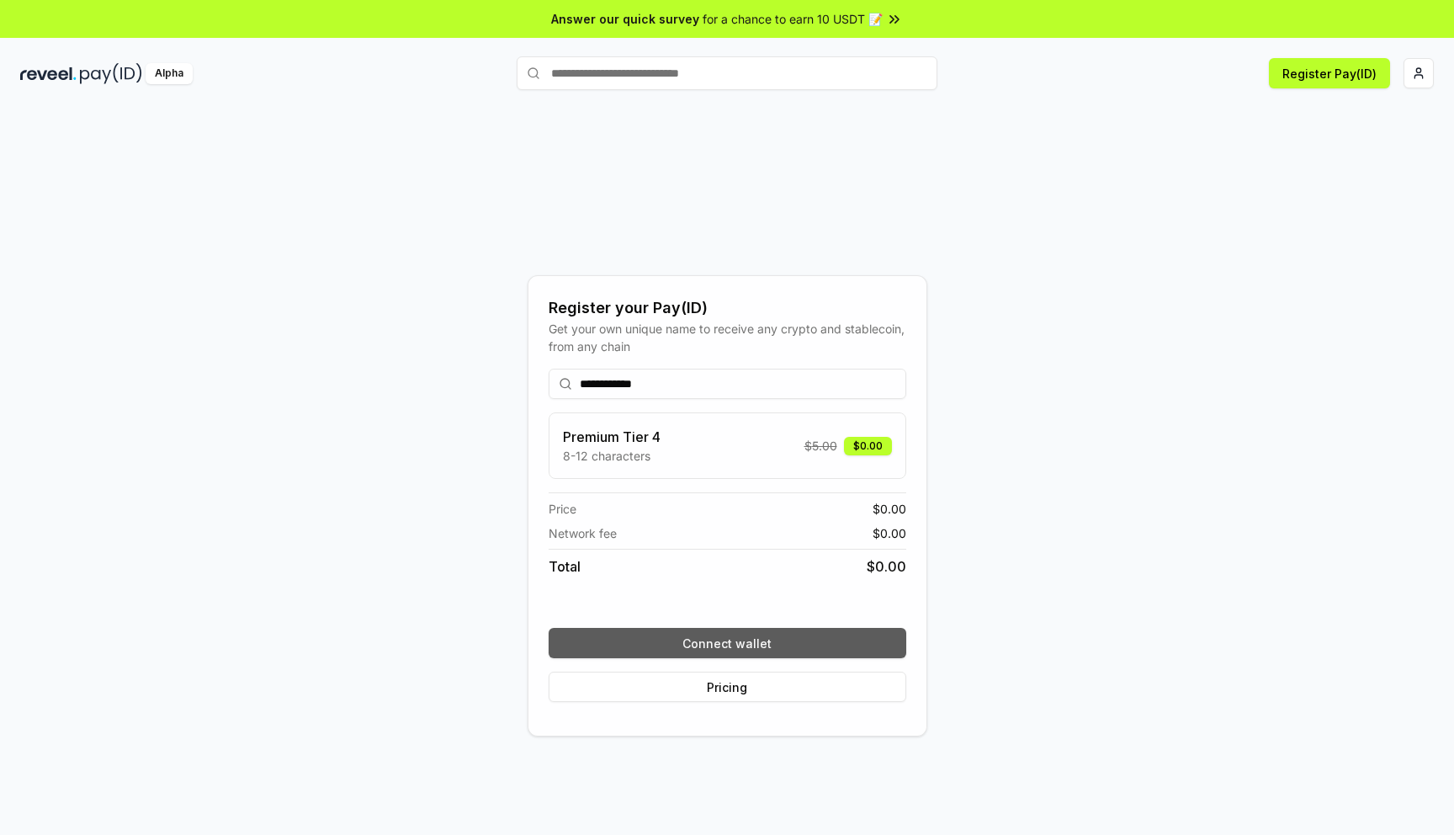
type input "**********"
click at [699, 643] on button "Connect wallet" at bounding box center [728, 643] width 358 height 30
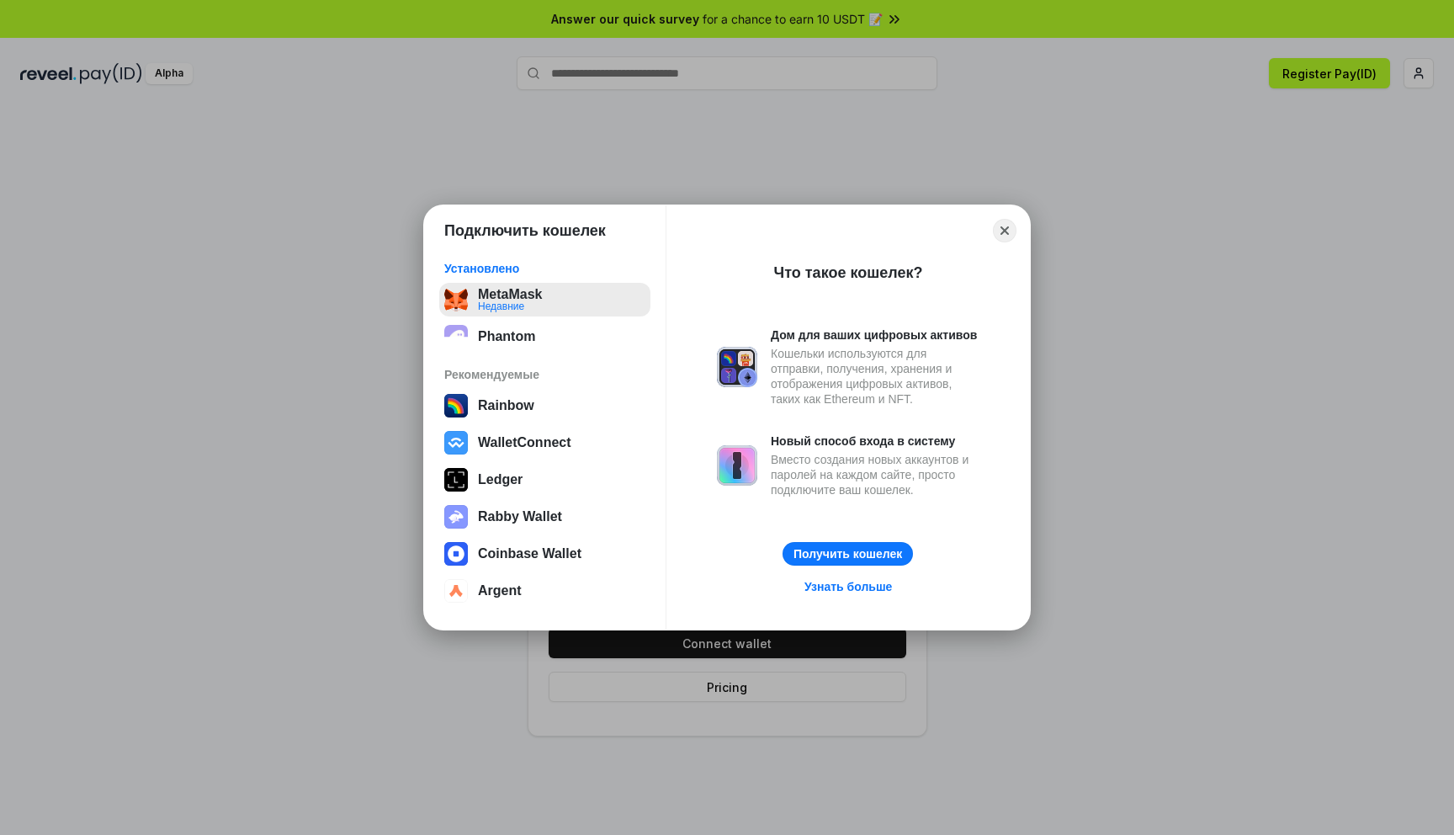
click at [514, 298] on button "MetaMask Недавние" at bounding box center [544, 300] width 211 height 34
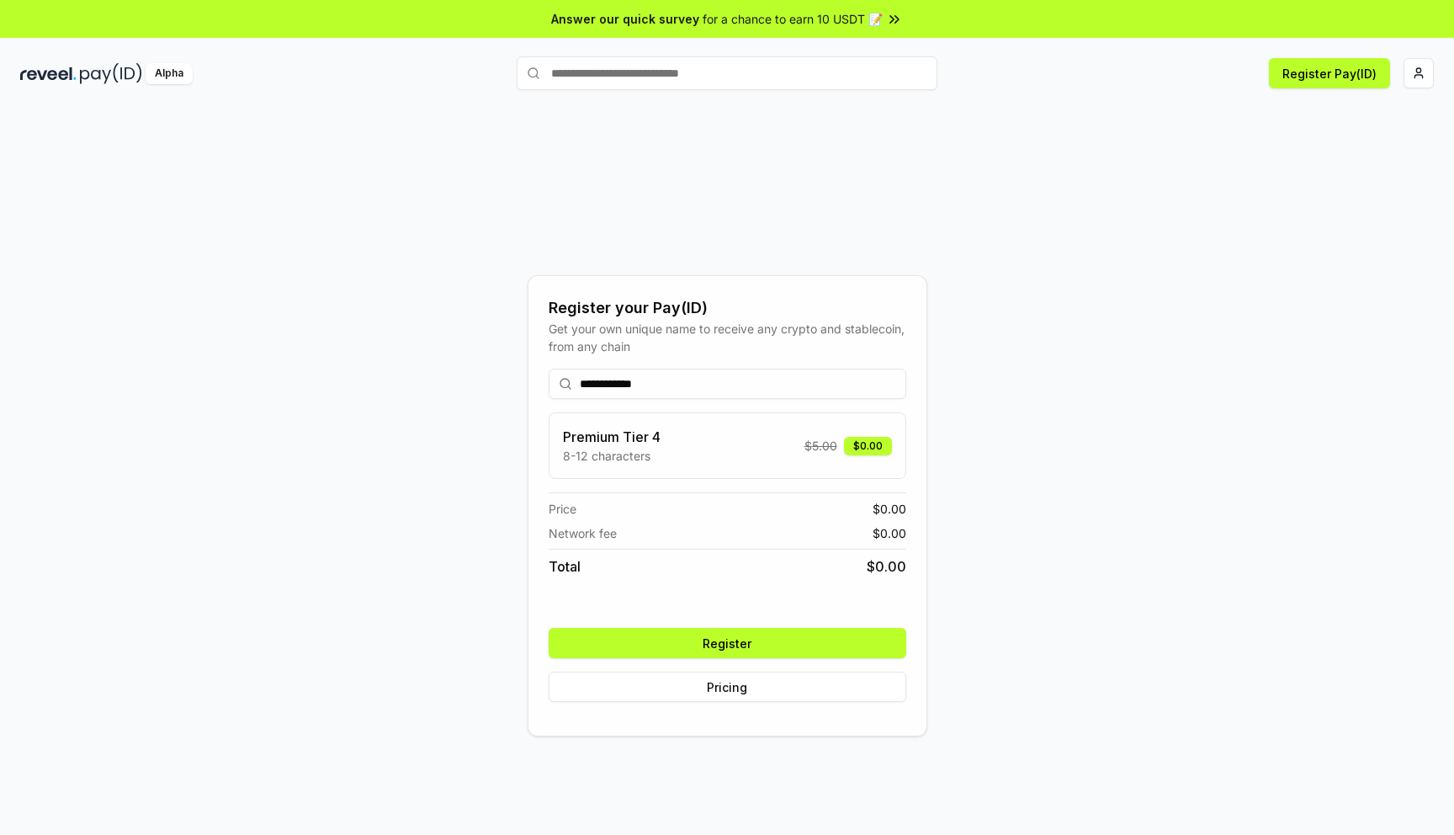
click at [726, 646] on button "Register" at bounding box center [728, 643] width 358 height 30
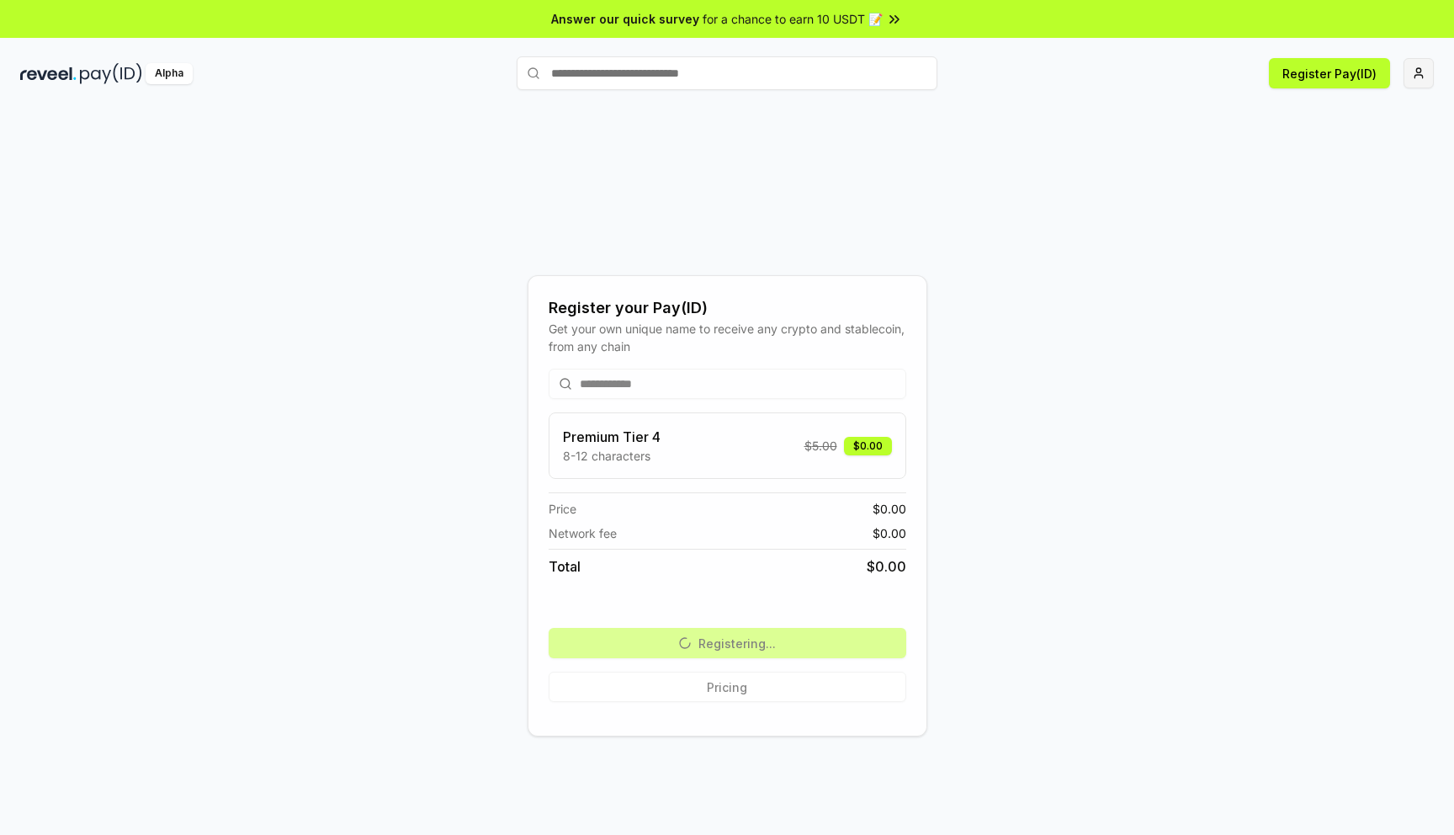
click at [1416, 75] on html "**********" at bounding box center [727, 417] width 1454 height 835
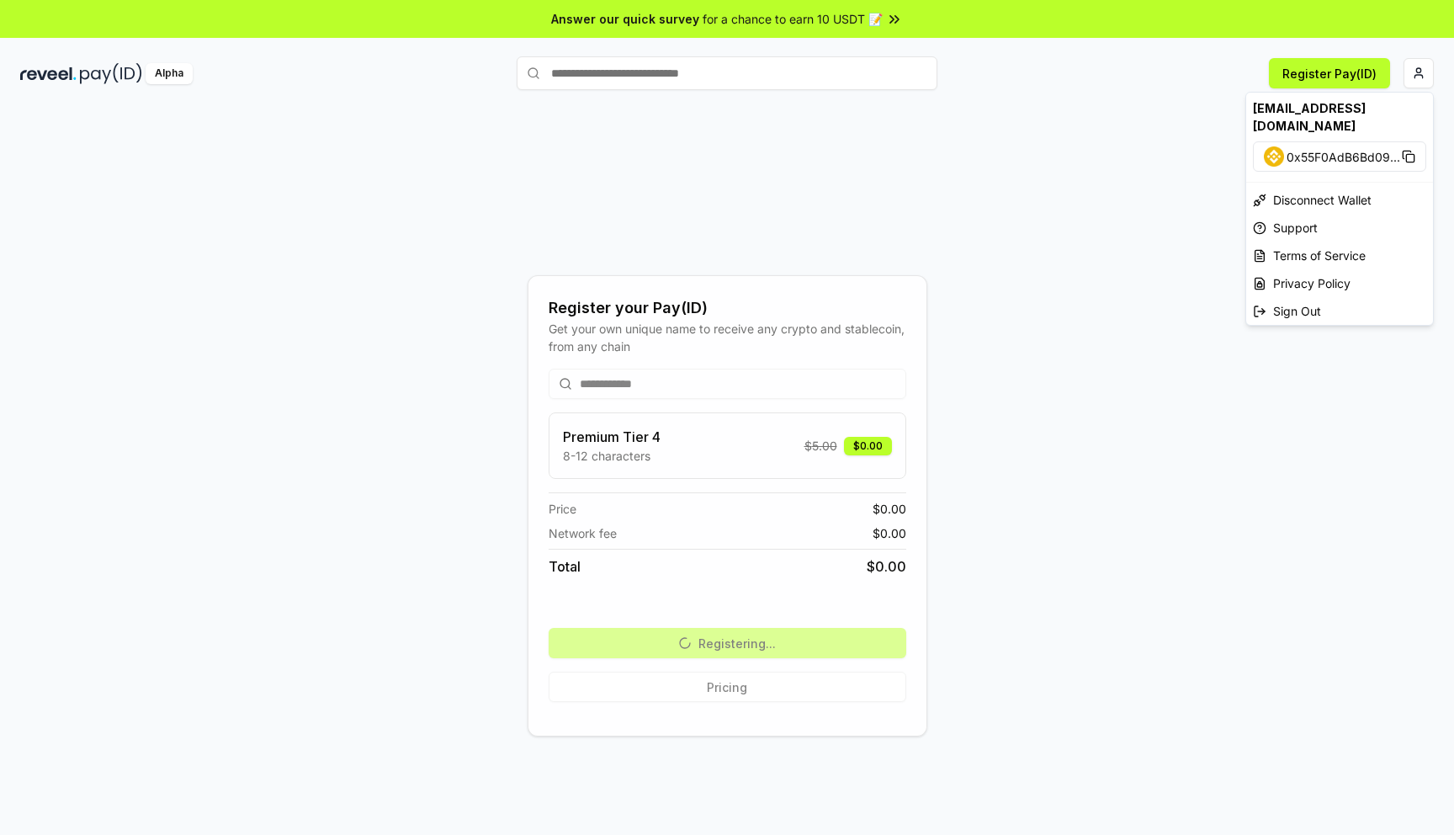
click at [1197, 170] on html "**********" at bounding box center [727, 417] width 1454 height 835
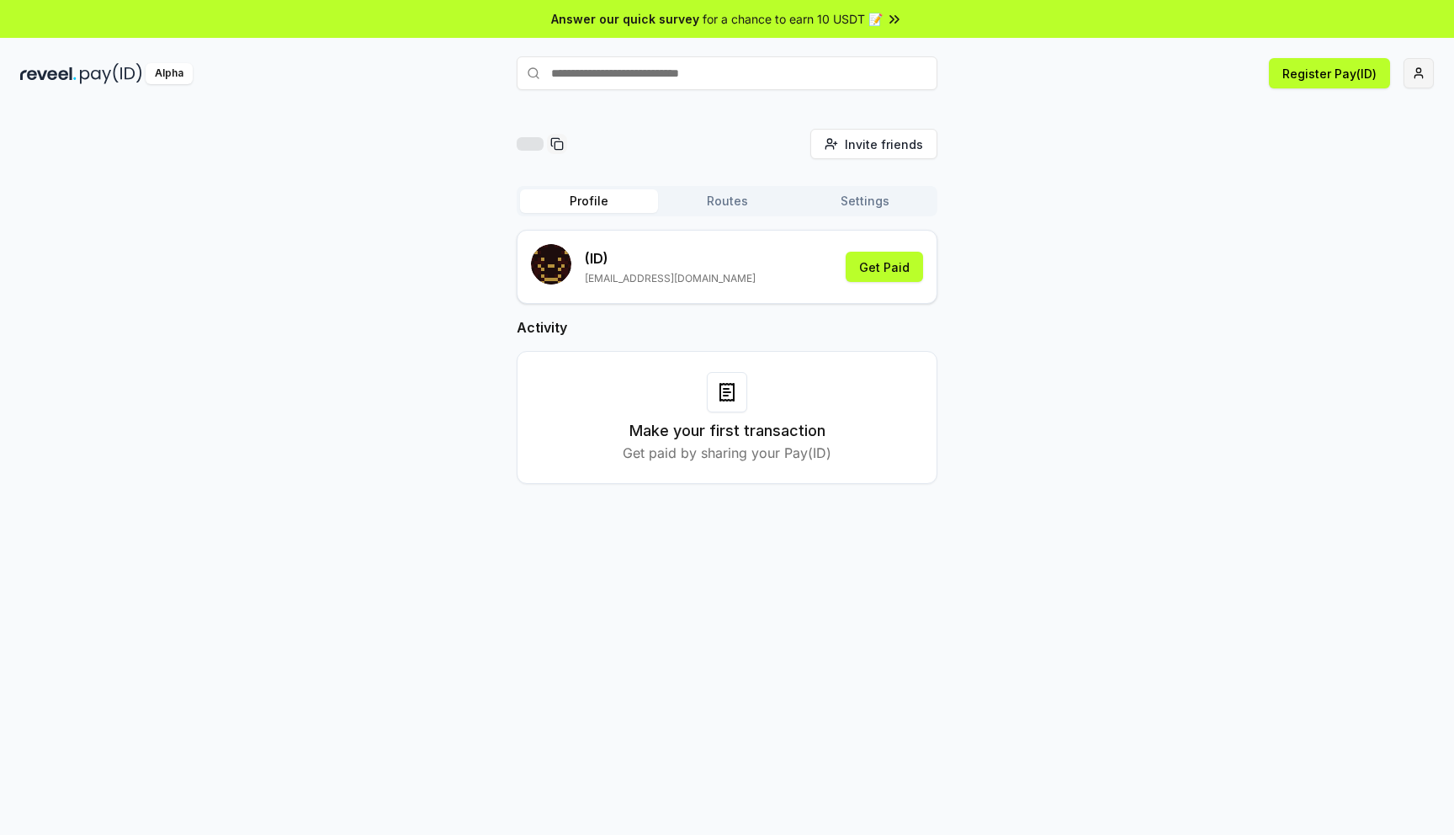
click at [1420, 77] on html "Answer our quick survey for a chance to earn 10 USDT 📝 Alpha Register Pay(ID) I…" at bounding box center [727, 417] width 1454 height 835
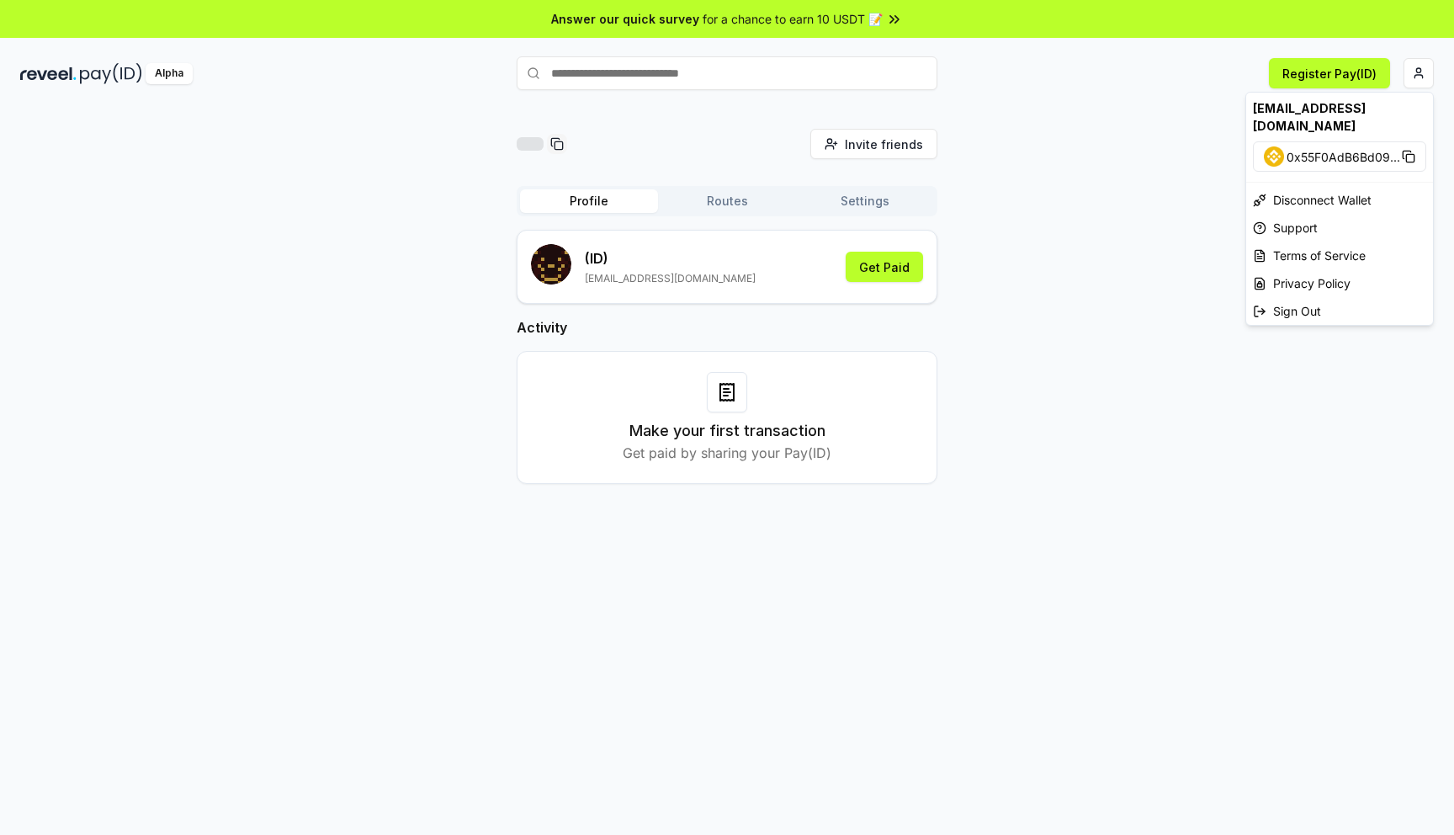
click at [1154, 205] on html "Answer our quick survey for a chance to earn 10 USDT 📝 Alpha Register Pay(ID) I…" at bounding box center [727, 417] width 1454 height 835
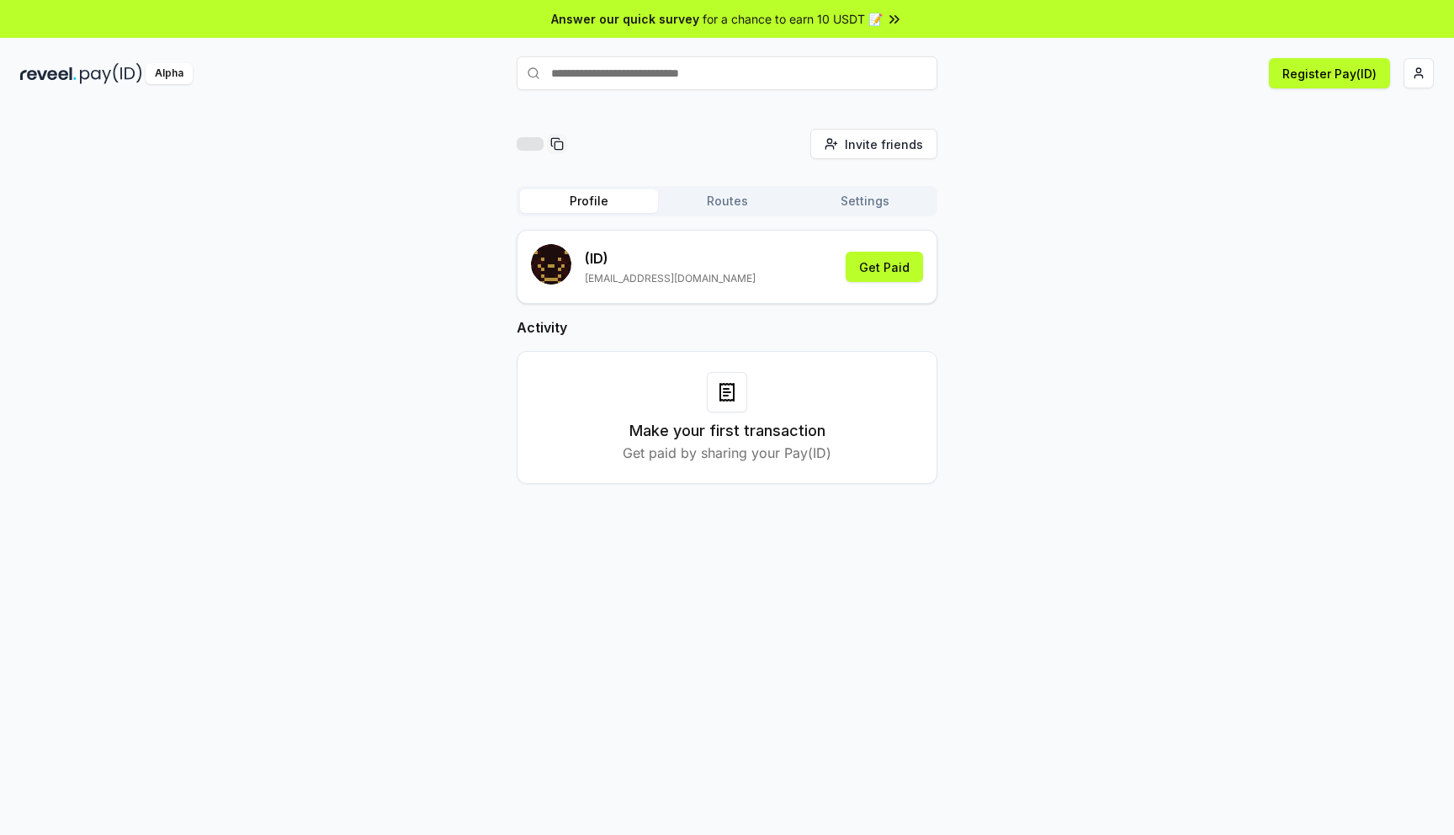
click at [1341, 55] on div "Alpha Register Pay(ID)" at bounding box center [727, 73] width 1454 height 44
click at [1335, 73] on button "Register Pay(ID)" at bounding box center [1329, 73] width 121 height 30
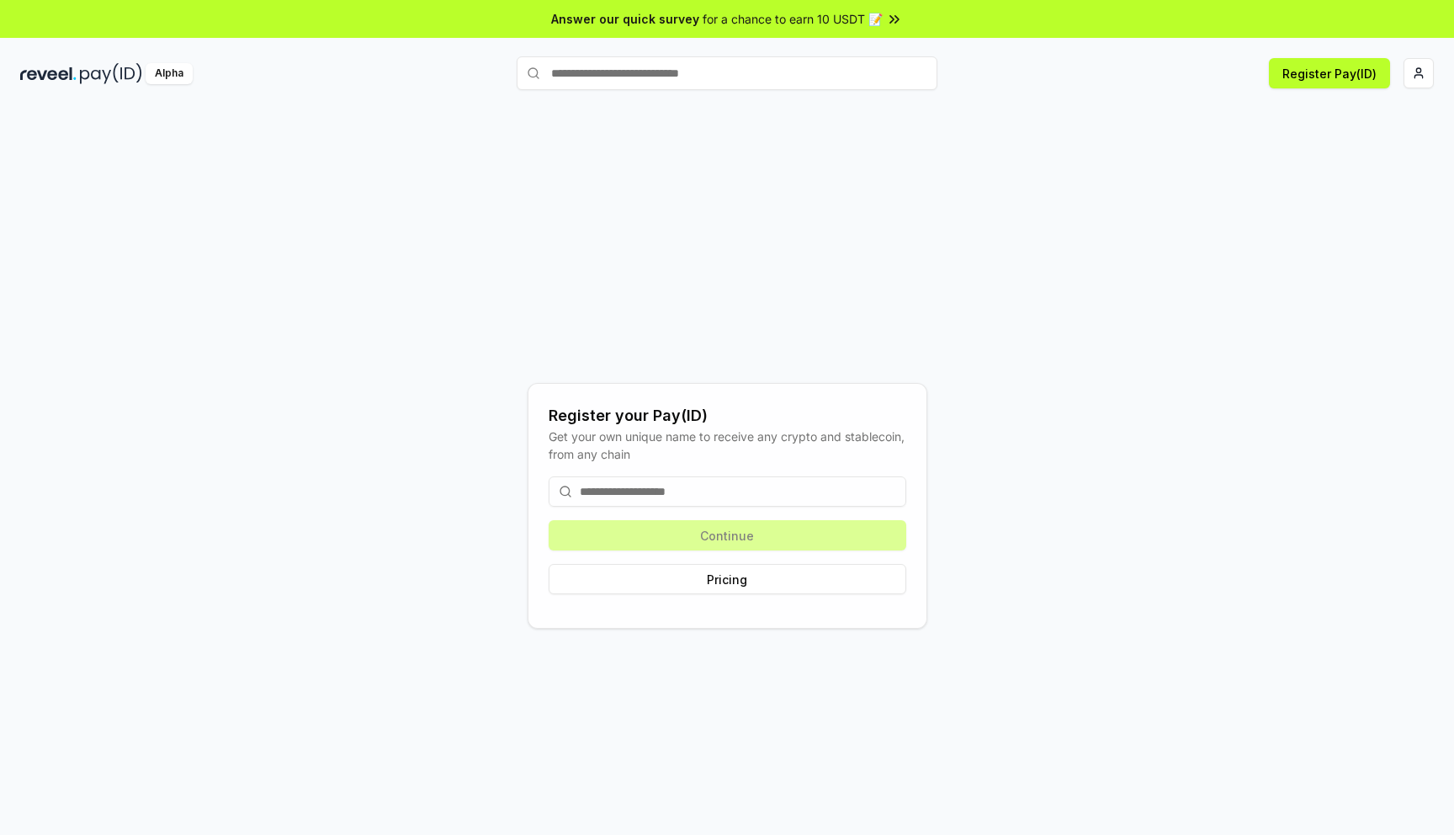
click at [632, 478] on input at bounding box center [728, 491] width 358 height 30
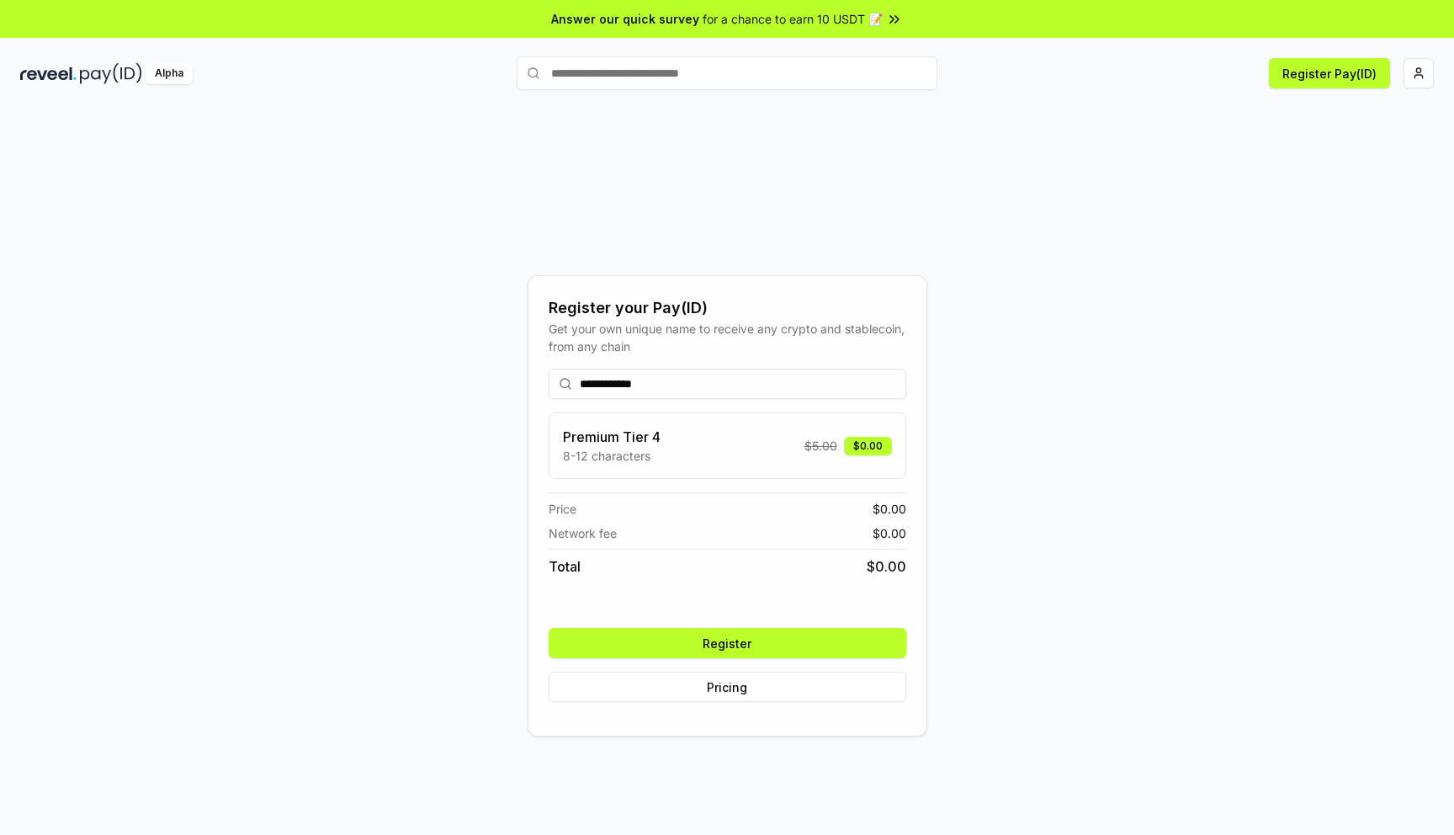
type input "**********"
click at [777, 648] on button "Register" at bounding box center [728, 643] width 358 height 30
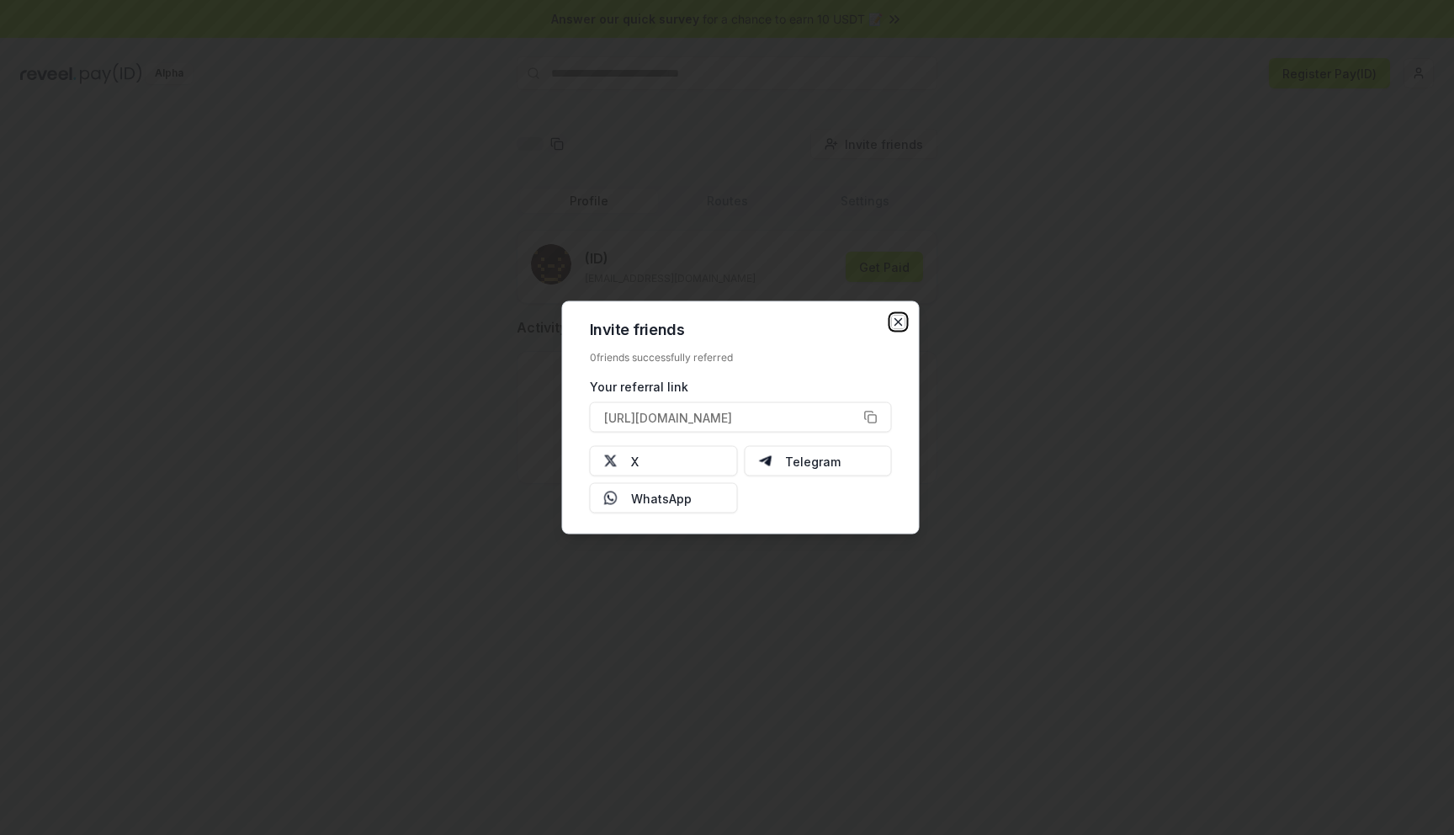
click at [897, 326] on icon "button" at bounding box center [898, 322] width 13 height 13
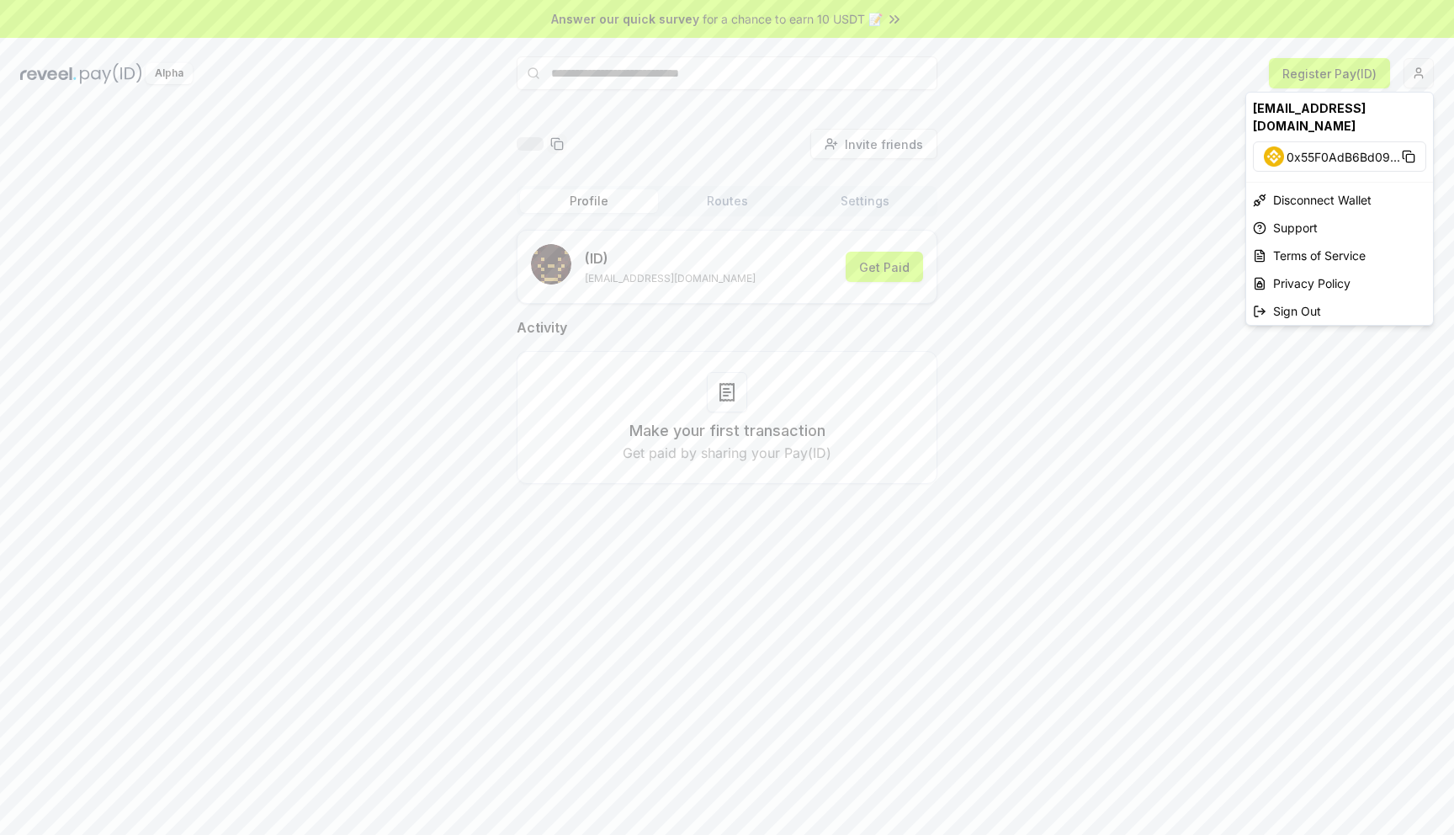
click at [1417, 74] on html "Answer our quick survey for a chance to earn 10 USDT 📝 Alpha Register Pay(ID) I…" at bounding box center [727, 417] width 1454 height 835
click at [1162, 191] on html "Answer our quick survey for a chance to earn 10 USDT 📝 Alpha Register Pay(ID) I…" at bounding box center [727, 417] width 1454 height 835
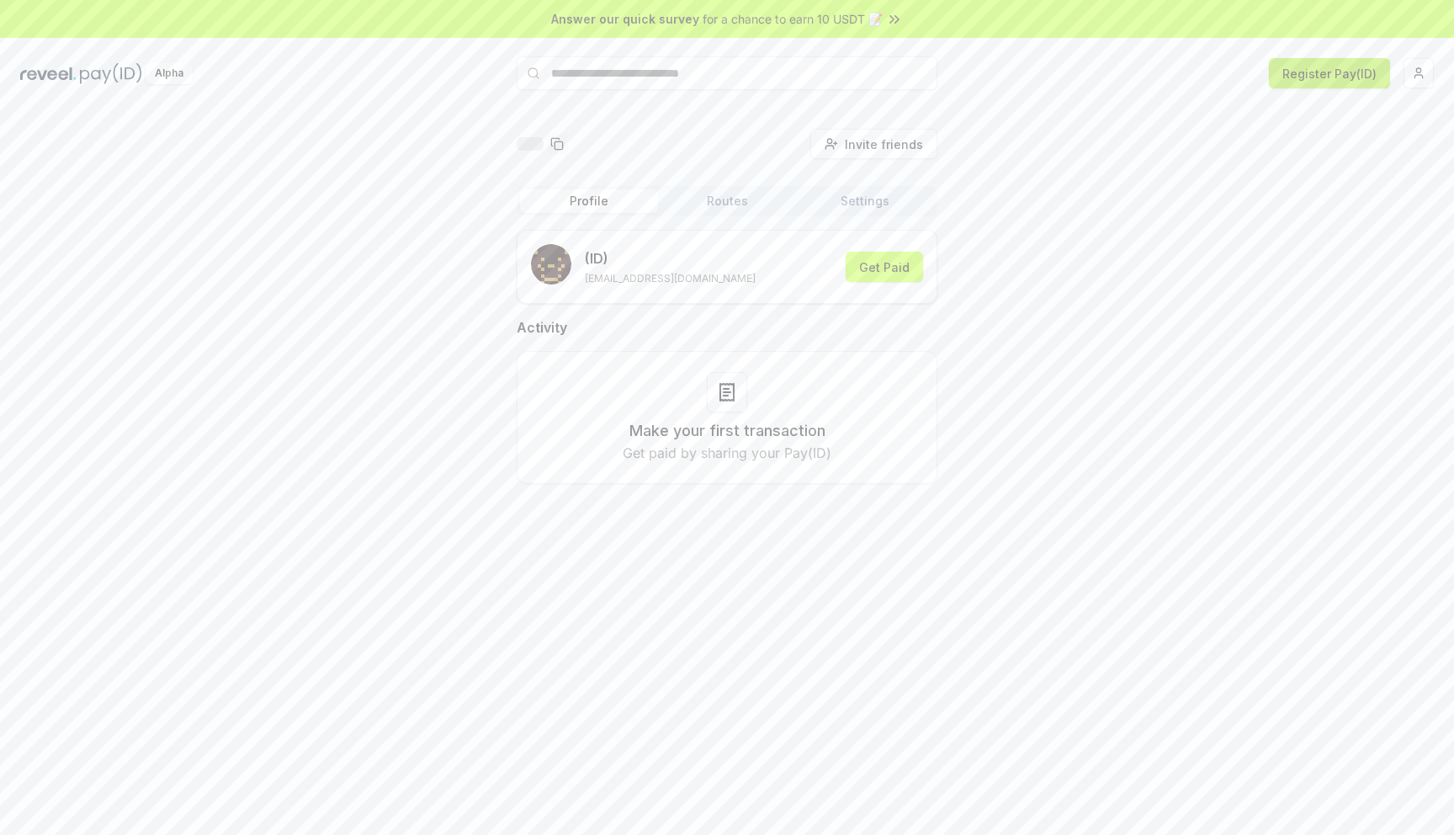
click at [1347, 77] on button "Register Pay(ID)" at bounding box center [1329, 73] width 121 height 30
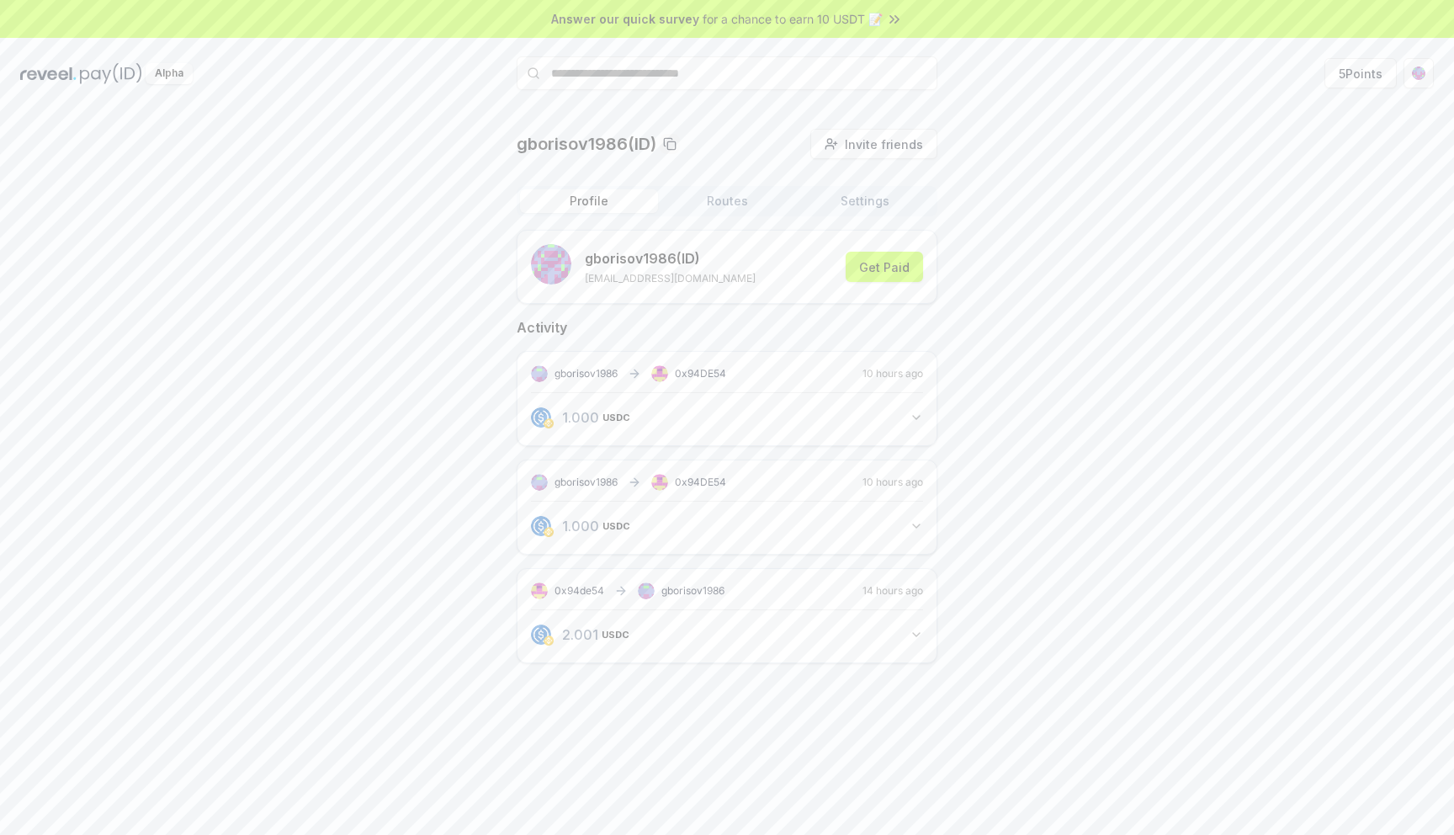
click at [706, 213] on div "Profile Routes Settings" at bounding box center [727, 201] width 421 height 30
click at [1361, 77] on button "5 Points" at bounding box center [1361, 73] width 72 height 30
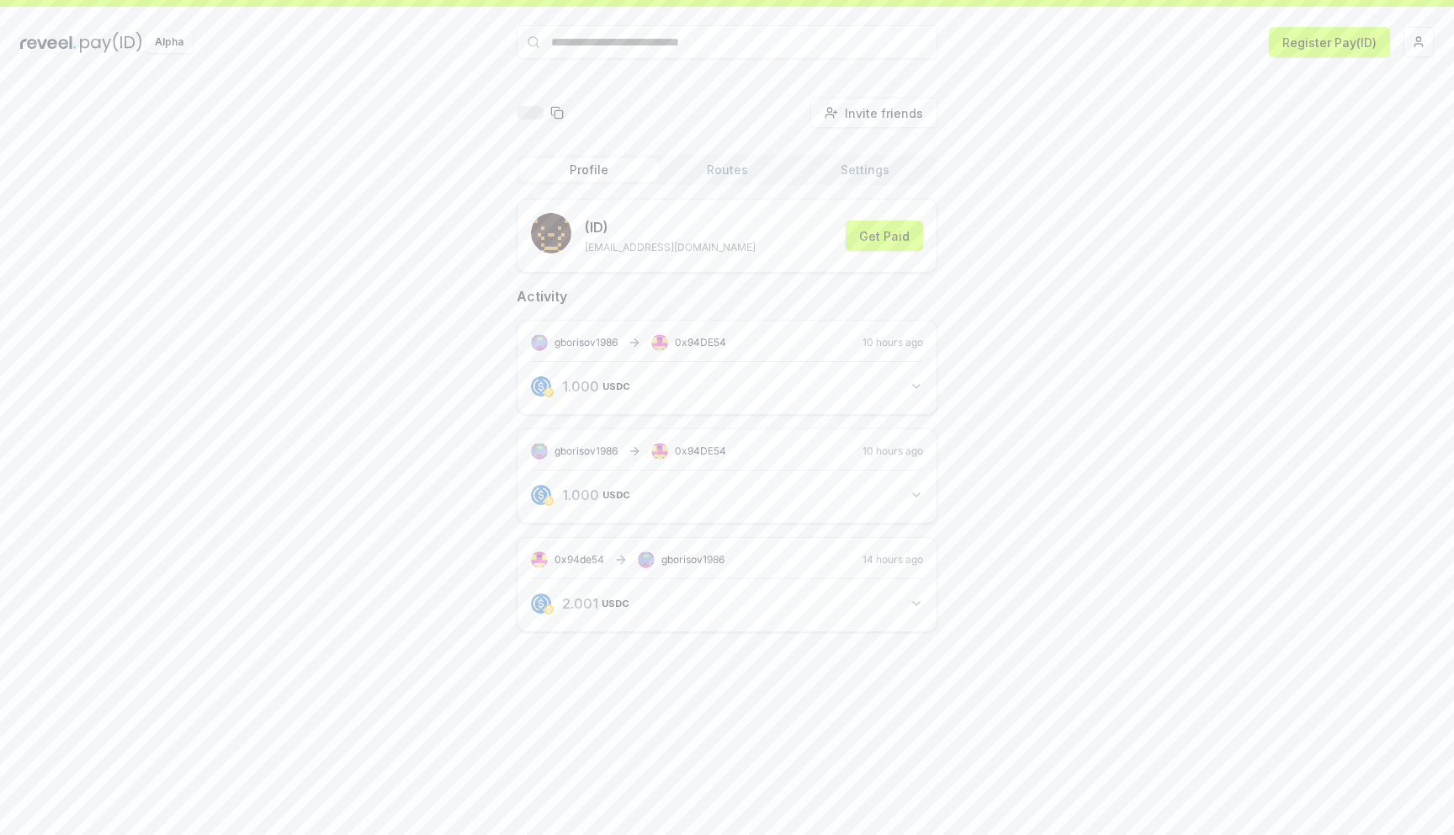
scroll to position [48, 0]
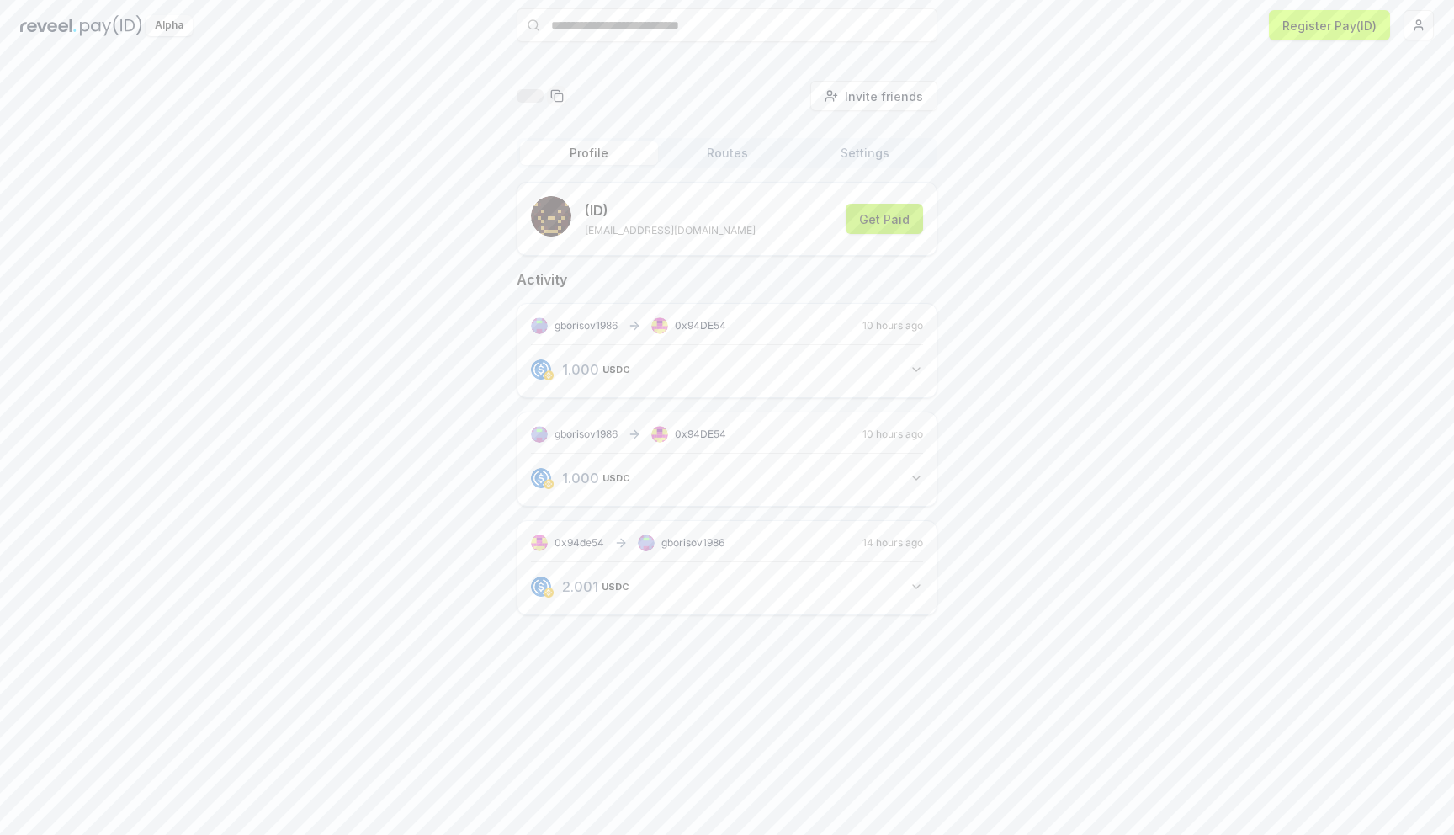
click at [892, 219] on button "Get Paid" at bounding box center [884, 219] width 77 height 30
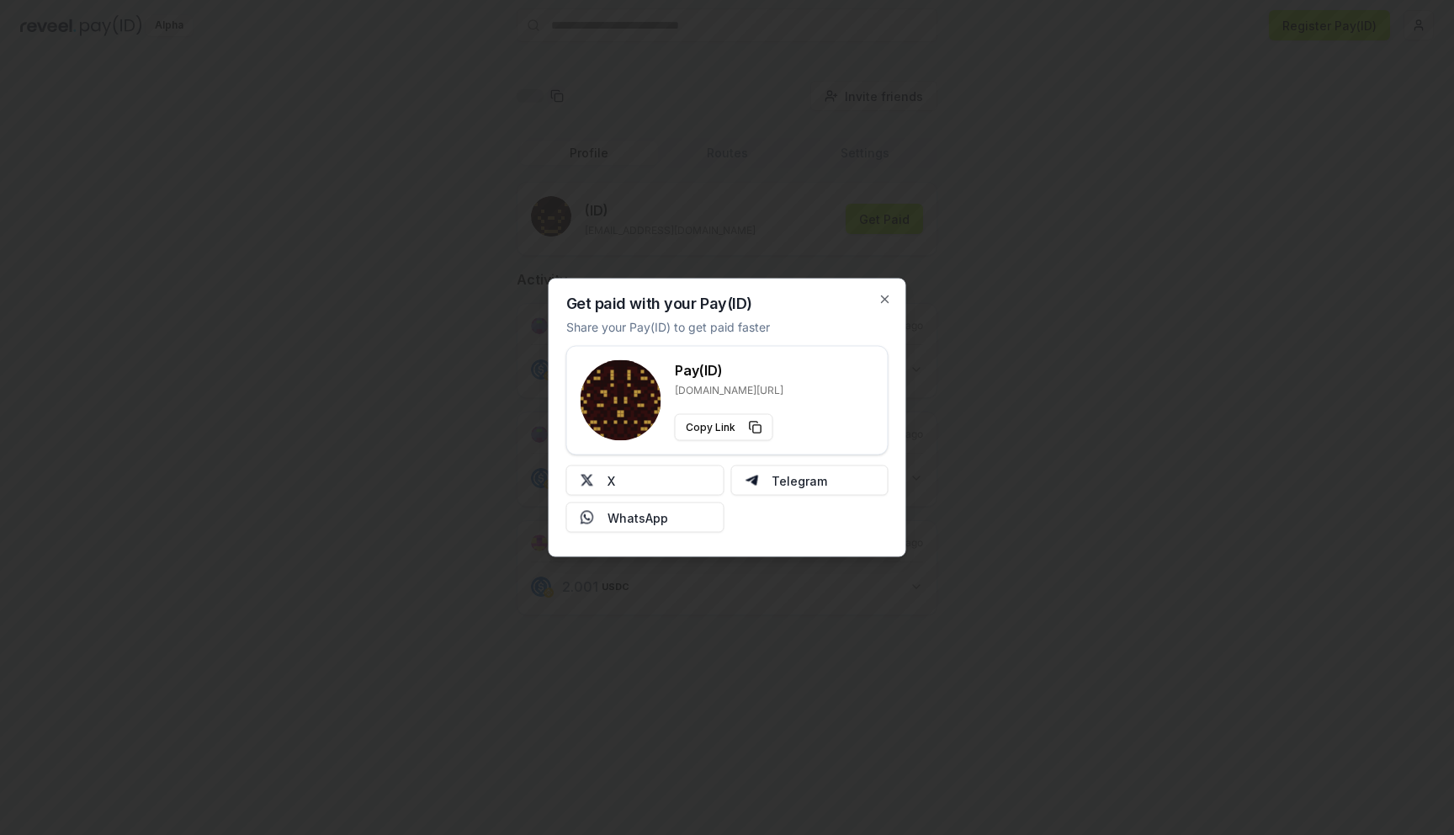
click at [739, 377] on h3 "Pay(ID)" at bounding box center [729, 370] width 109 height 20
click at [885, 297] on icon "button" at bounding box center [885, 299] width 7 height 7
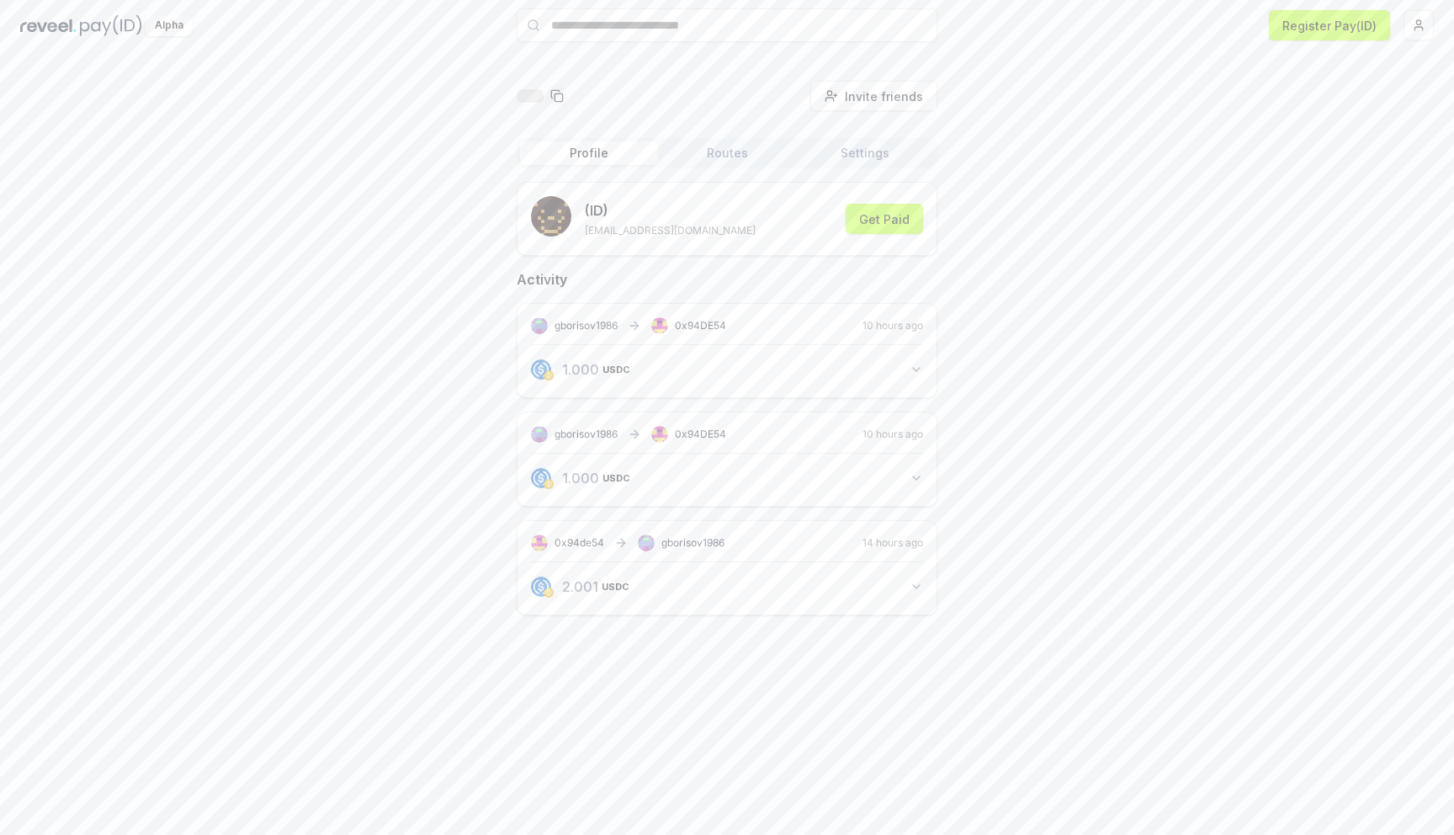
click at [578, 324] on span "gborisov1986" at bounding box center [586, 325] width 63 height 13
click at [534, 330] on rect at bounding box center [539, 326] width 17 height 17
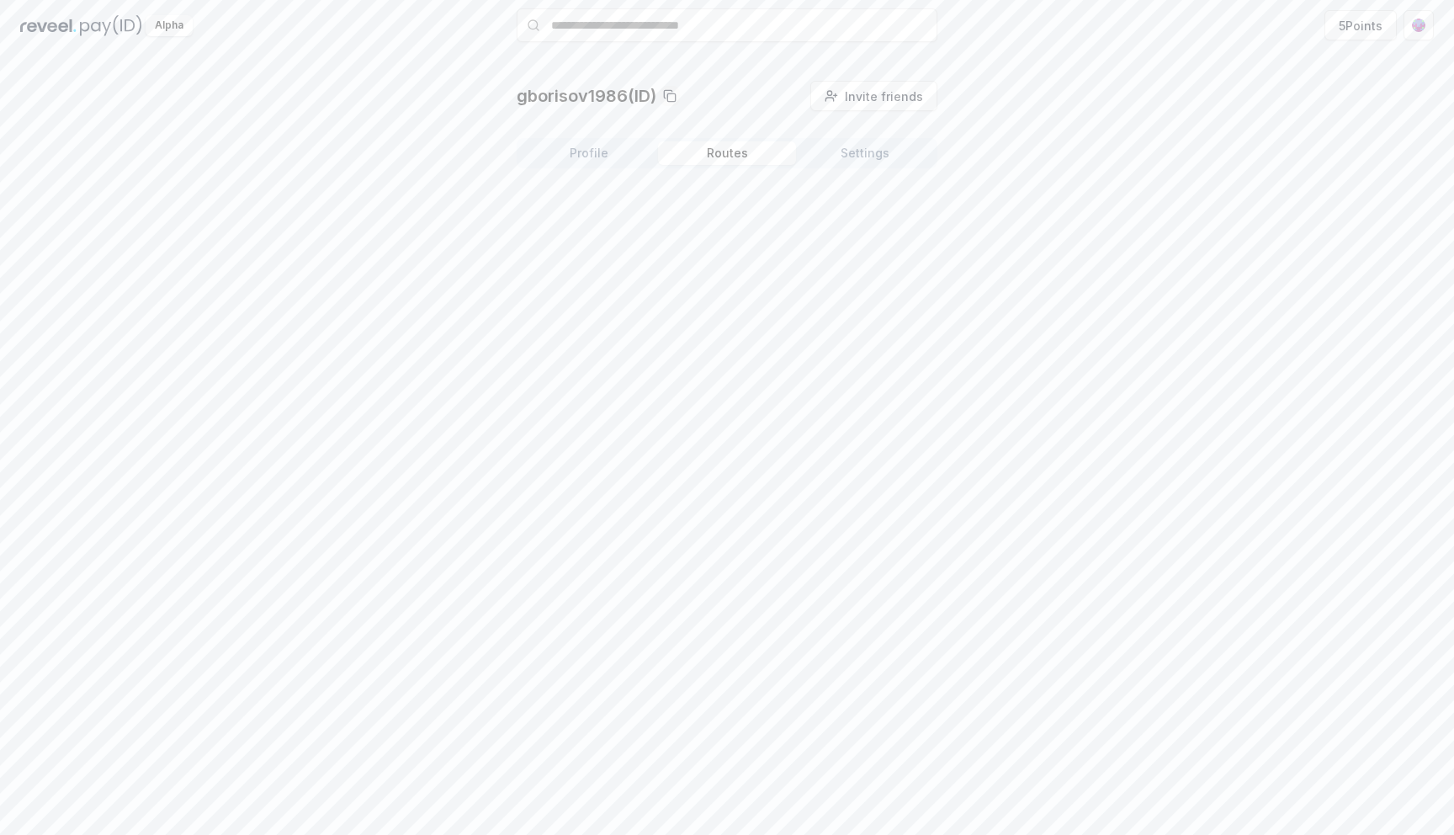
click at [722, 153] on button "Routes" at bounding box center [727, 153] width 138 height 24
click at [867, 162] on button "Settings" at bounding box center [865, 153] width 138 height 24
click at [613, 152] on button "Profile" at bounding box center [589, 153] width 138 height 24
click at [738, 153] on button "Routes" at bounding box center [727, 153] width 138 height 24
click at [611, 153] on button "Profile" at bounding box center [589, 153] width 138 height 24
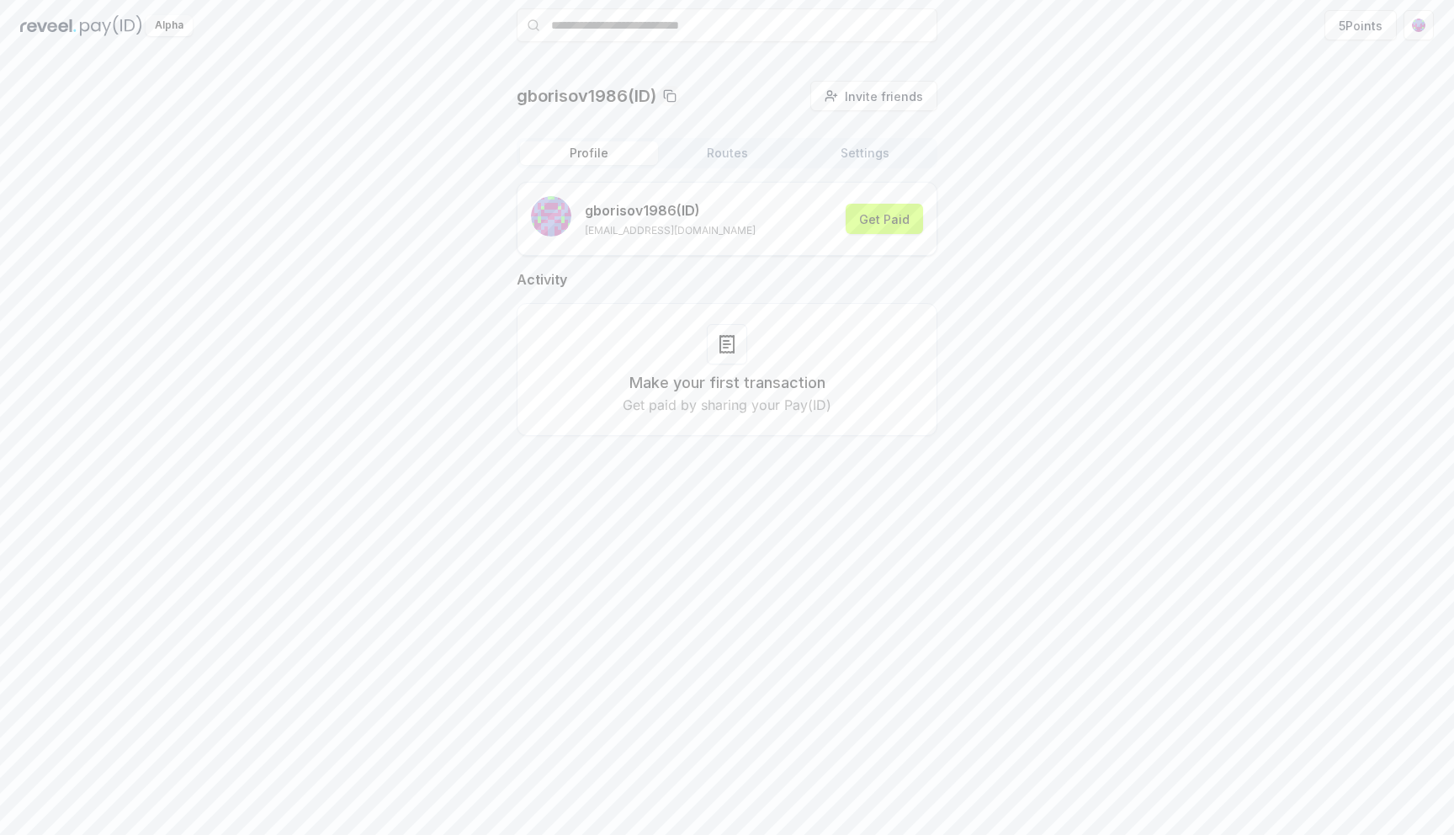
click at [855, 165] on div "Profile Routes Settings" at bounding box center [727, 153] width 421 height 30
click at [853, 148] on button "Settings" at bounding box center [865, 153] width 138 height 24
click at [603, 152] on button "Profile" at bounding box center [589, 153] width 138 height 24
click at [901, 221] on button "Get Paid" at bounding box center [884, 219] width 77 height 30
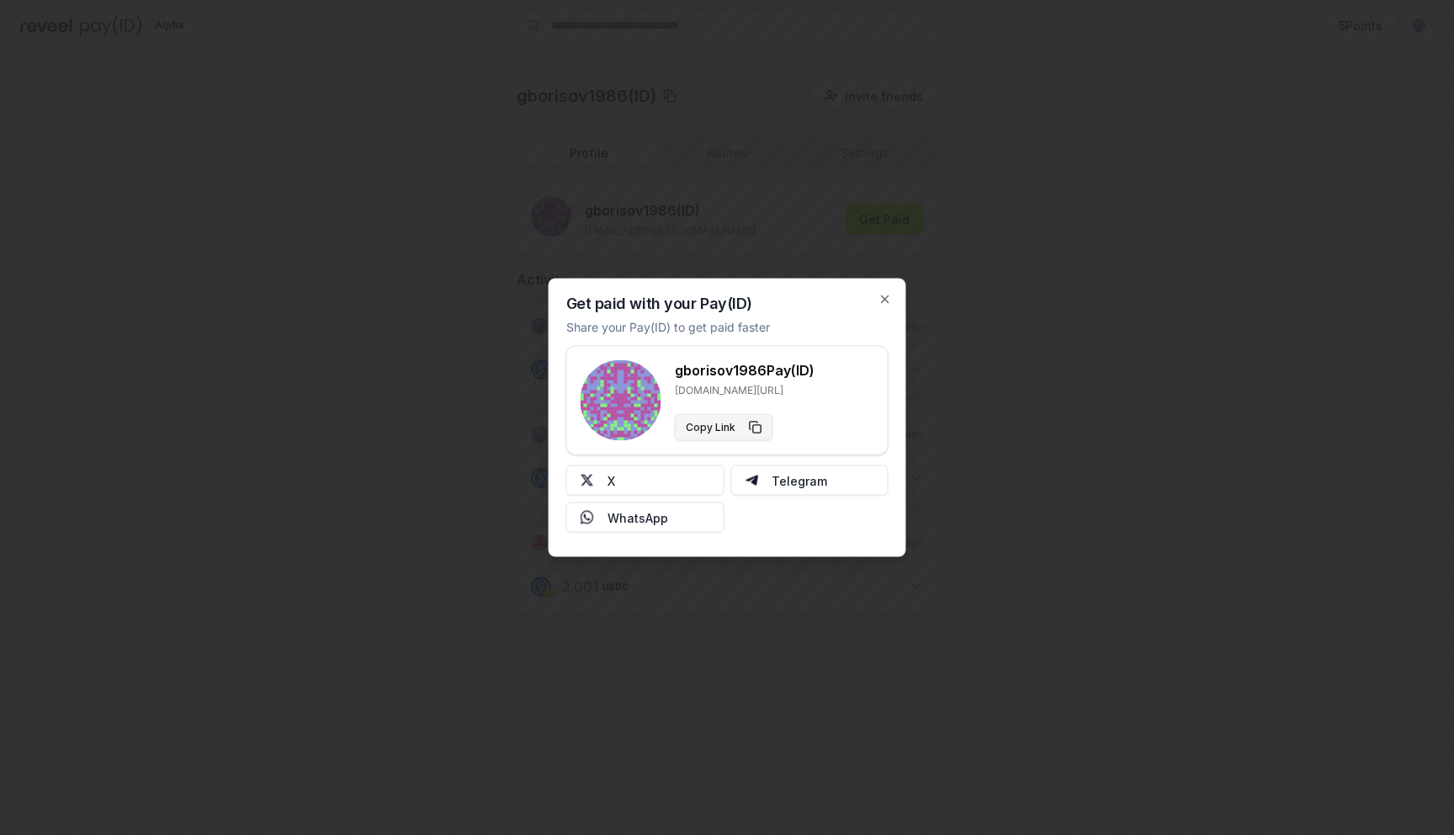
click at [752, 427] on button "Copy Link" at bounding box center [724, 427] width 98 height 27
click at [886, 297] on icon "button" at bounding box center [885, 299] width 7 height 7
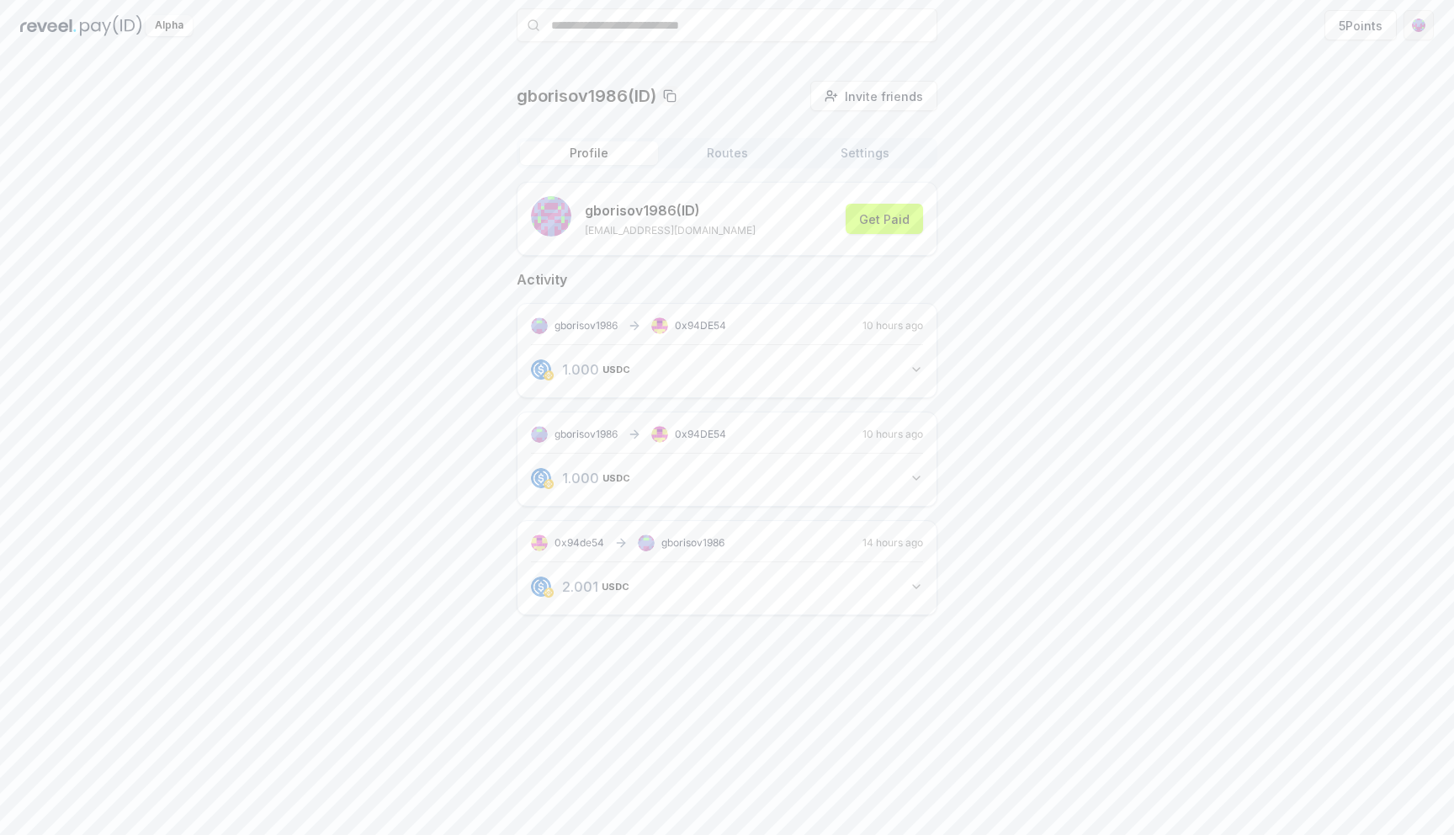
click at [1424, 26] on html "Answer our quick survey for a chance to earn 10 USDT 📝 Alpha 5 Points gborisov1…" at bounding box center [727, 417] width 1454 height 835
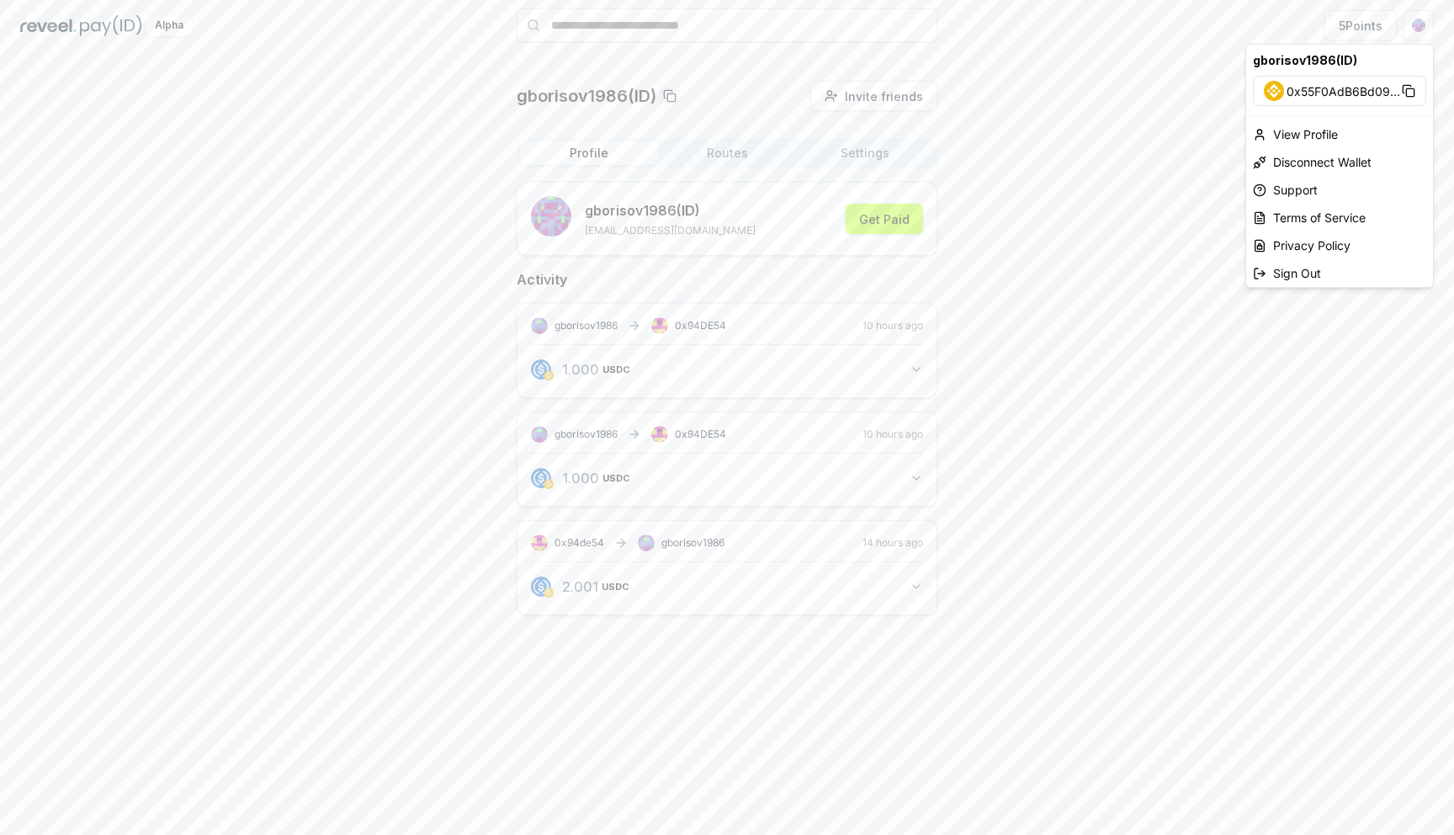
click at [1137, 161] on html "Answer our quick survey for a chance to earn 10 USDT 📝 Alpha 5 Points gborisov1…" at bounding box center [727, 417] width 1454 height 835
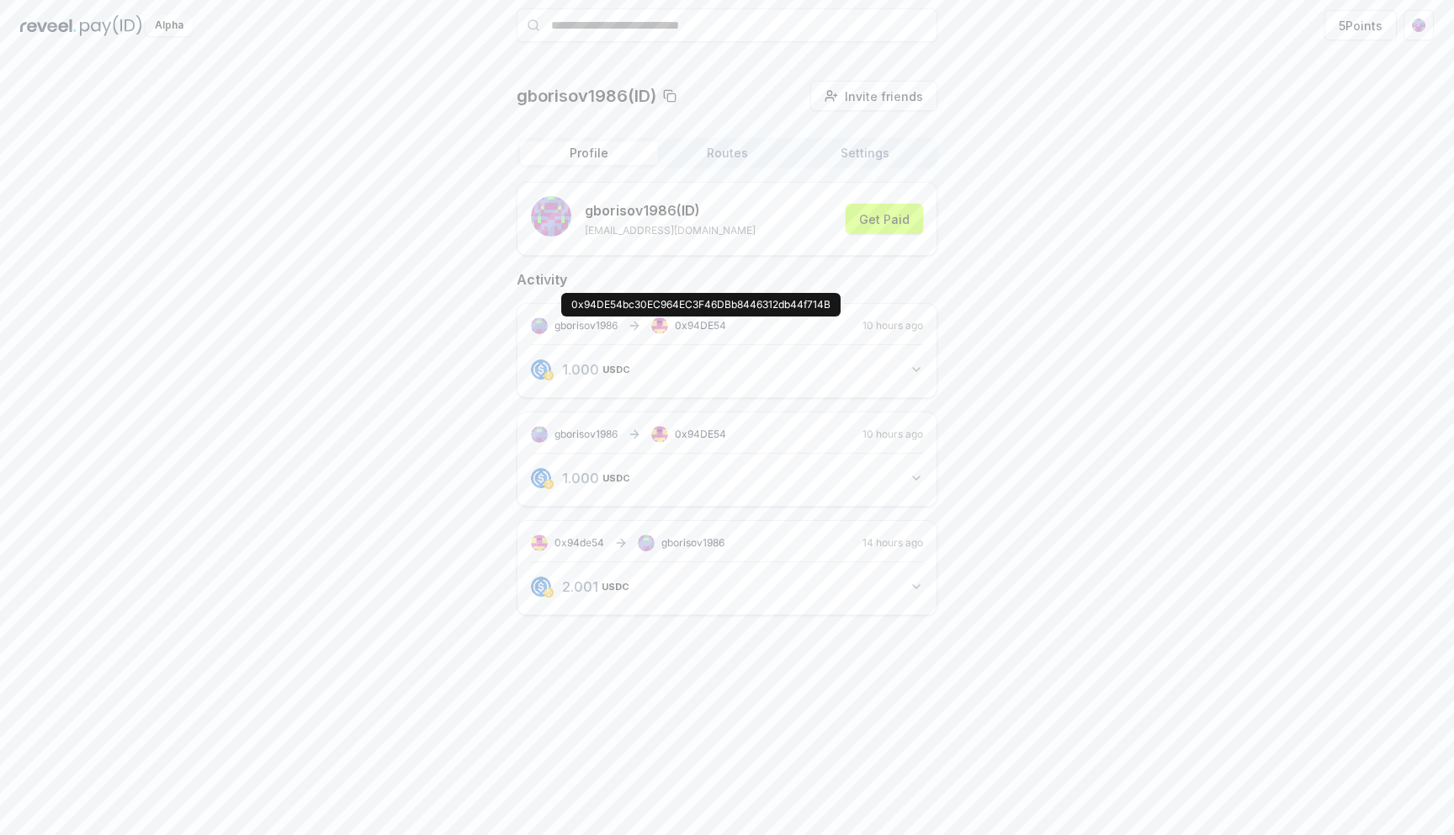
click at [708, 324] on span "0x94DE54" at bounding box center [700, 325] width 51 height 13
click at [658, 210] on p "gborisov1986 (ID)" at bounding box center [670, 210] width 171 height 20
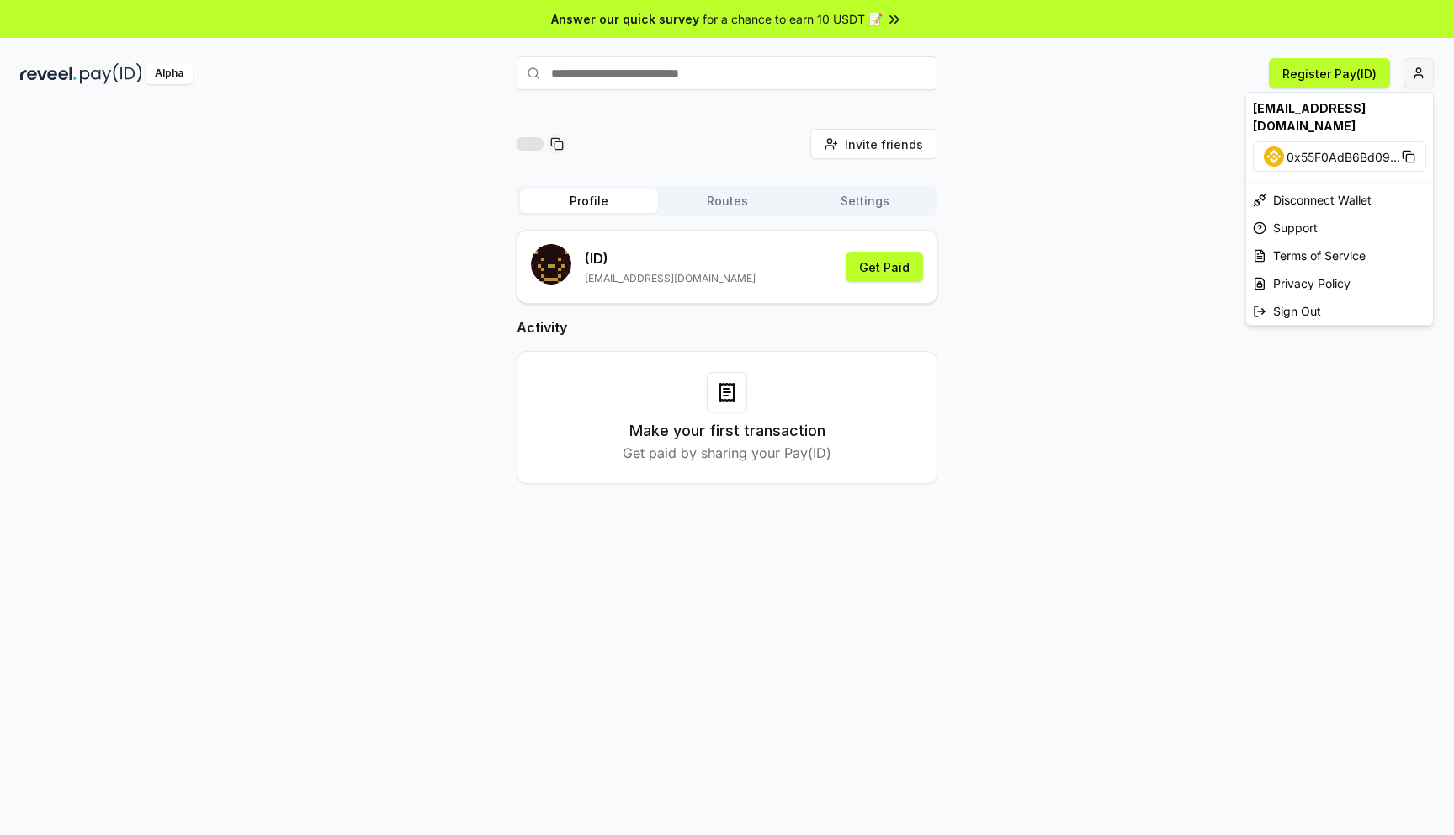
click at [1408, 73] on html "Answer our quick survey for a chance to earn 10 USDT 📝 Alpha Register Pay(ID) I…" at bounding box center [727, 417] width 1454 height 835
click at [1291, 189] on div "Disconnect Wallet" at bounding box center [1340, 200] width 187 height 28
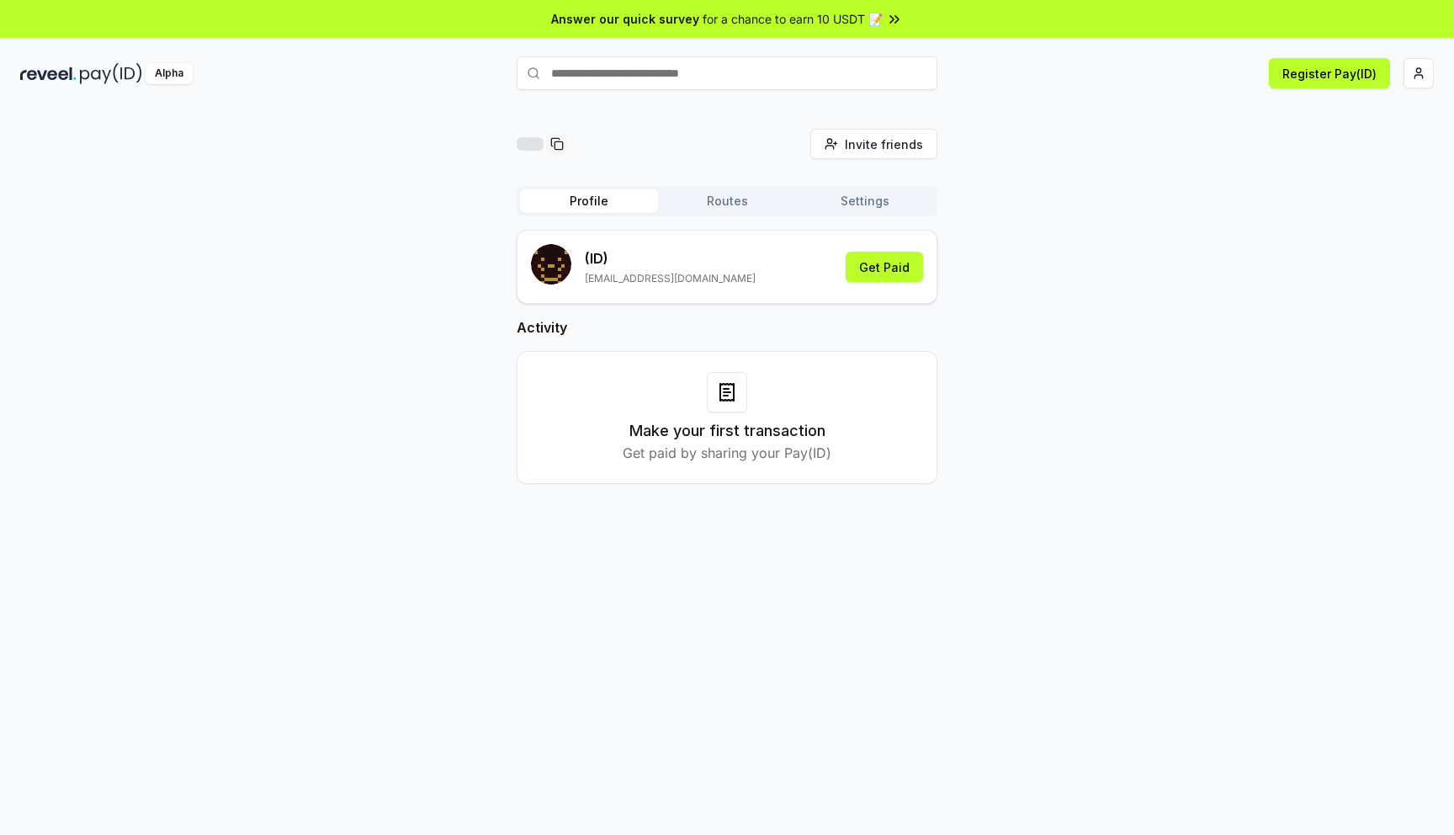
click at [1099, 237] on div "Invite friends Invite Profile Routes Settings (ID) [EMAIL_ADDRESS][DOMAIN_NAME]…" at bounding box center [727, 320] width 1414 height 382
click at [728, 202] on button "Routes" at bounding box center [727, 201] width 138 height 24
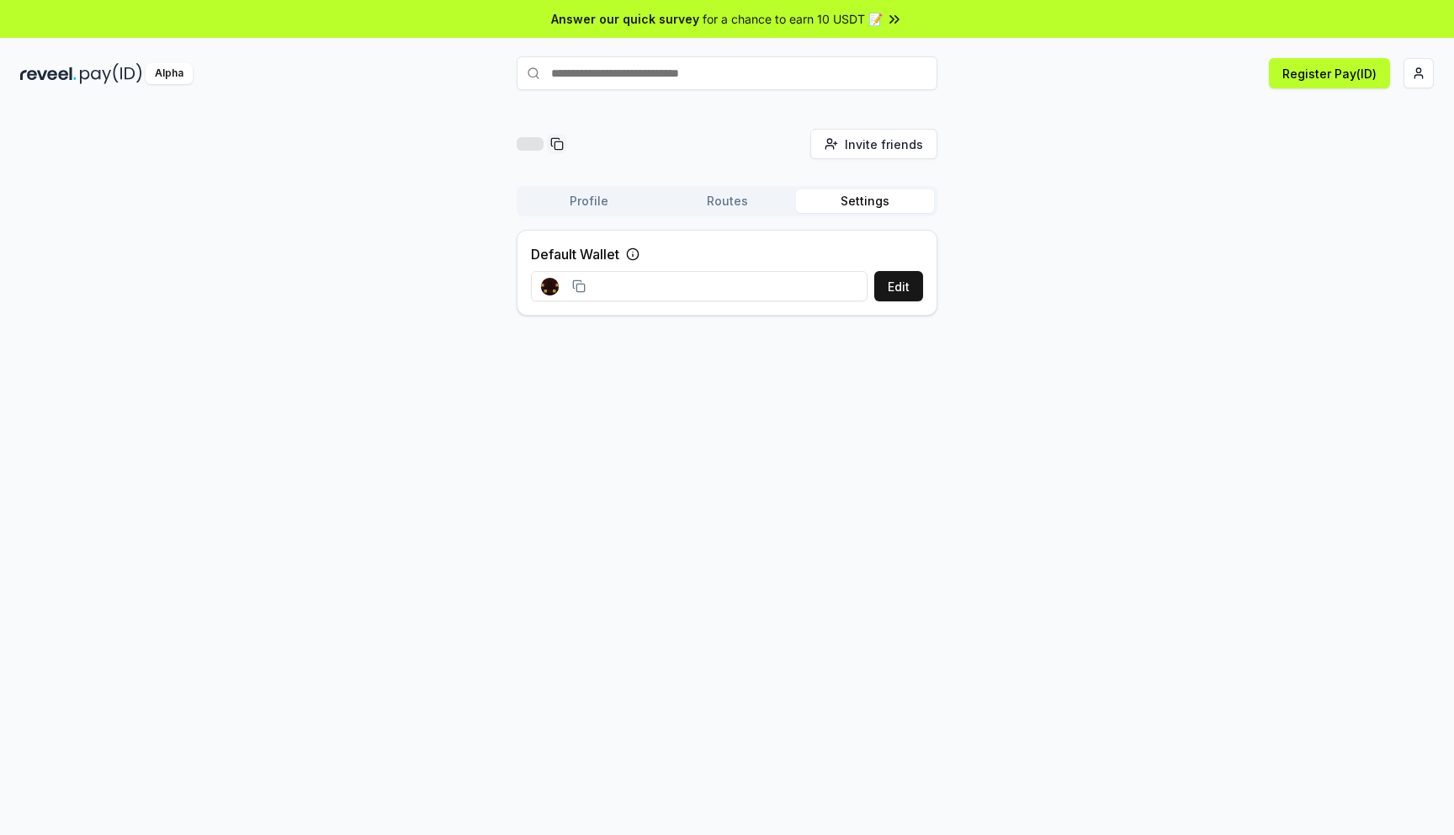
click at [873, 203] on button "Settings" at bounding box center [865, 201] width 138 height 24
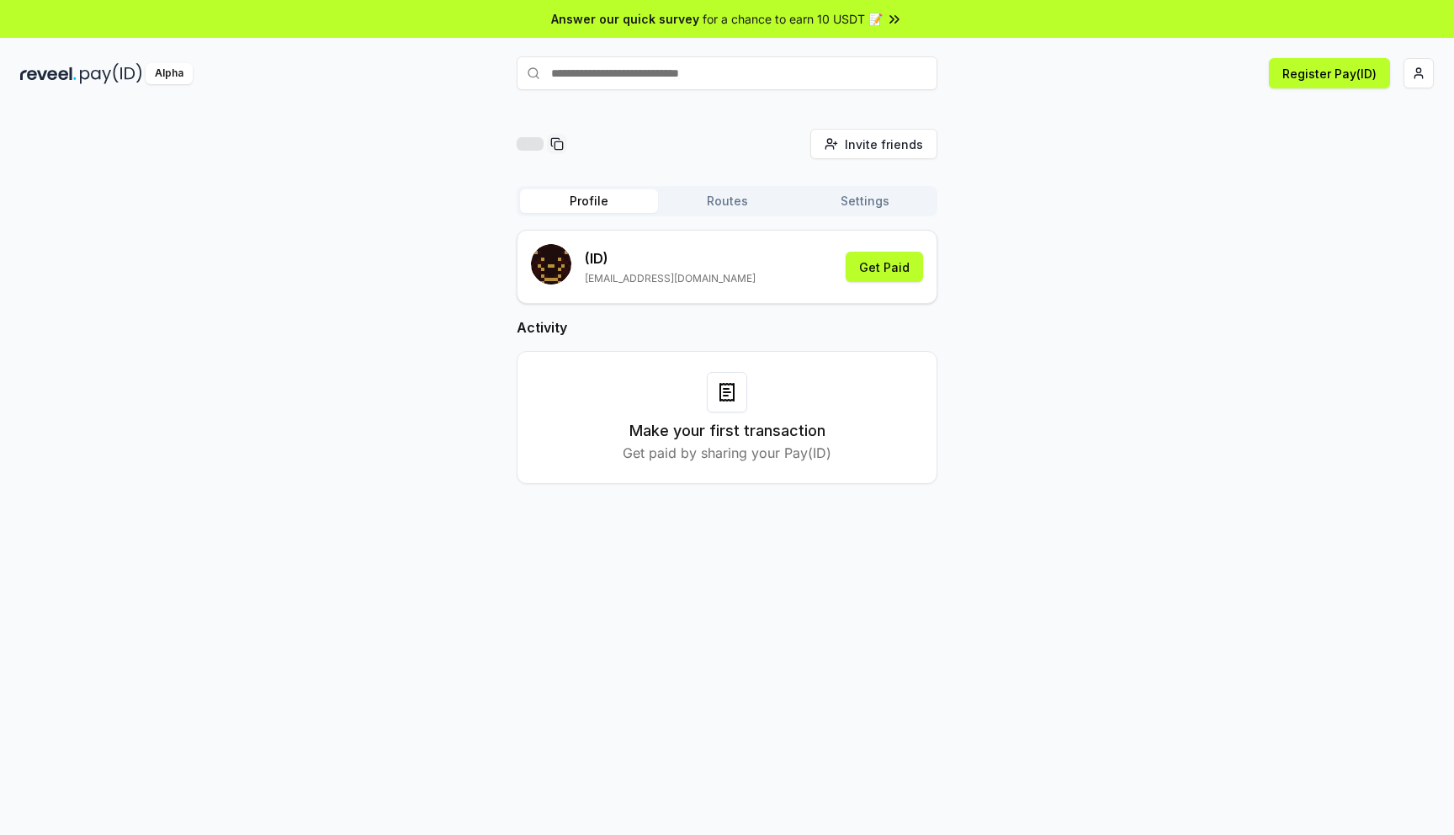
click at [587, 202] on button "Profile" at bounding box center [589, 201] width 138 height 24
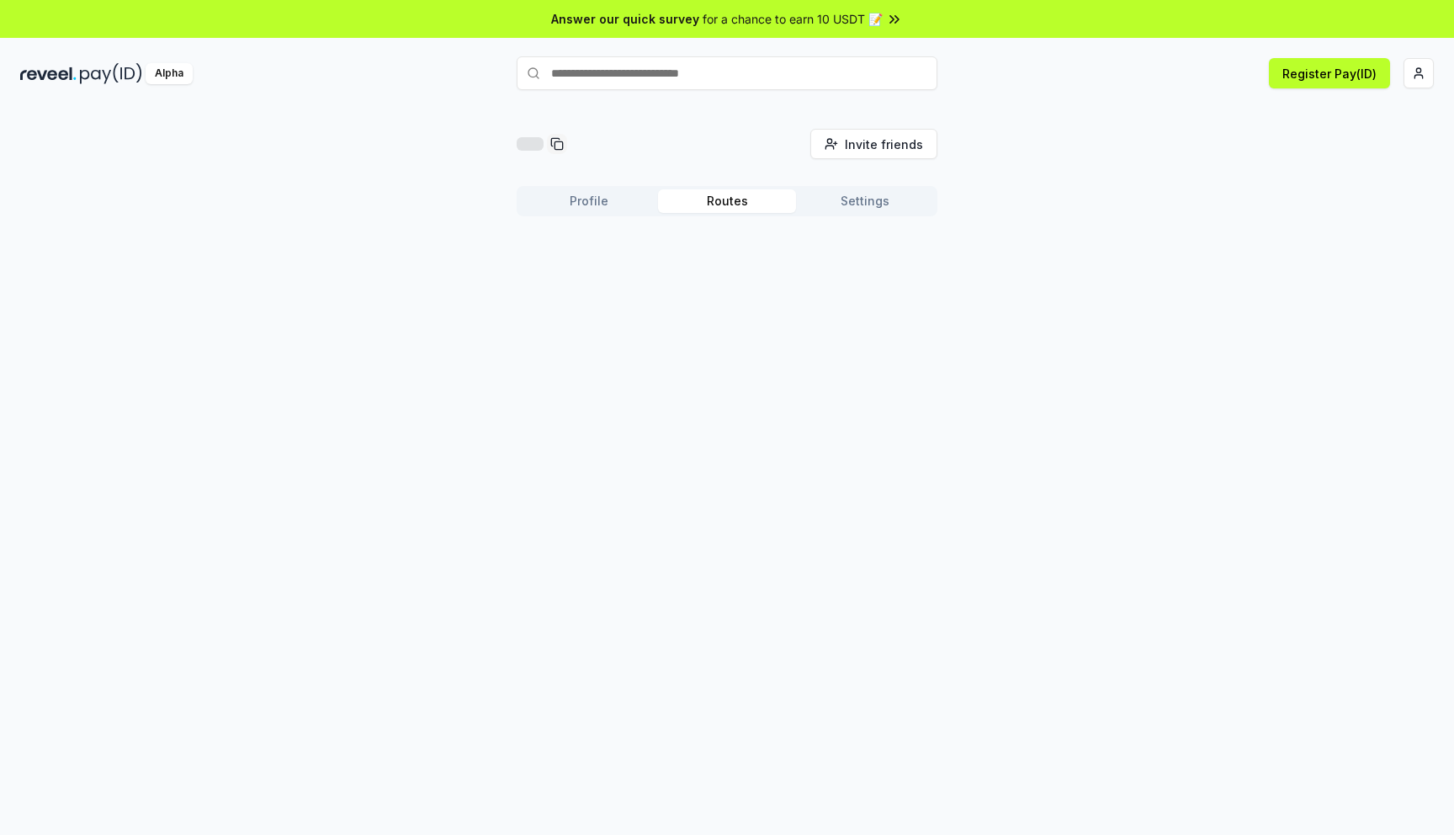
click at [719, 194] on button "Routes" at bounding box center [727, 201] width 138 height 24
click at [865, 216] on div "Profile Routes Settings" at bounding box center [727, 208] width 421 height 44
click at [864, 186] on div "Profile Routes Settings" at bounding box center [727, 201] width 421 height 30
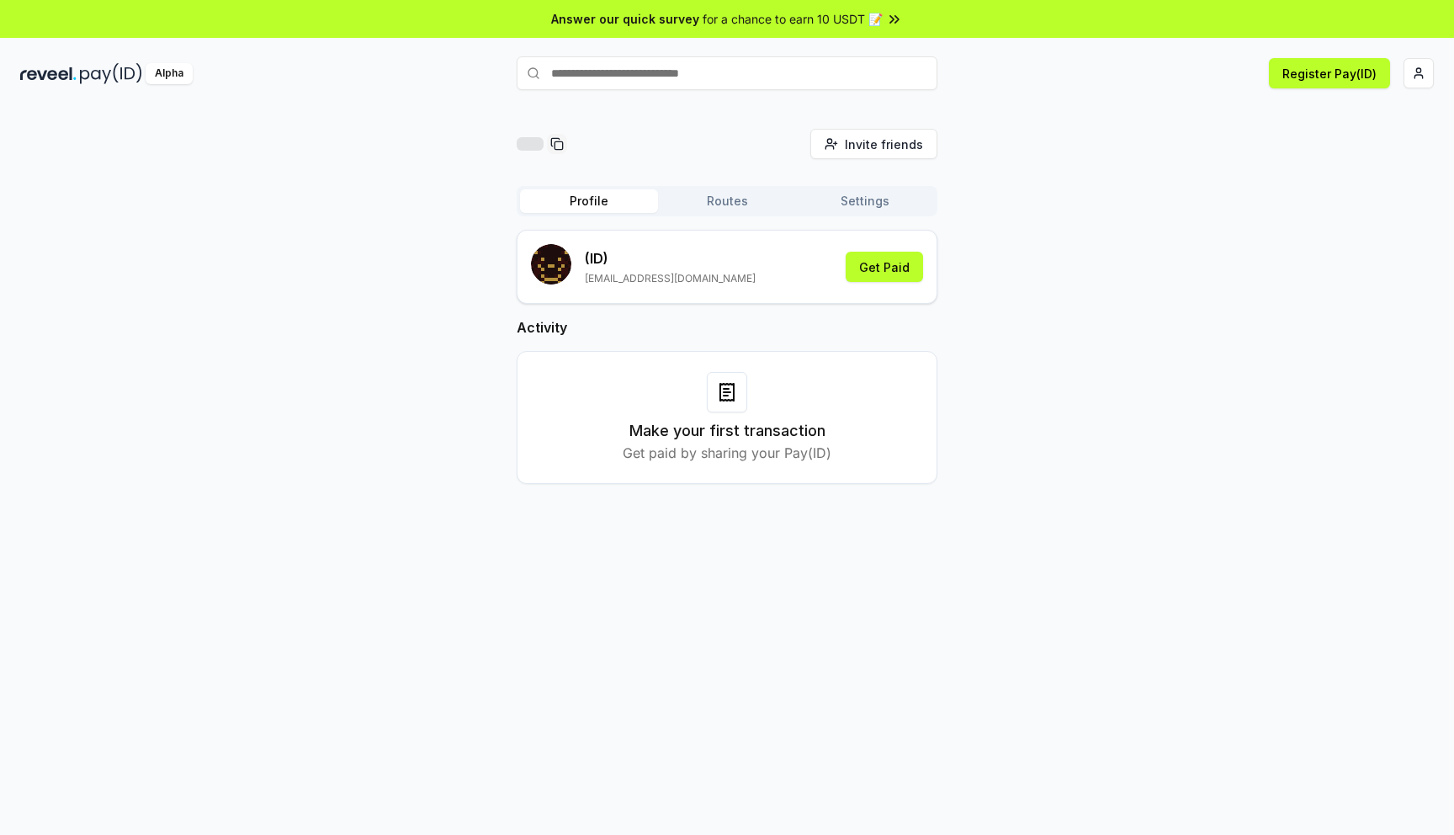
click at [589, 205] on button "Profile" at bounding box center [589, 201] width 138 height 24
click at [1425, 74] on html "Answer our quick survey for a chance to earn 10 USDT 📝 Alpha Register Pay(ID) I…" at bounding box center [727, 417] width 1454 height 835
click at [1091, 228] on html "Answer our quick survey for a chance to earn 10 USDT 📝 Alpha Register Pay(ID) I…" at bounding box center [727, 417] width 1454 height 835
click at [882, 261] on button "Get Paid" at bounding box center [884, 267] width 77 height 30
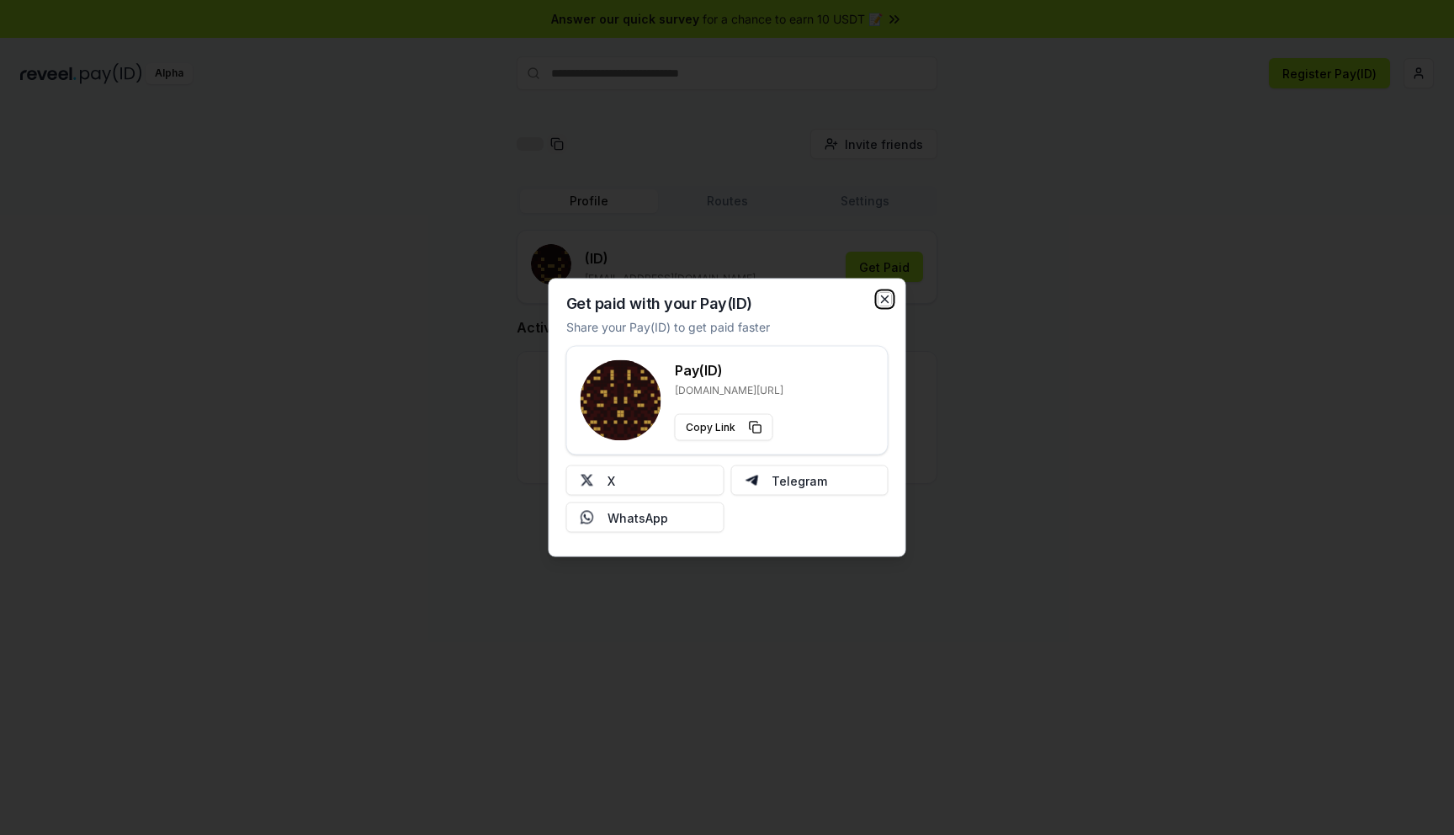
click at [887, 296] on icon "button" at bounding box center [885, 299] width 7 height 7
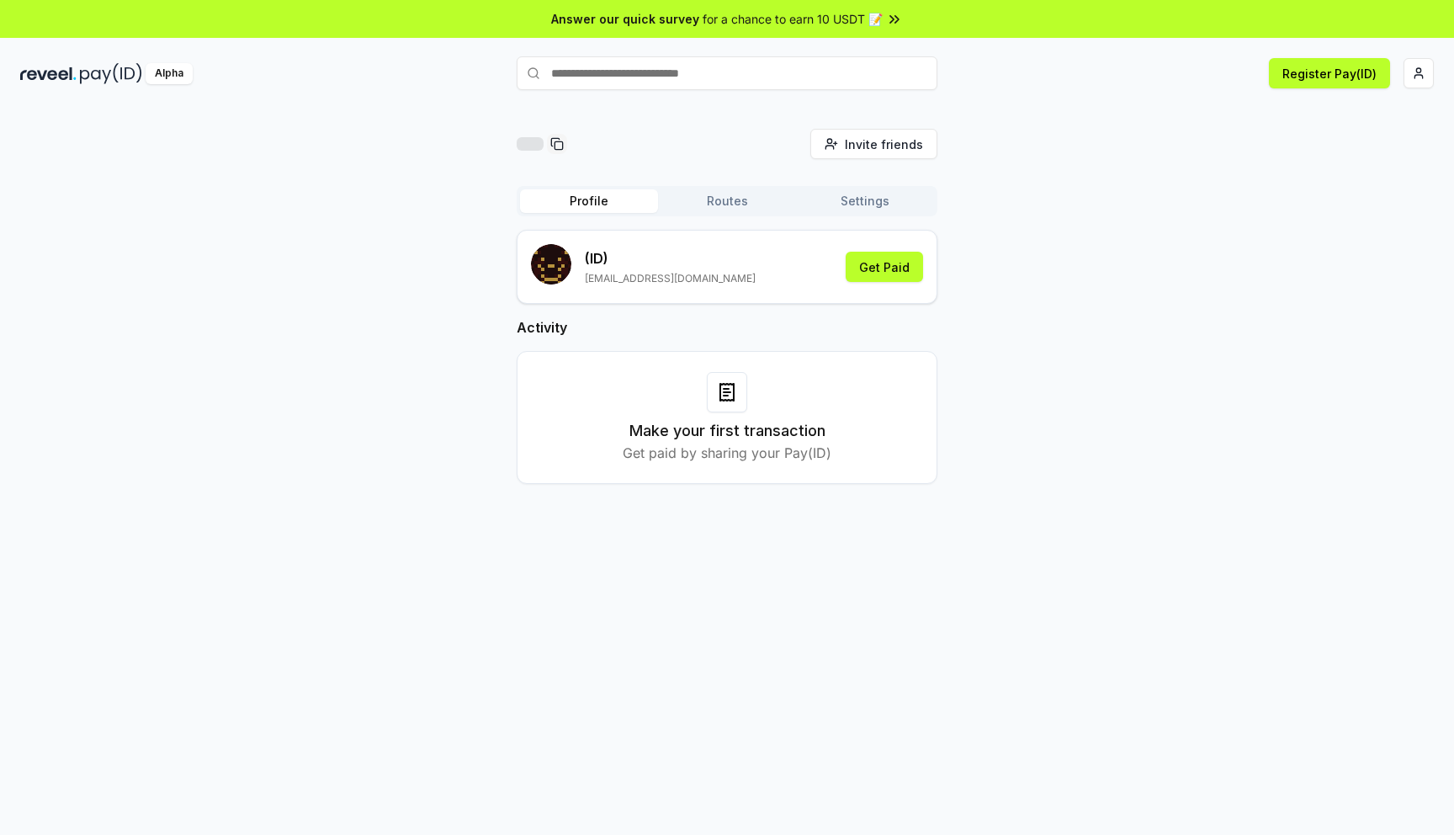
scroll to position [35, 0]
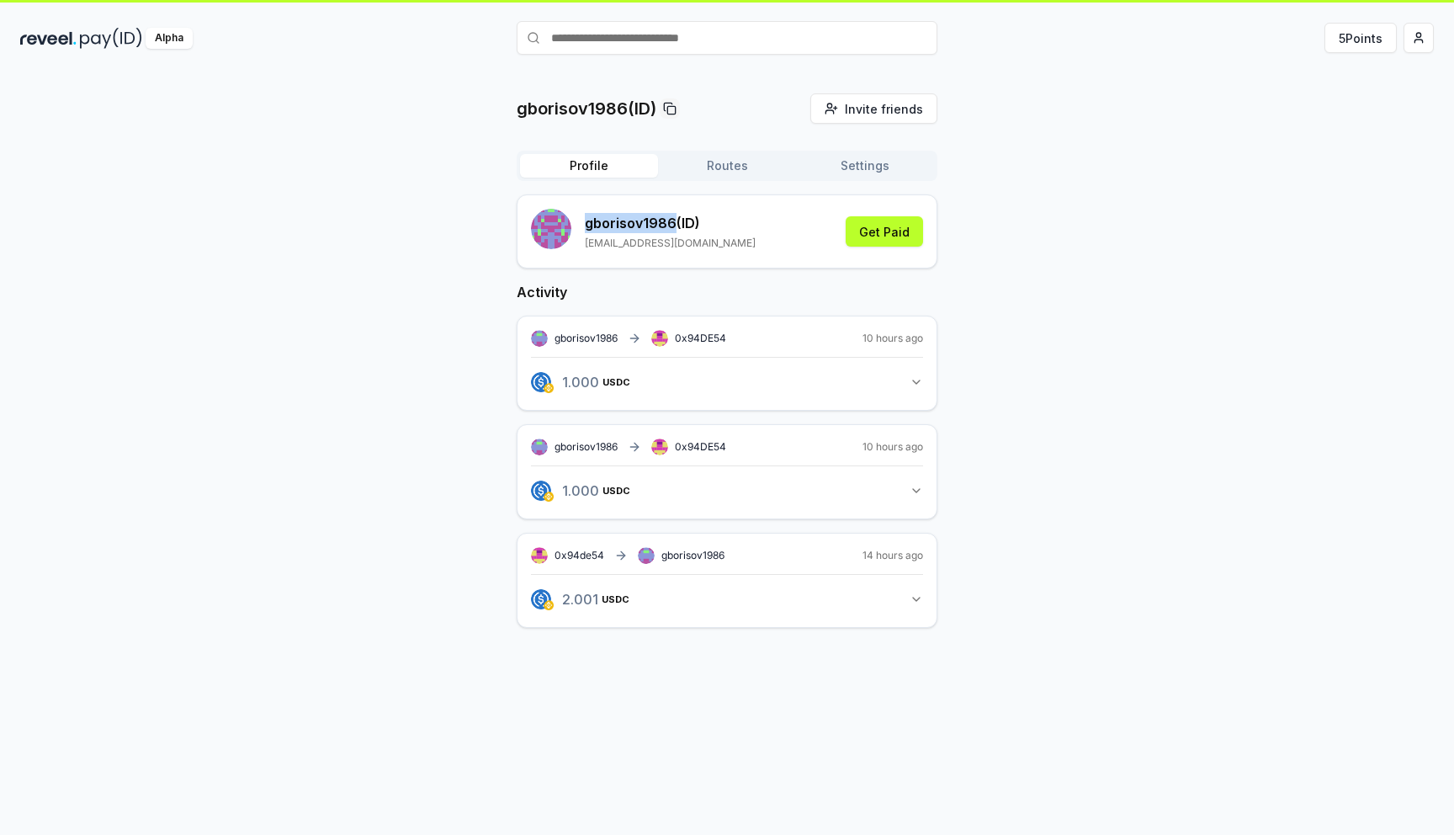
drag, startPoint x: 670, startPoint y: 222, endPoint x: 610, endPoint y: 208, distance: 61.4
click at [610, 207] on div "gborisov1986 (ID) gborisov1986@gmail.com Get Paid" at bounding box center [727, 231] width 421 height 74
copy p "gborisov1986"
click at [716, 341] on span "0x94DE54" at bounding box center [700, 338] width 51 height 13
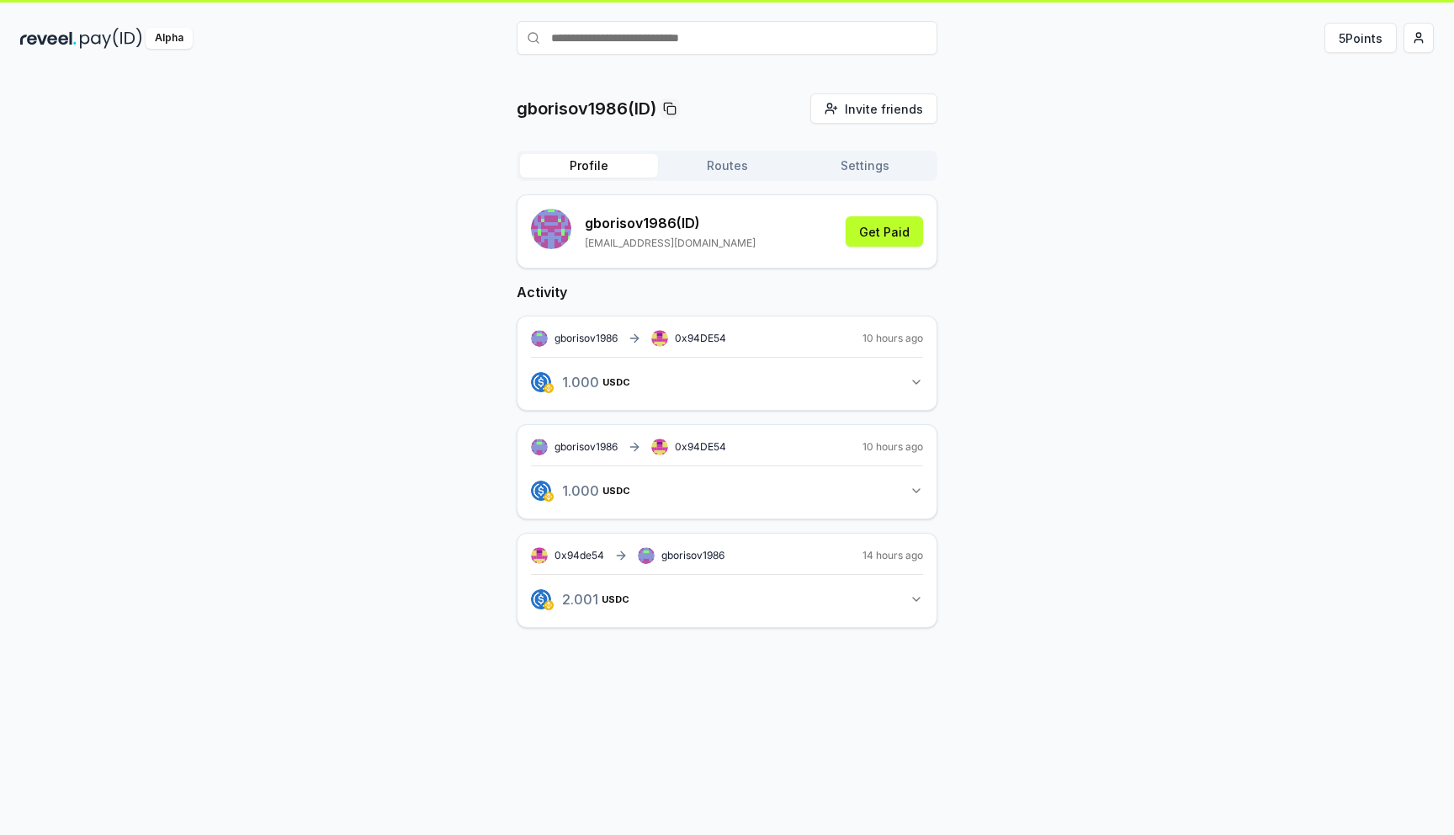
click at [716, 341] on span "0x94DE54" at bounding box center [700, 338] width 51 height 13
click at [687, 385] on button "1.000 USDC 1 USDC" at bounding box center [727, 382] width 392 height 29
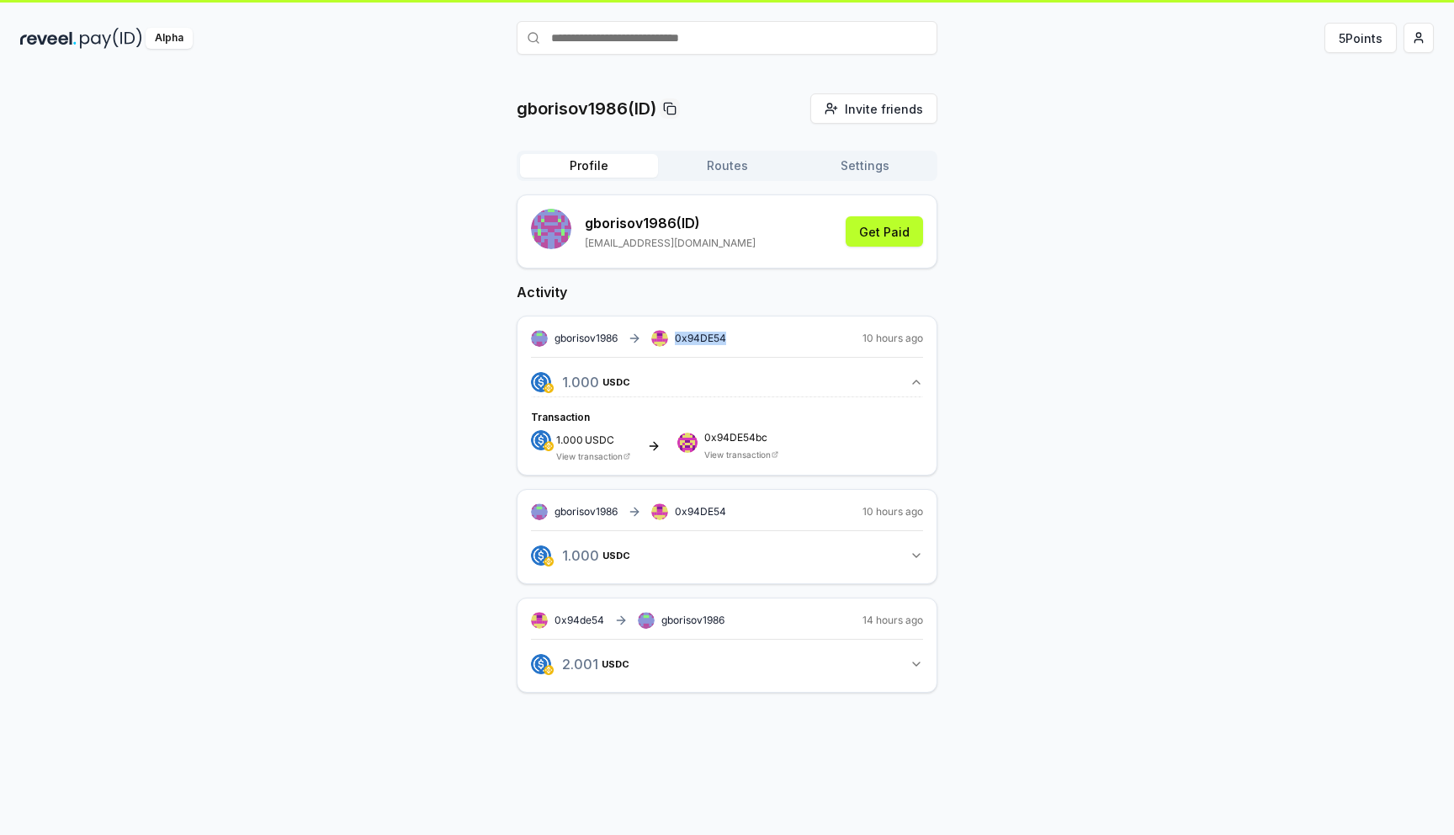
click at [744, 456] on link "View transaction" at bounding box center [737, 454] width 66 height 10
click at [732, 162] on button "Routes" at bounding box center [727, 166] width 138 height 24
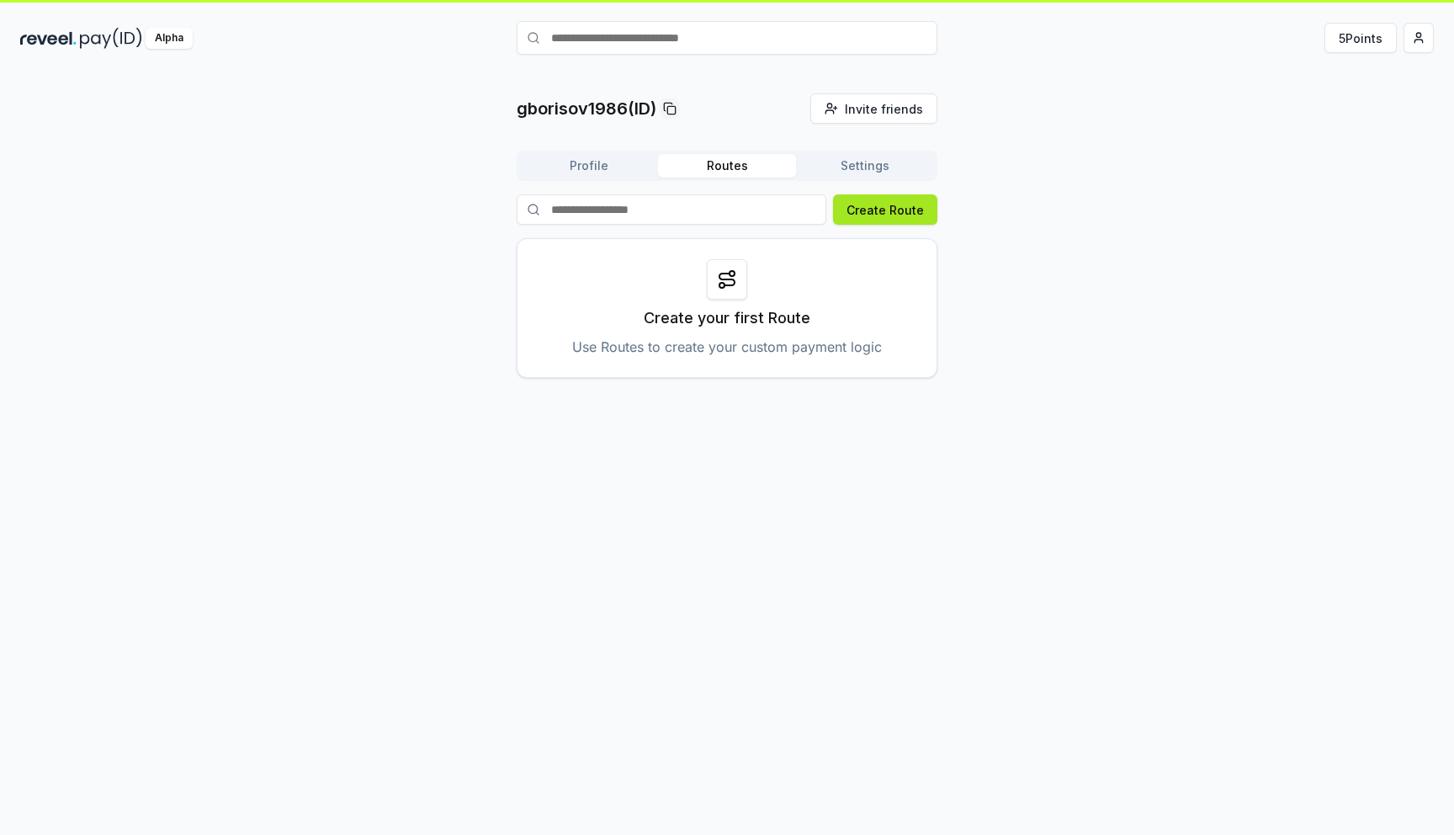
click at [912, 207] on button "Create Route" at bounding box center [885, 209] width 104 height 30
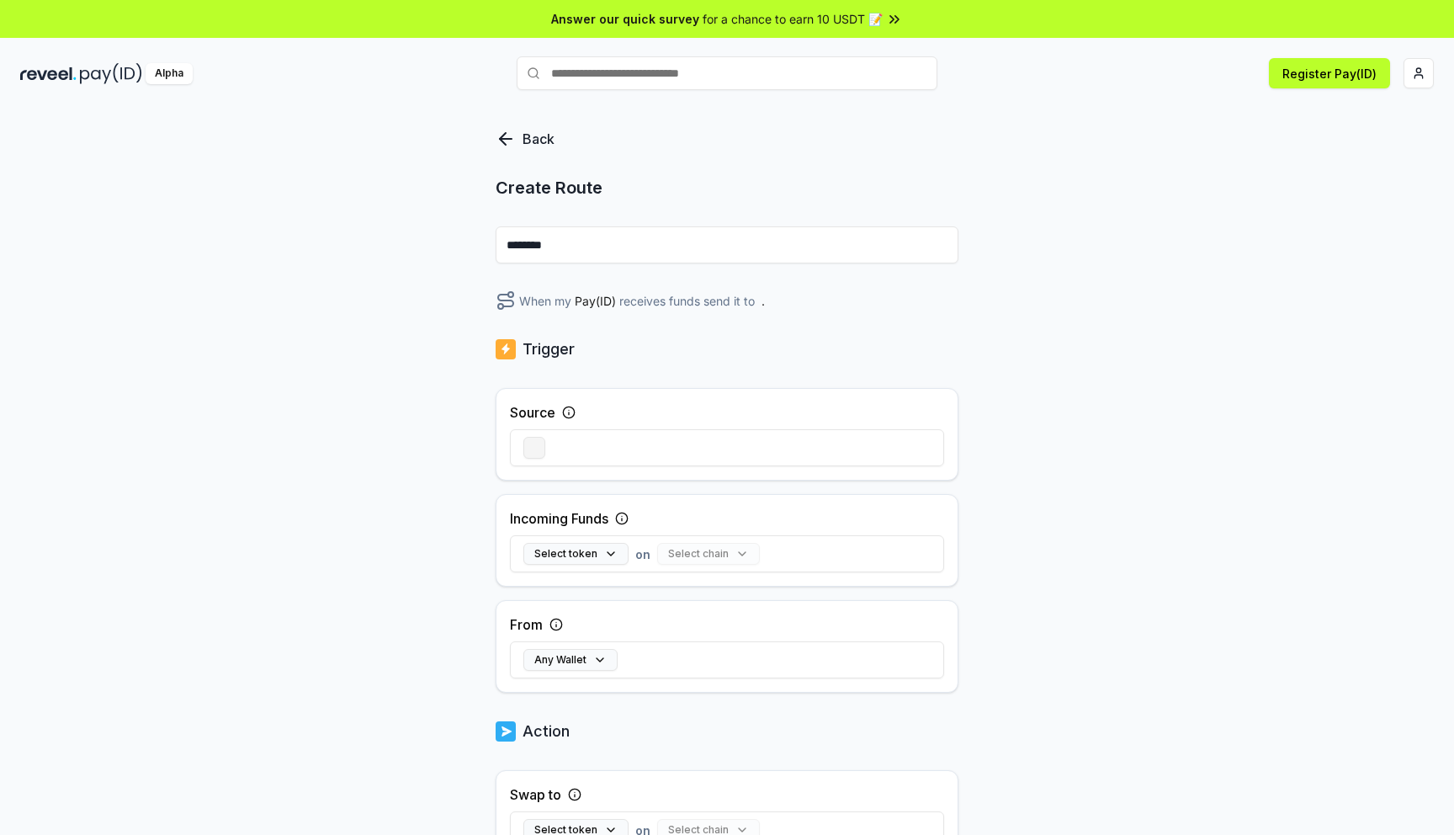
click at [537, 448] on button "button" at bounding box center [535, 448] width 22 height 22
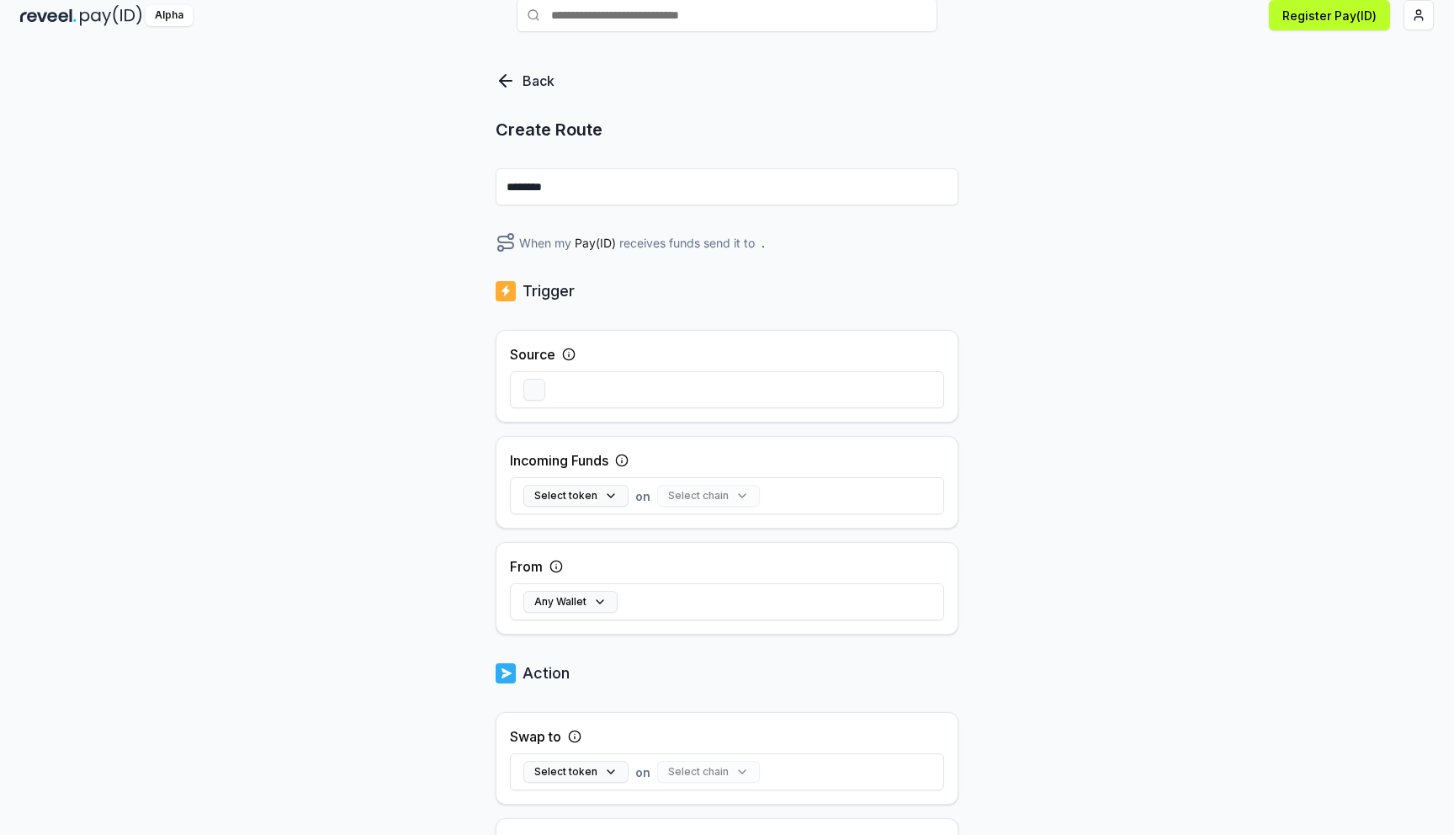
scroll to position [76, 0]
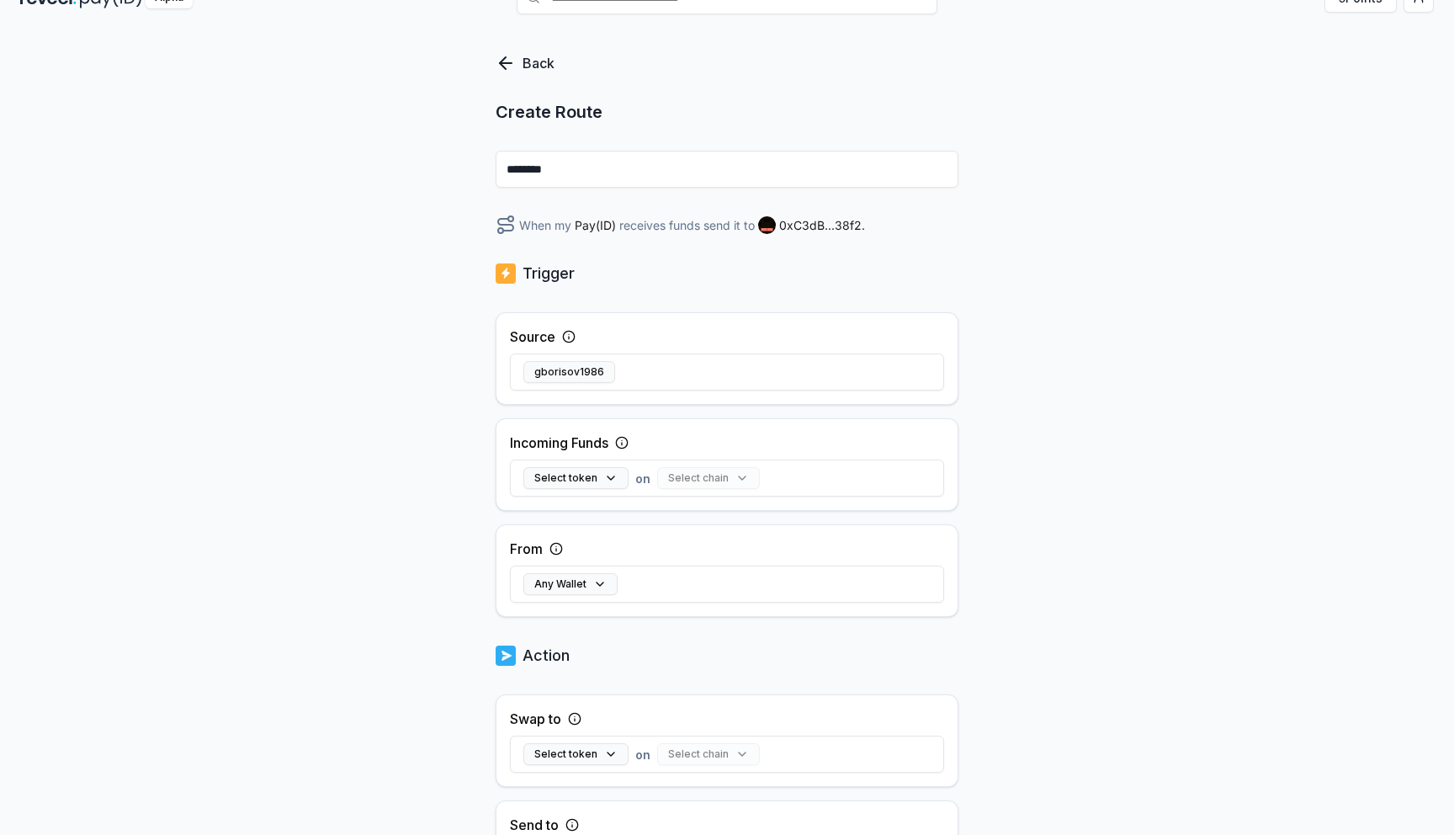
click at [614, 237] on div "Back Create Route ******** When my Pay(ID) receives funds send it to 0xC3dB...3…" at bounding box center [727, 531] width 463 height 956
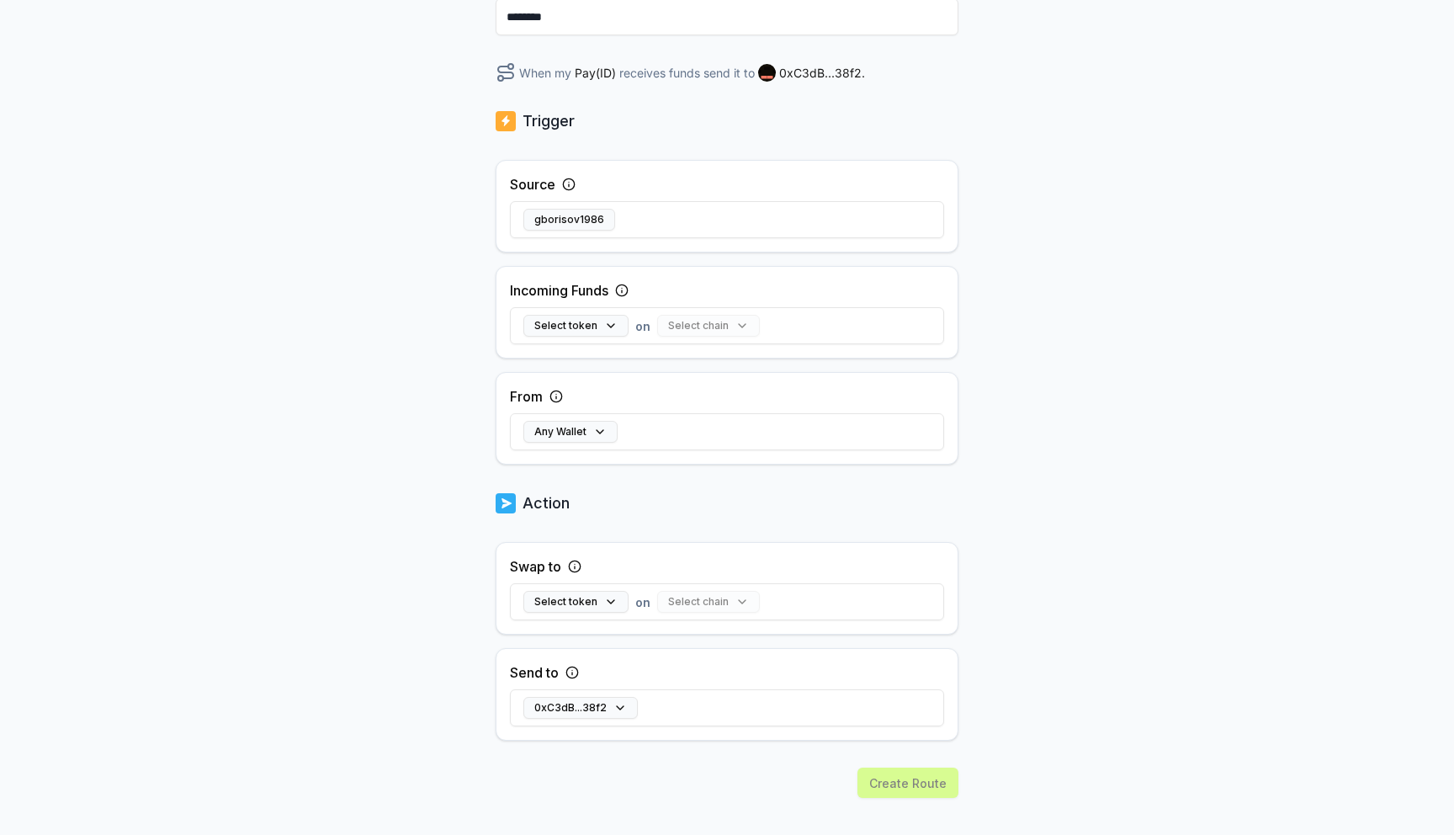
scroll to position [250, 0]
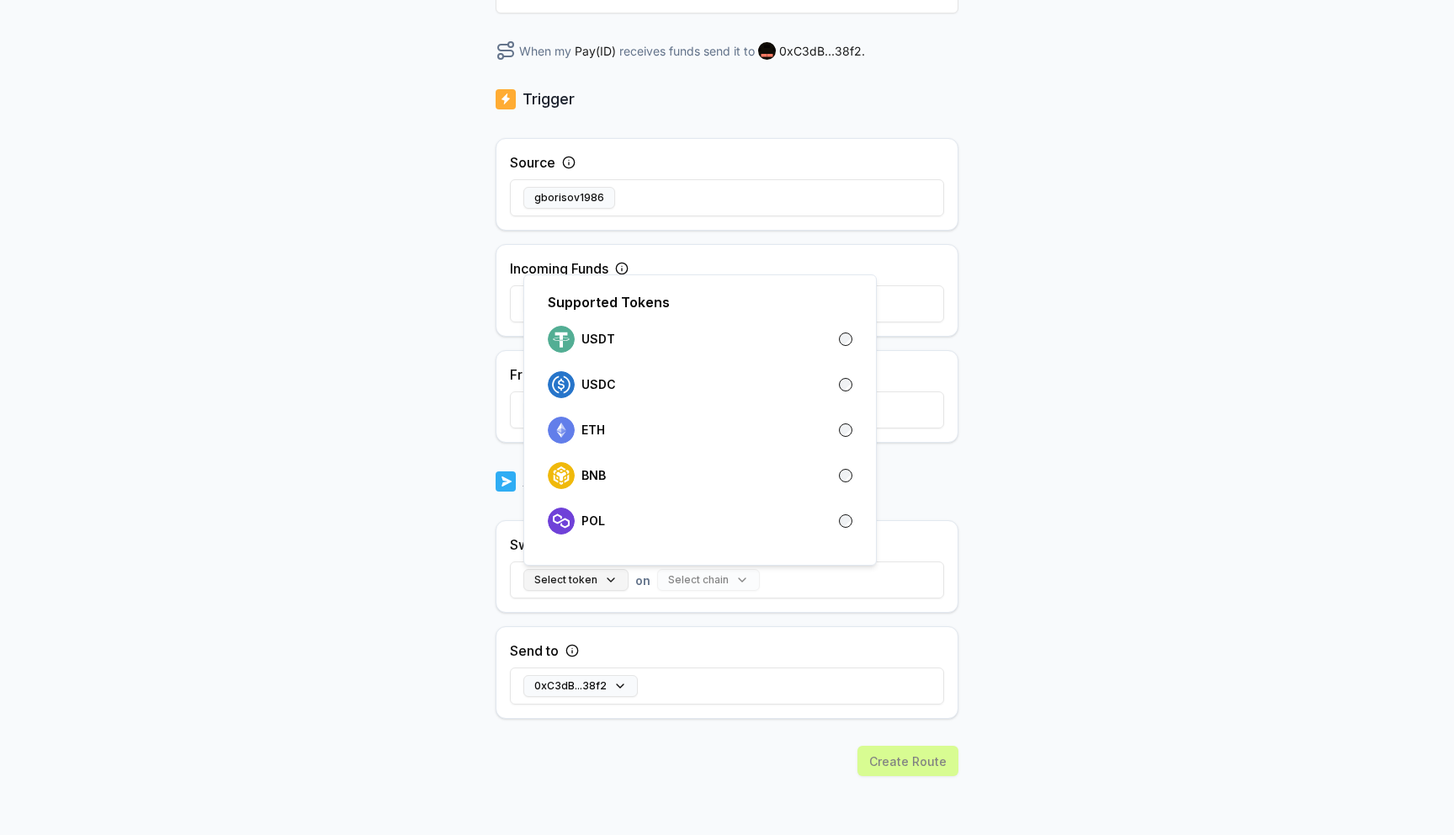
click at [615, 583] on button "Select token" at bounding box center [576, 580] width 105 height 22
click at [408, 433] on div "Back Create Route ******** When my Pay(ID) receives funds send it to 0xC3dB...3…" at bounding box center [727, 239] width 1454 height 788
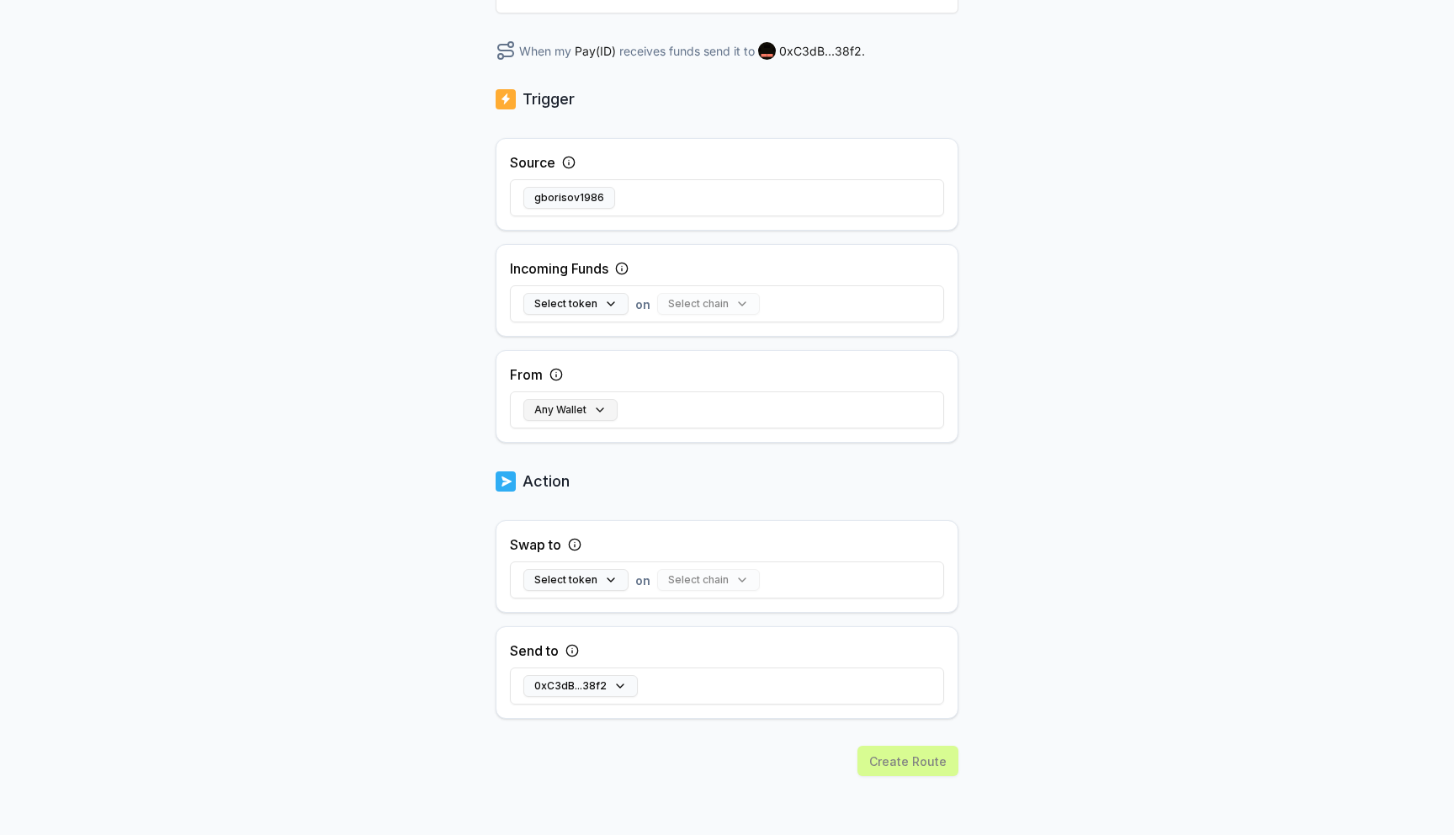
click at [597, 406] on button "Any Wallet" at bounding box center [571, 410] width 94 height 22
click at [405, 345] on div "Back Create Route ******** When my Pay(ID) receives funds send it to 0xC3dB...3…" at bounding box center [727, 239] width 1454 height 788
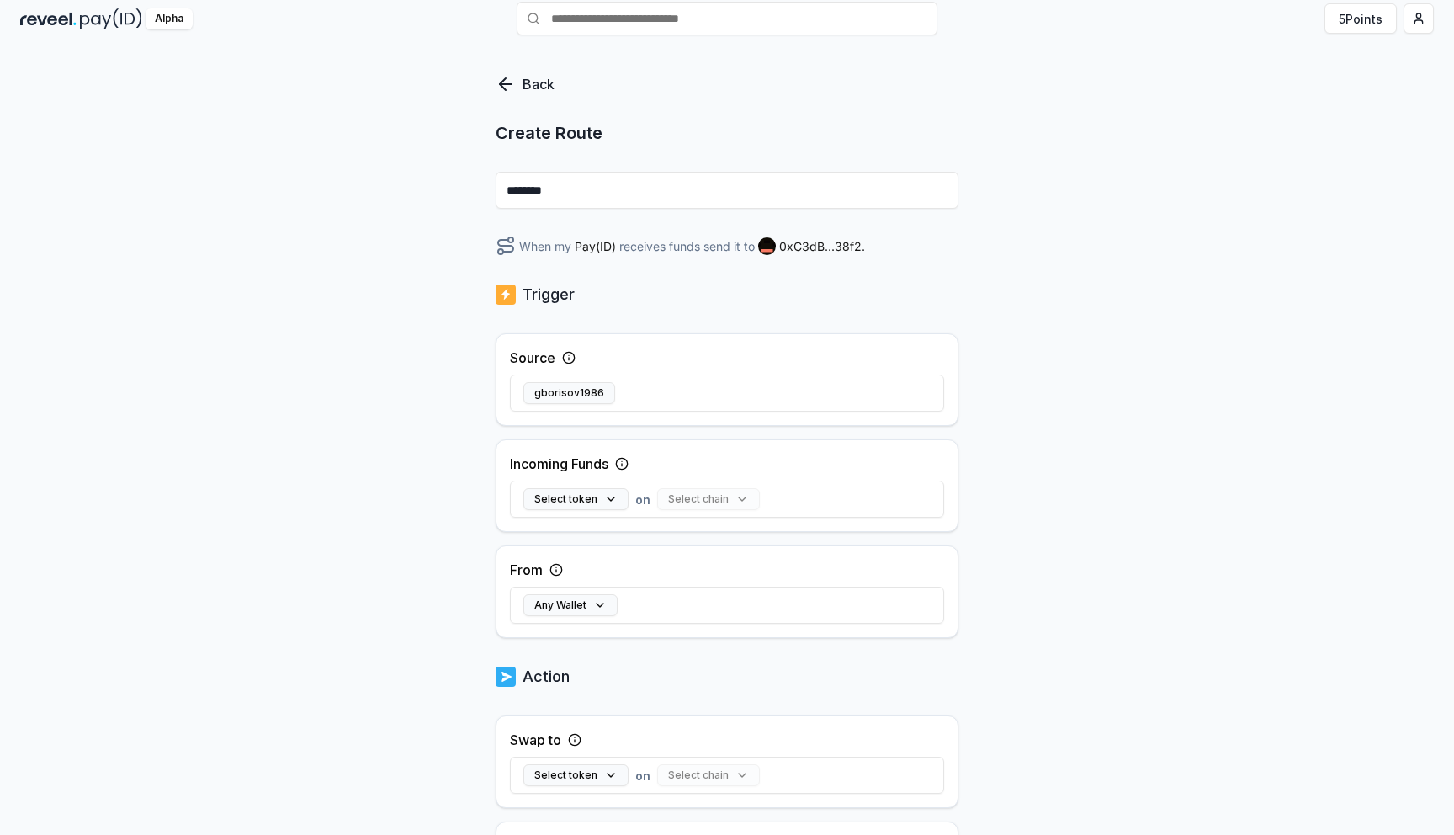
scroll to position [0, 0]
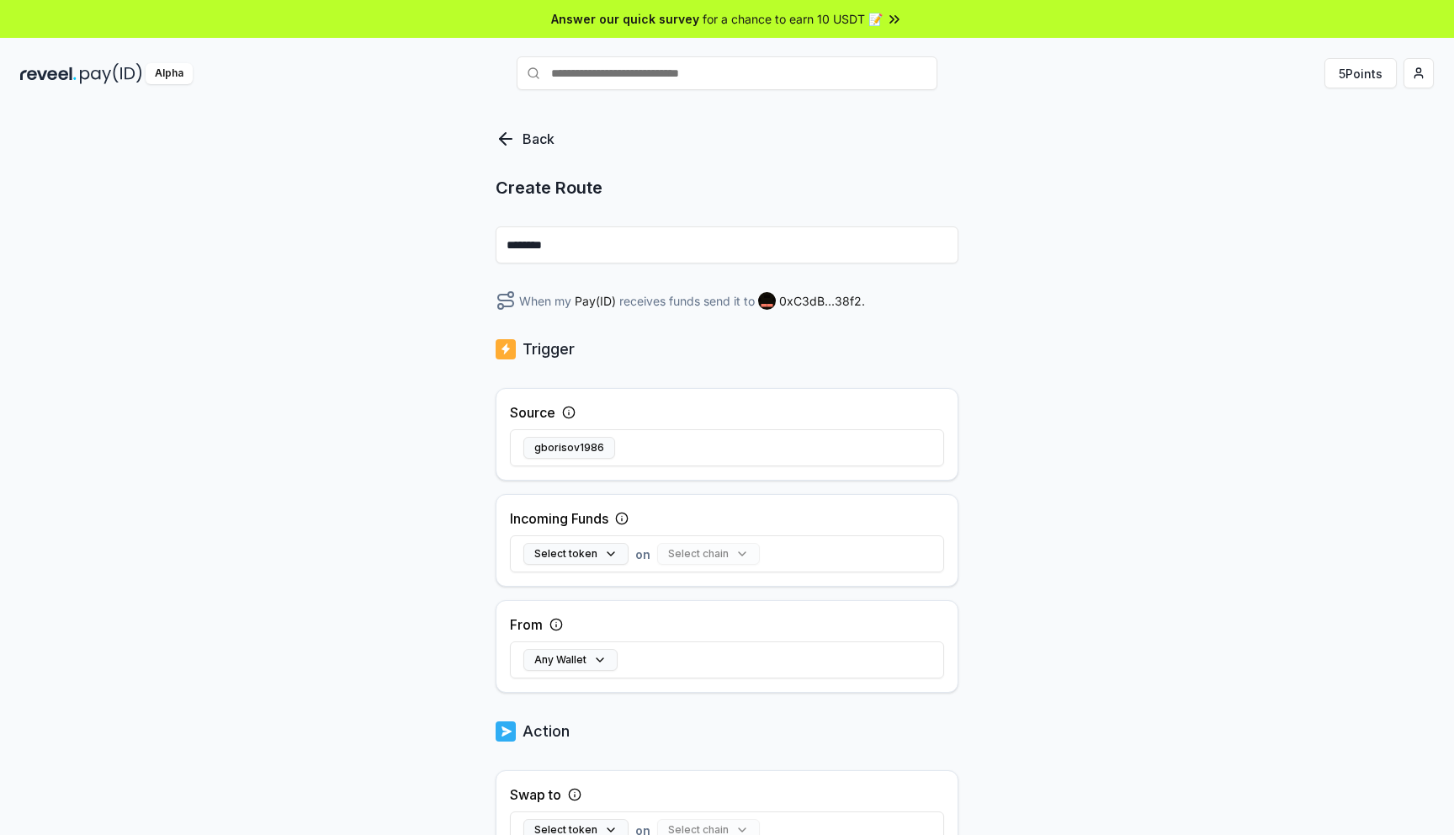
click at [508, 146] on icon at bounding box center [506, 139] width 20 height 20
